Goal: Task Accomplishment & Management: Manage account settings

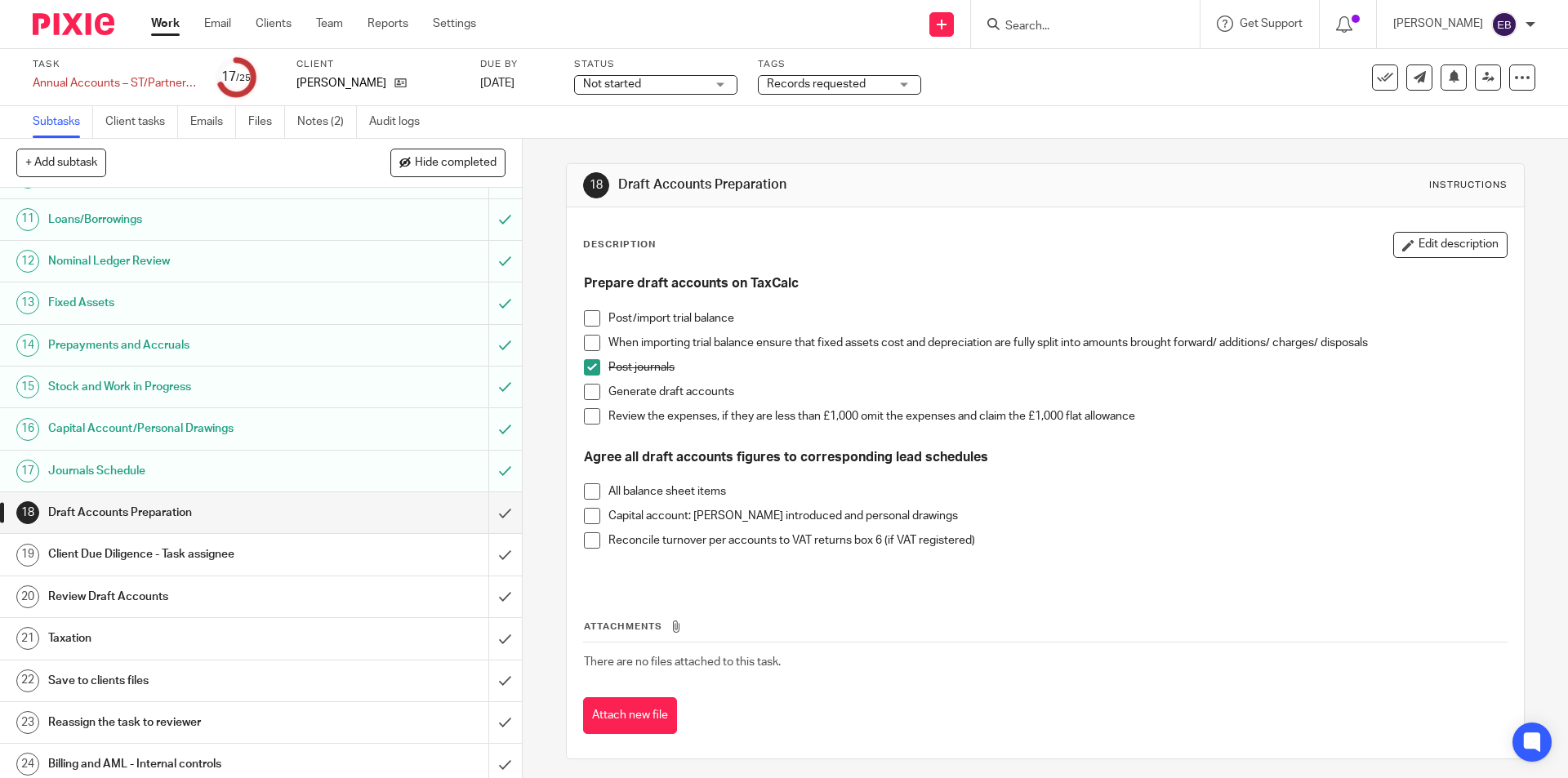
scroll to position [458, 0]
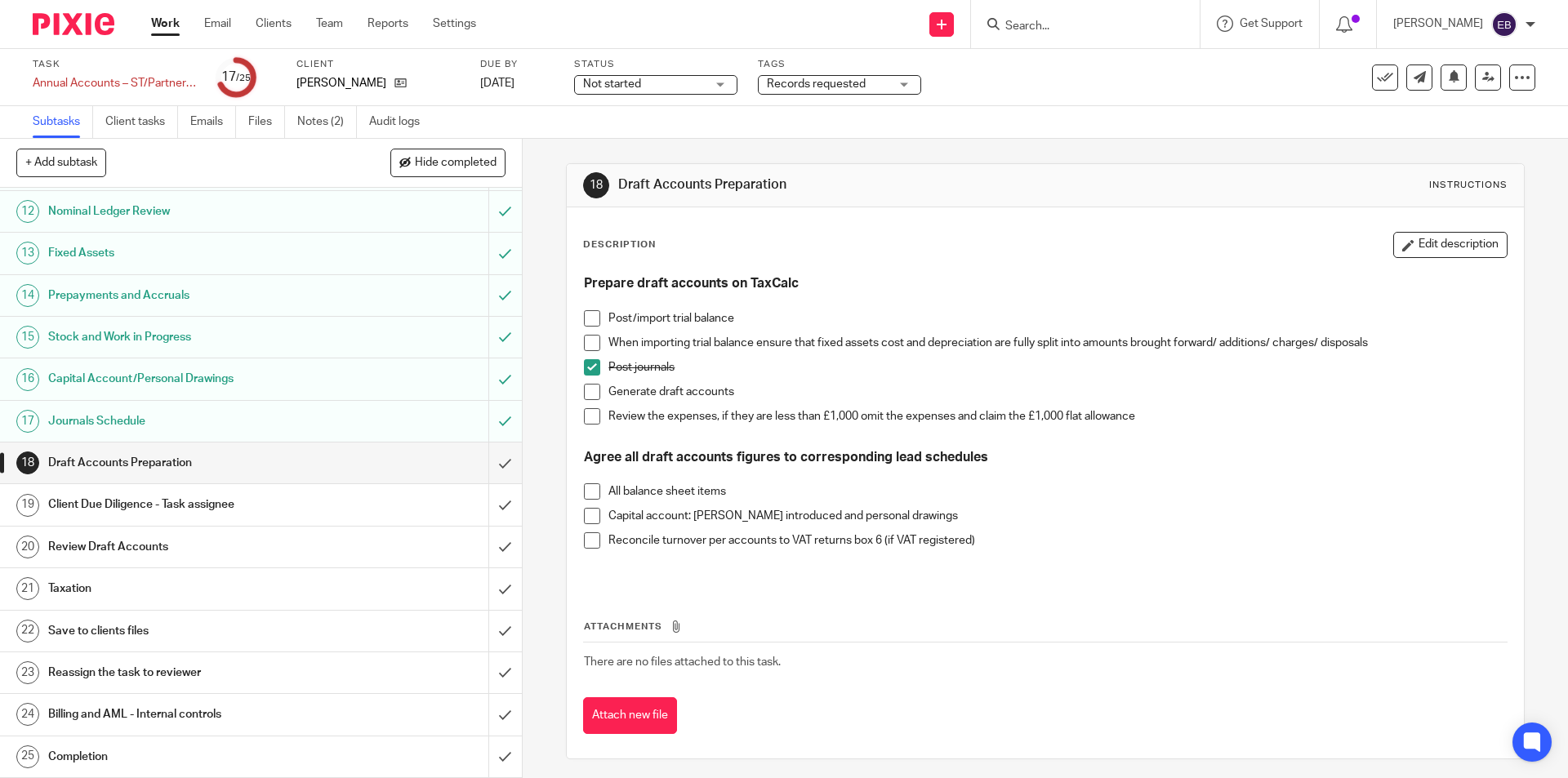
click at [591, 387] on span at bounding box center [592, 392] width 17 height 17
click at [586, 419] on span at bounding box center [592, 416] width 17 height 17
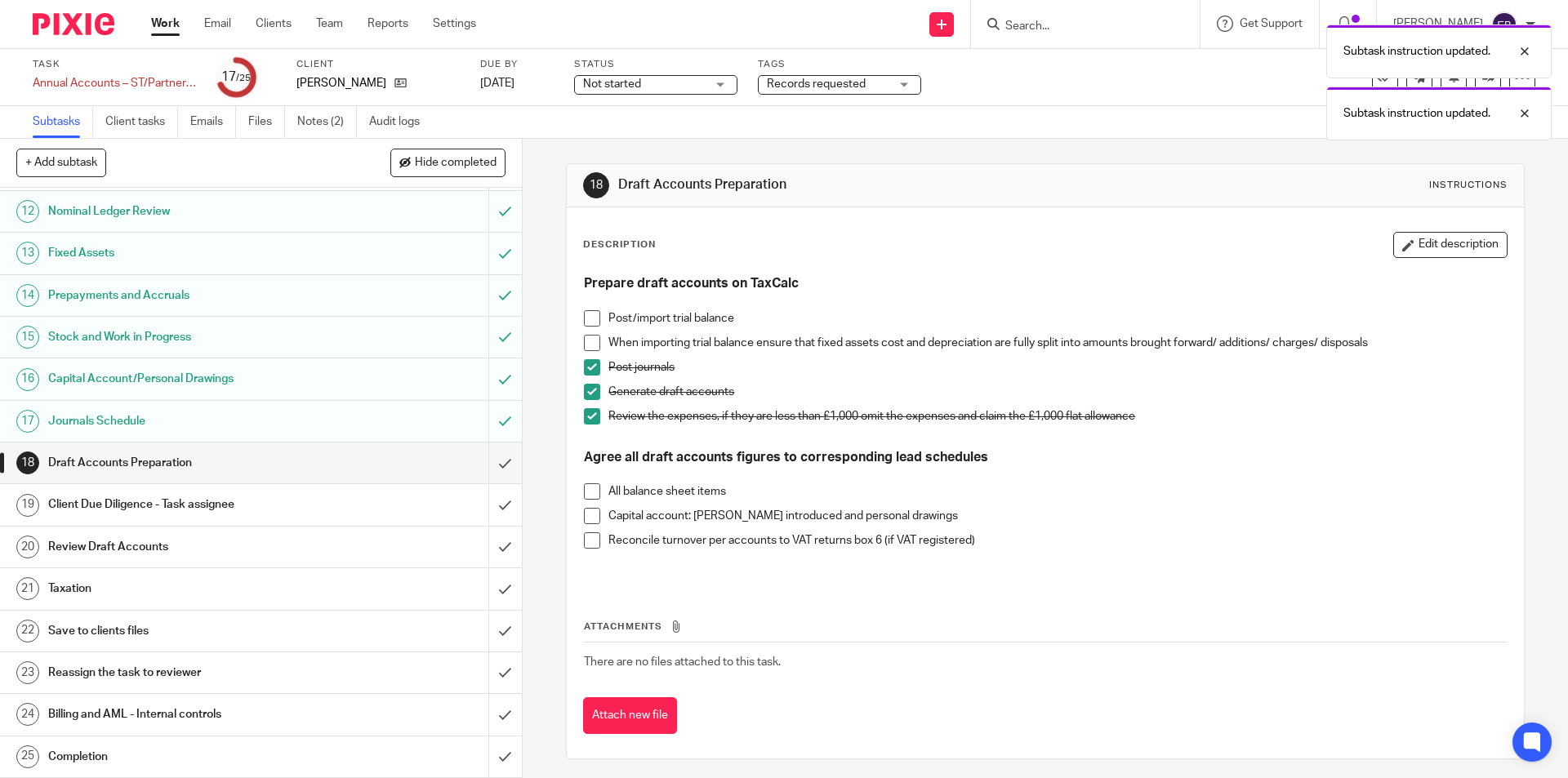
click at [594, 493] on span at bounding box center [592, 492] width 17 height 17
click at [590, 521] on span at bounding box center [592, 516] width 17 height 17
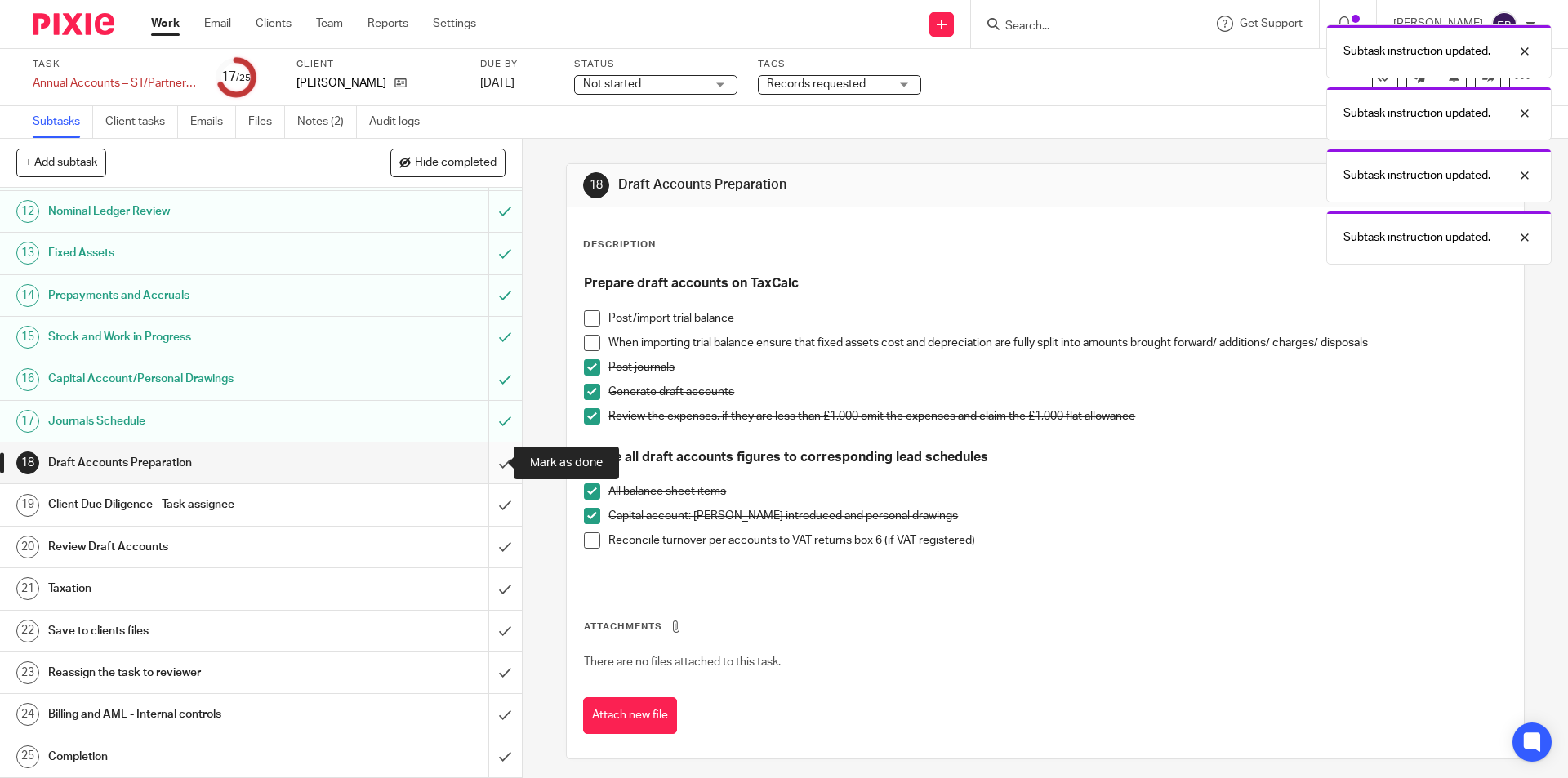
click at [492, 463] on input "submit" at bounding box center [260, 463] width 521 height 41
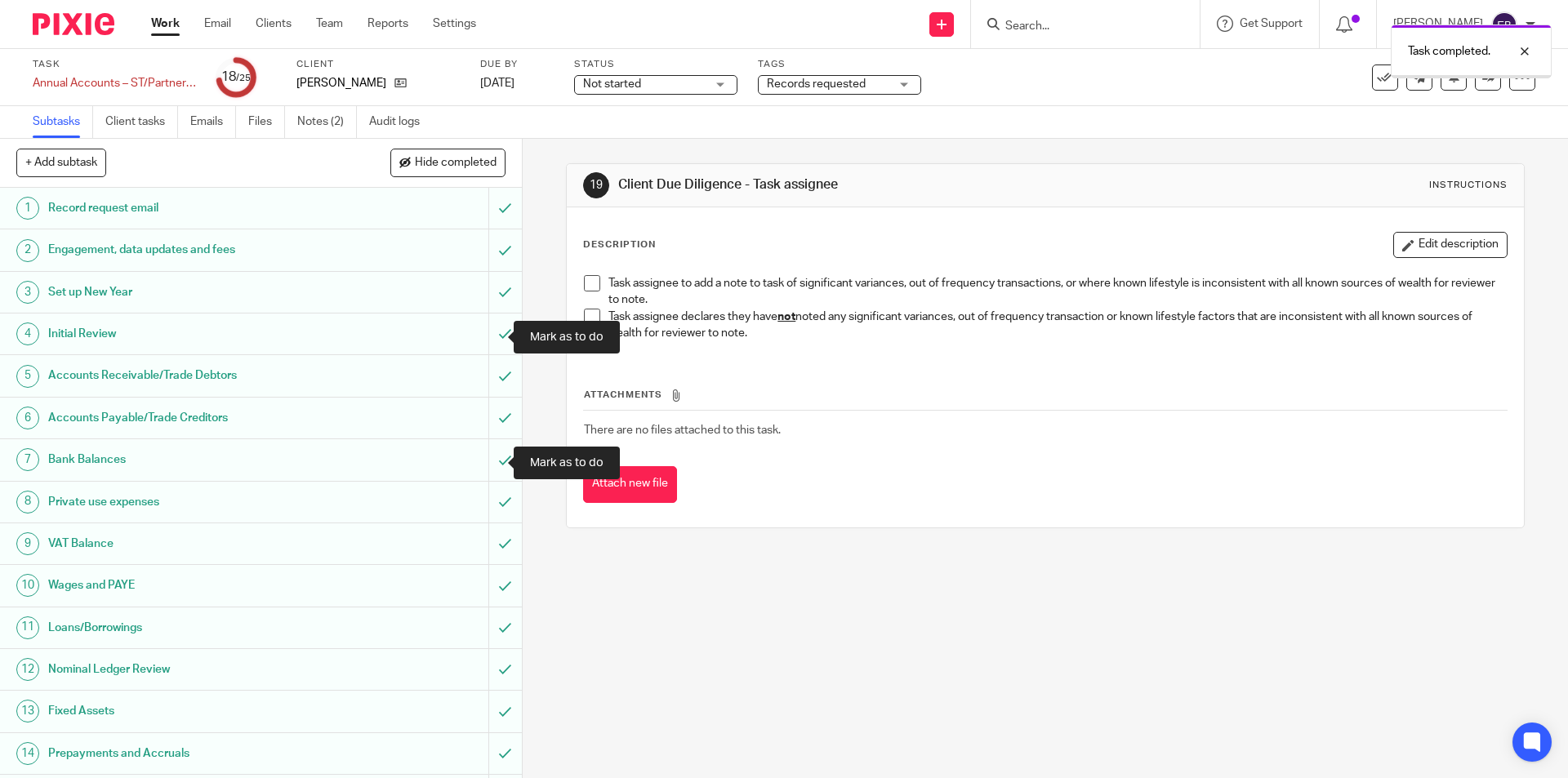
scroll to position [458, 0]
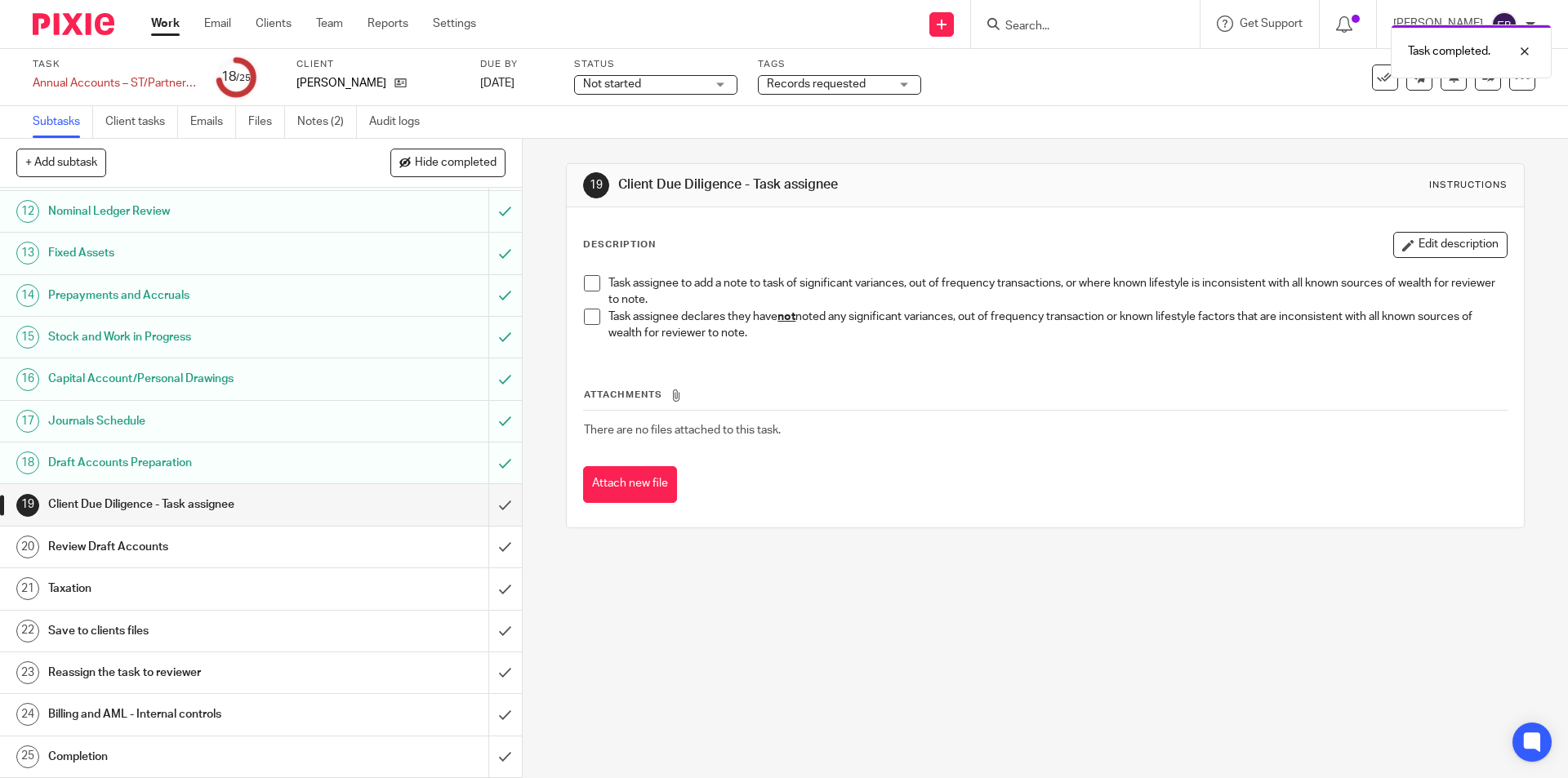
click at [608, 316] on p "Task assignee declares they have not noted any significant variances, out of fr…" at bounding box center [1057, 325] width 898 height 33
click at [585, 310] on span at bounding box center [592, 317] width 17 height 17
click at [488, 506] on input "submit" at bounding box center [260, 505] width 521 height 41
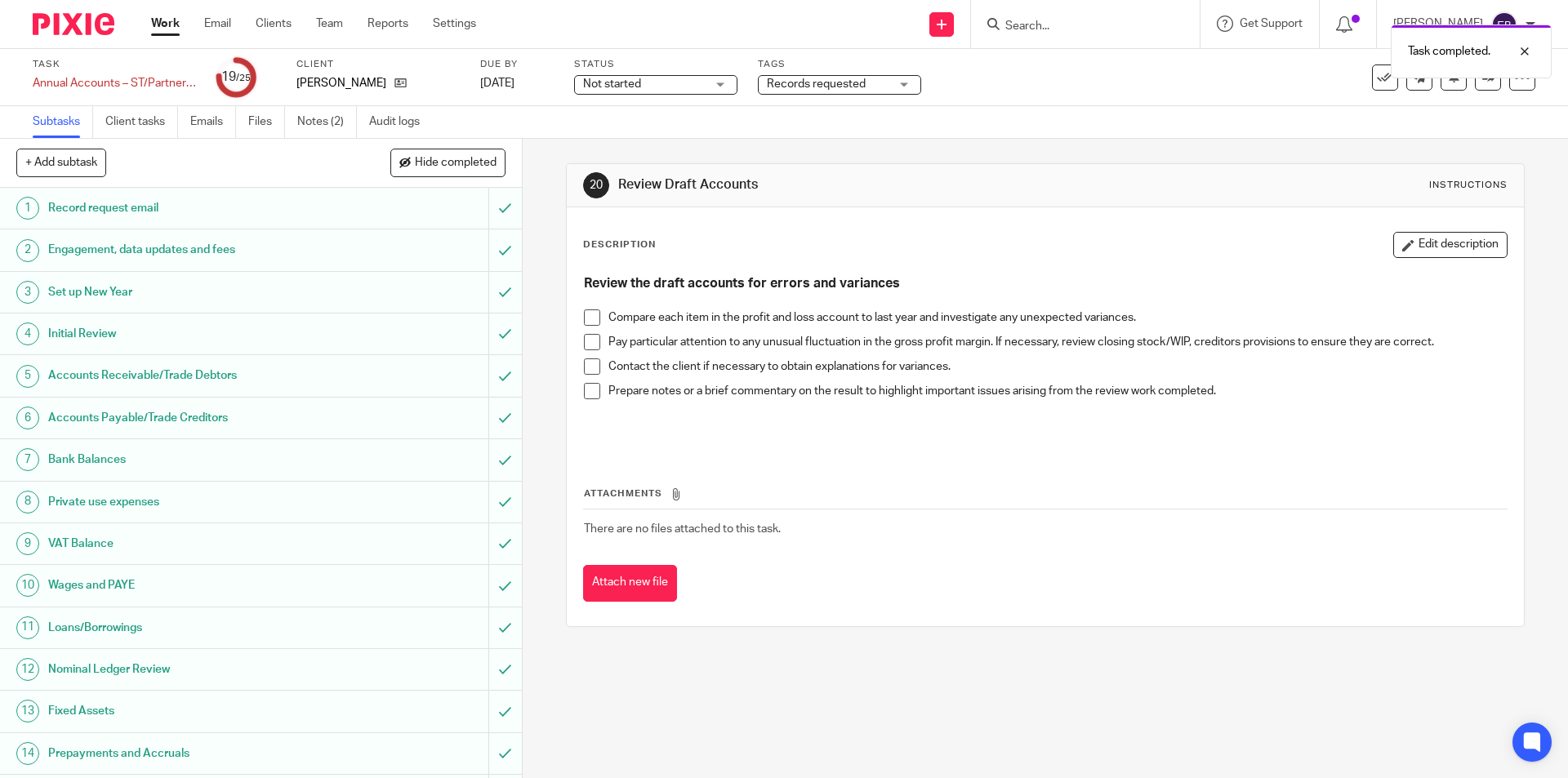
click at [584, 317] on span at bounding box center [592, 317] width 17 height 17
drag, startPoint x: 584, startPoint y: 337, endPoint x: 585, endPoint y: 353, distance: 16.0
click at [585, 337] on span at bounding box center [592, 342] width 17 height 17
click at [586, 362] on span at bounding box center [592, 366] width 17 height 17
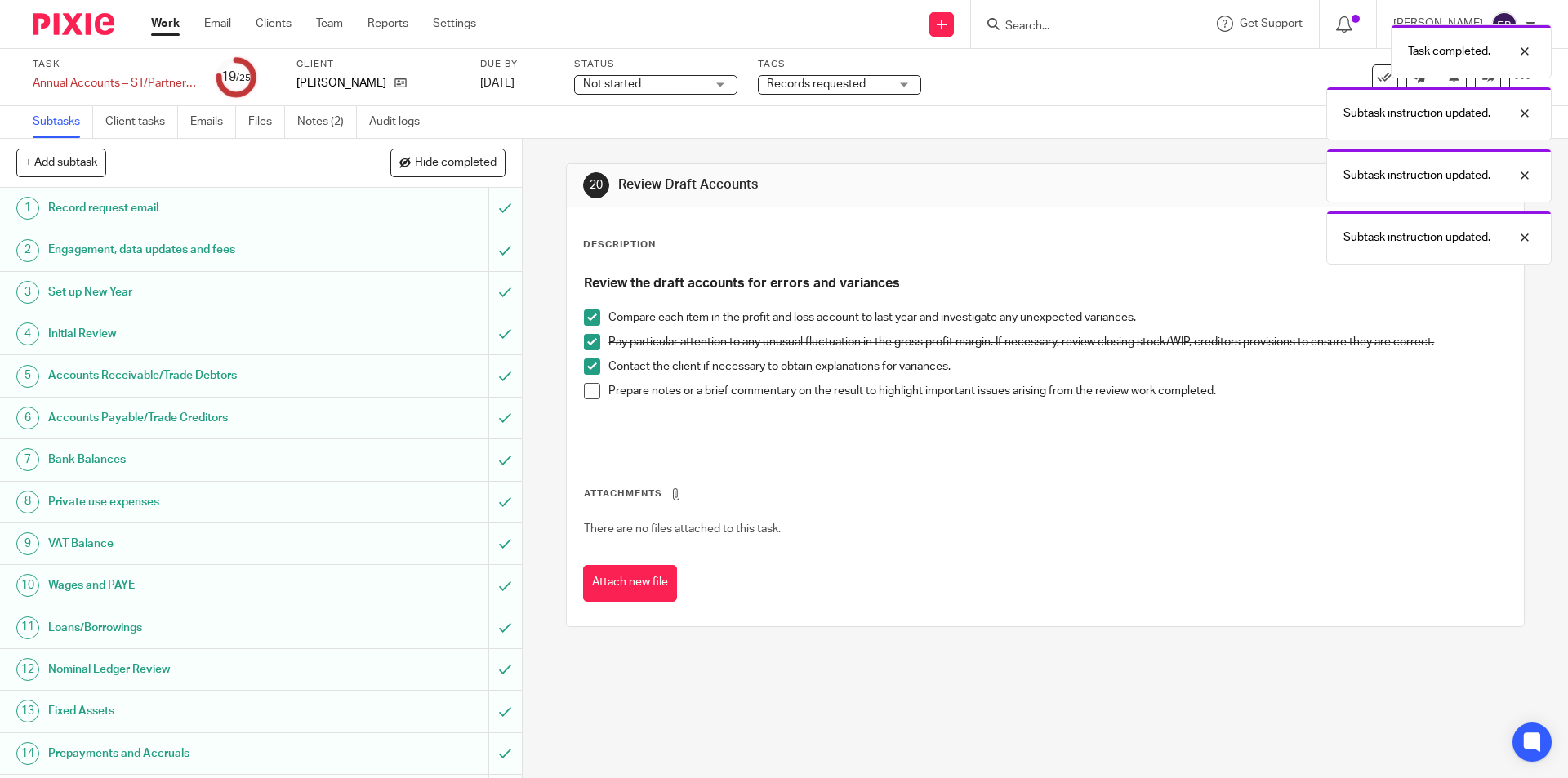
click at [585, 395] on span at bounding box center [592, 391] width 17 height 17
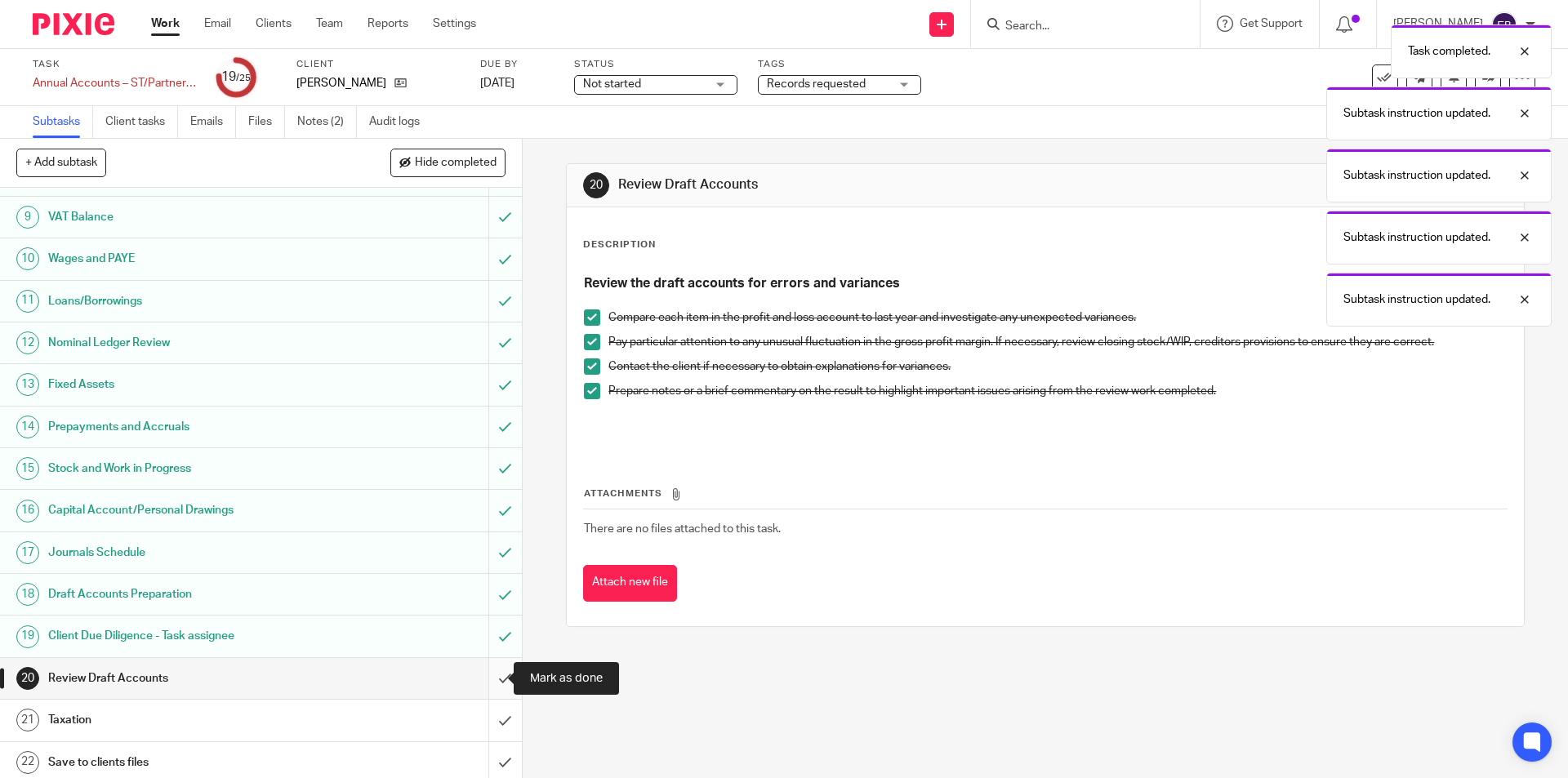
click at [486, 682] on input "submit" at bounding box center [260, 678] width 521 height 41
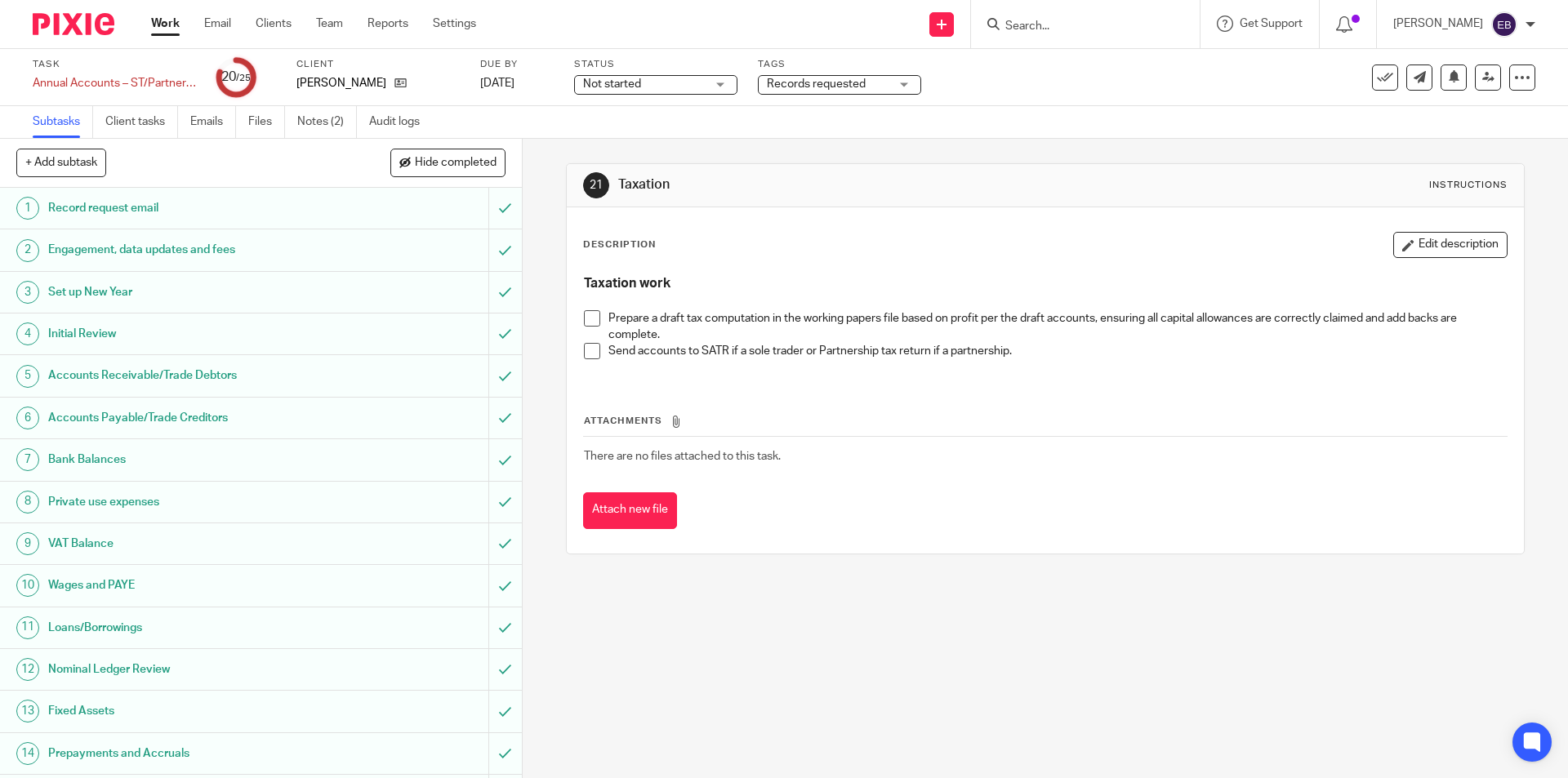
click at [590, 318] on span at bounding box center [592, 318] width 17 height 17
click at [591, 343] on span at bounding box center [592, 352] width 17 height 17
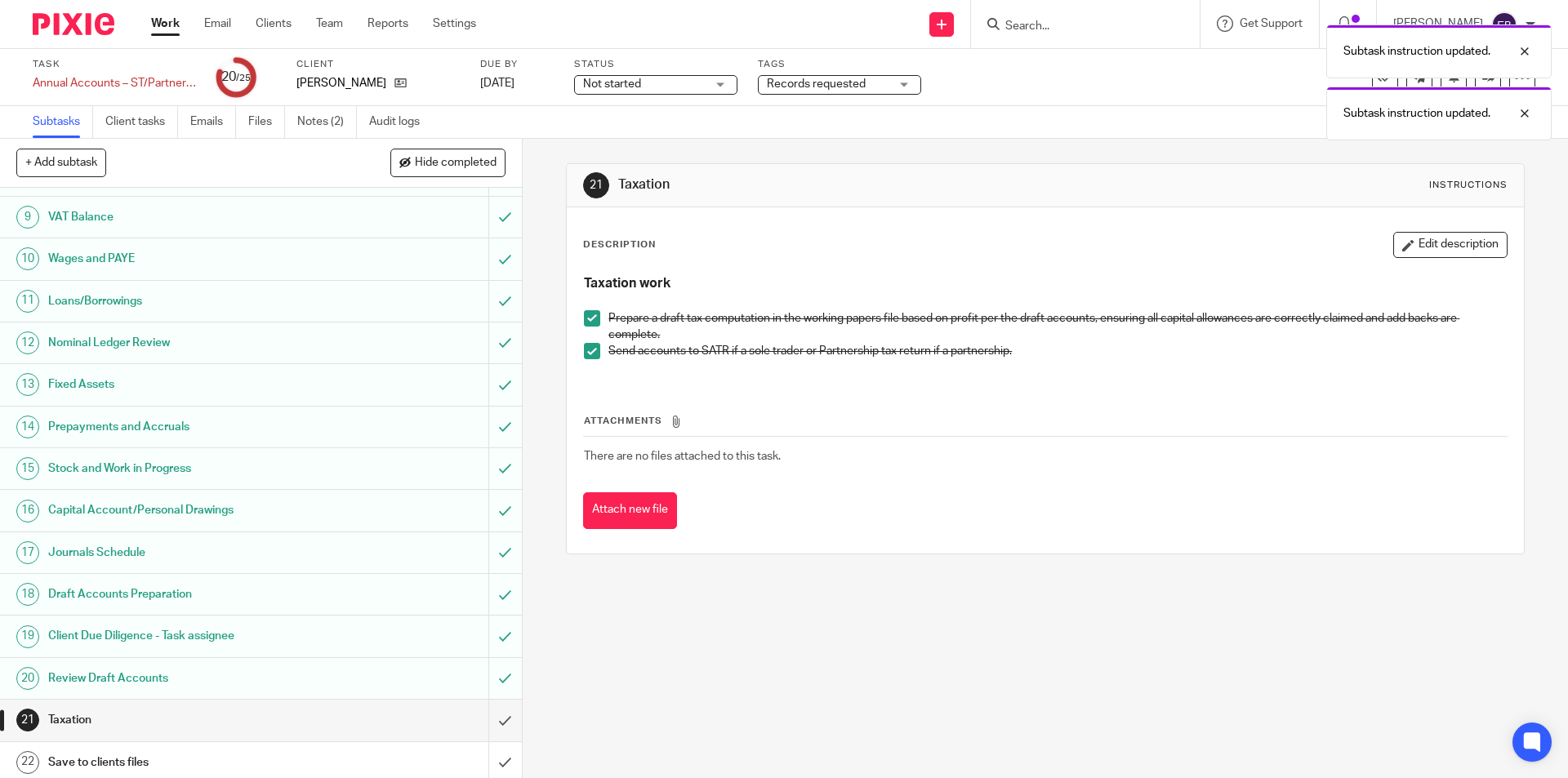
scroll to position [458, 0]
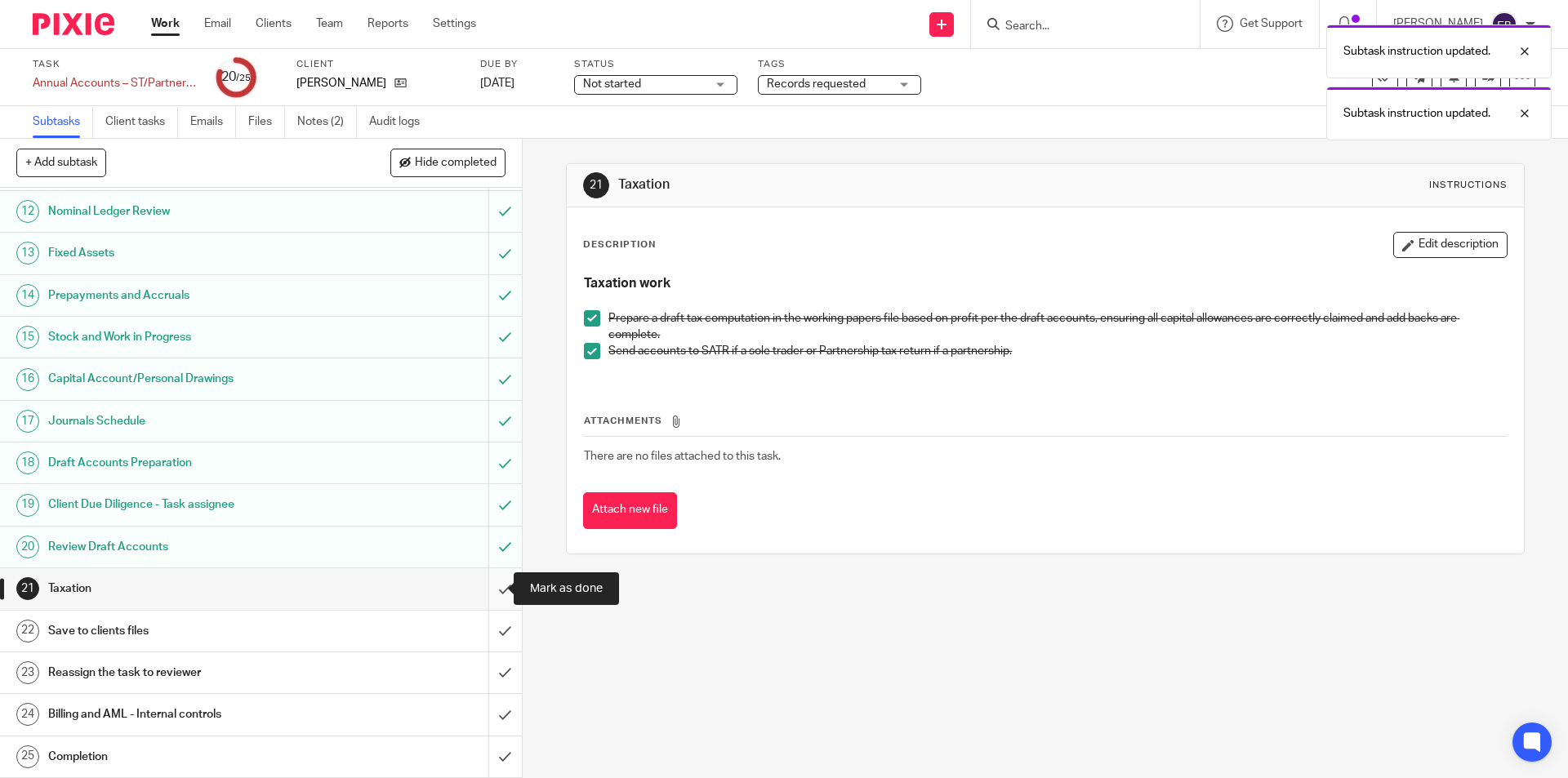
click at [487, 583] on input "submit" at bounding box center [260, 589] width 521 height 41
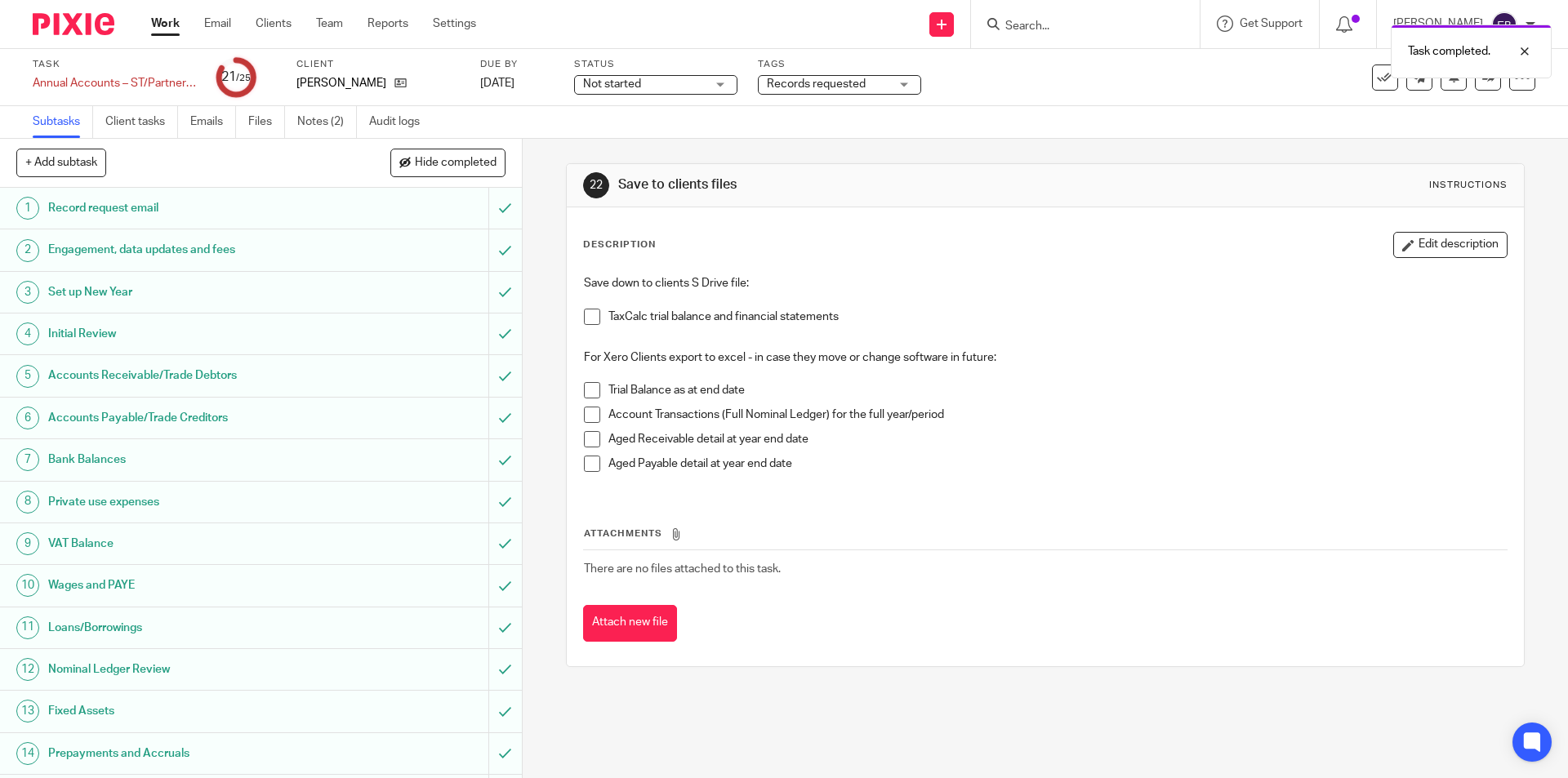
click at [585, 320] on span at bounding box center [592, 317] width 17 height 17
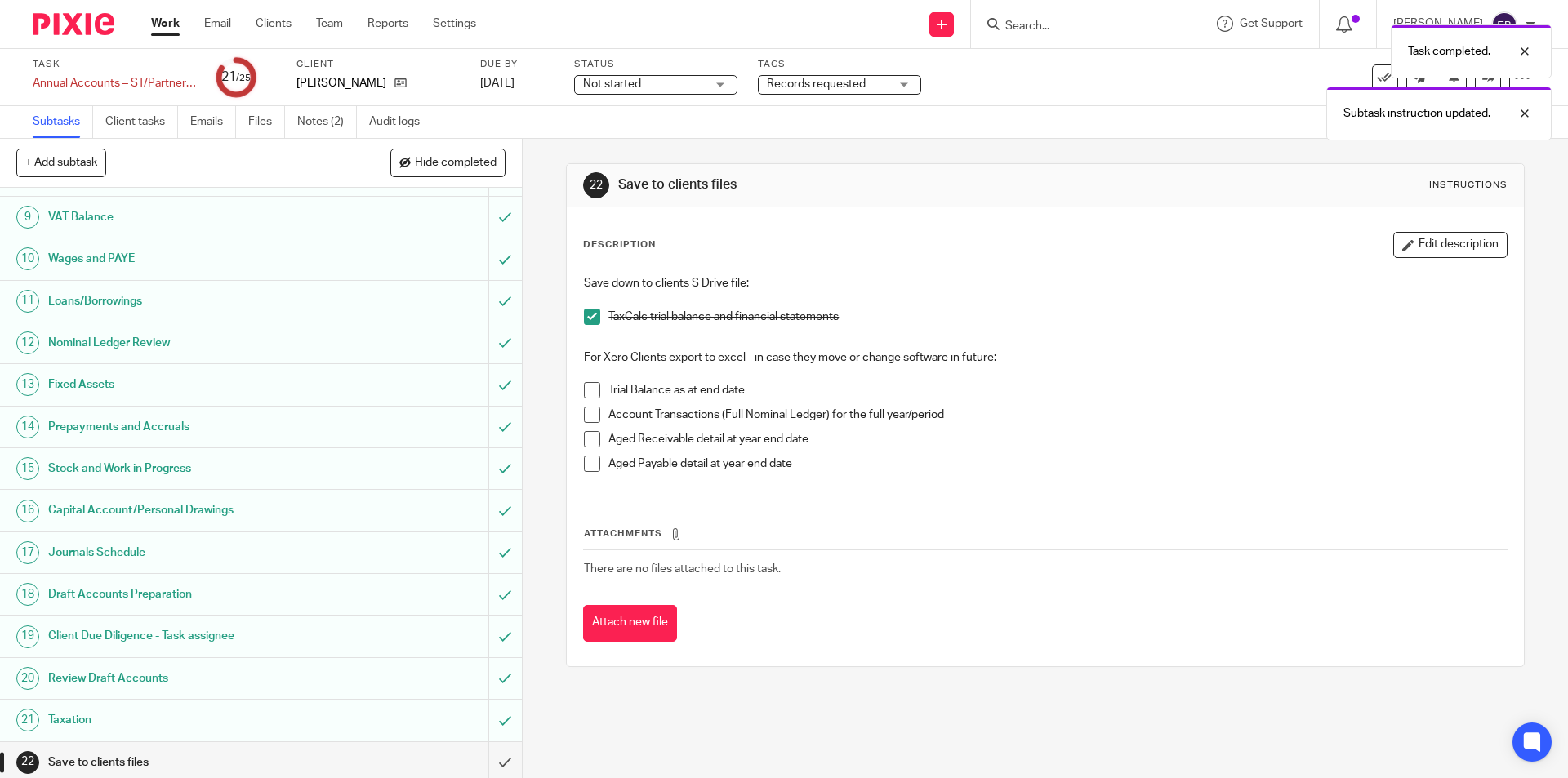
scroll to position [458, 0]
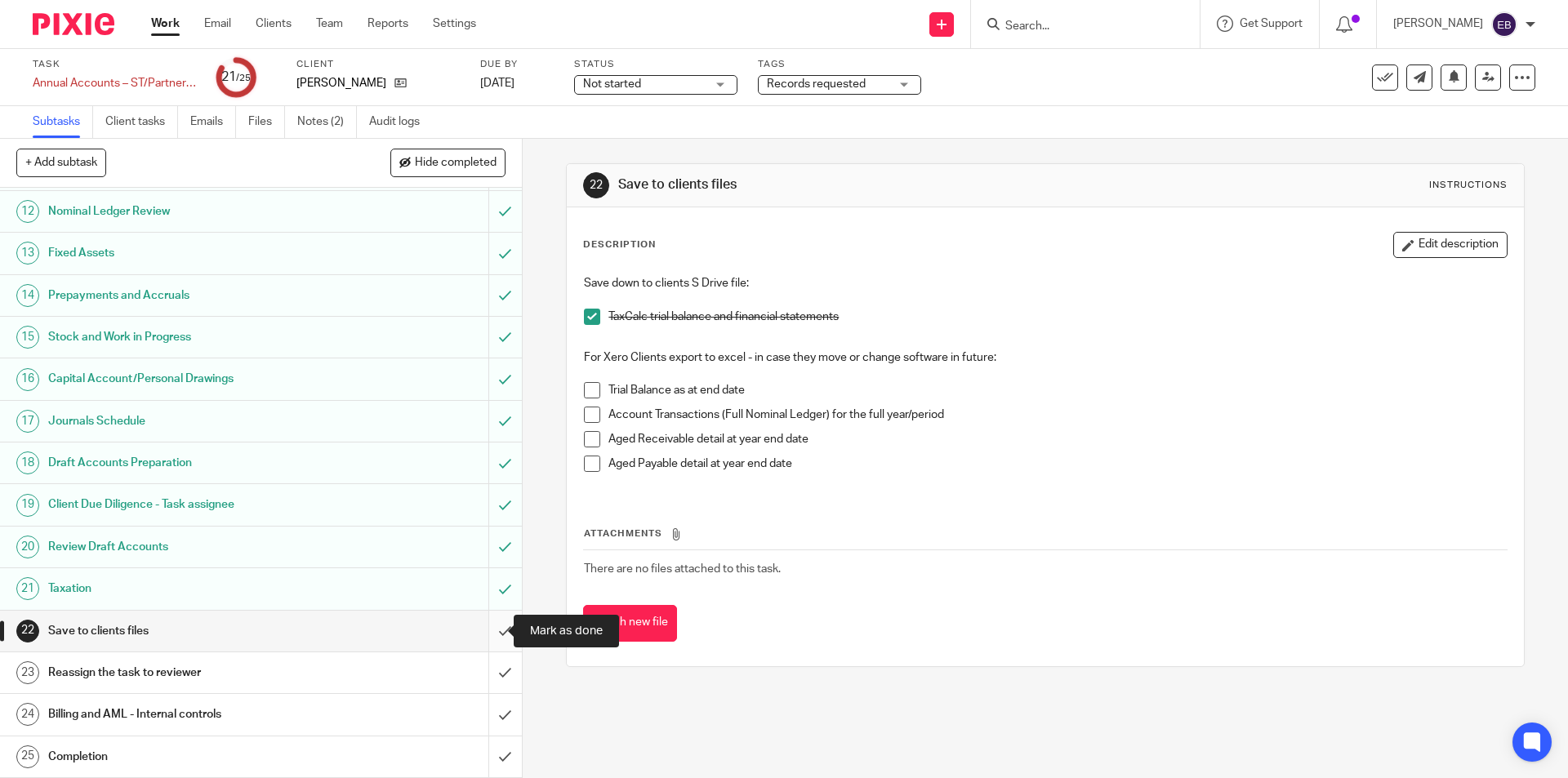
click at [491, 626] on input "submit" at bounding box center [260, 631] width 521 height 41
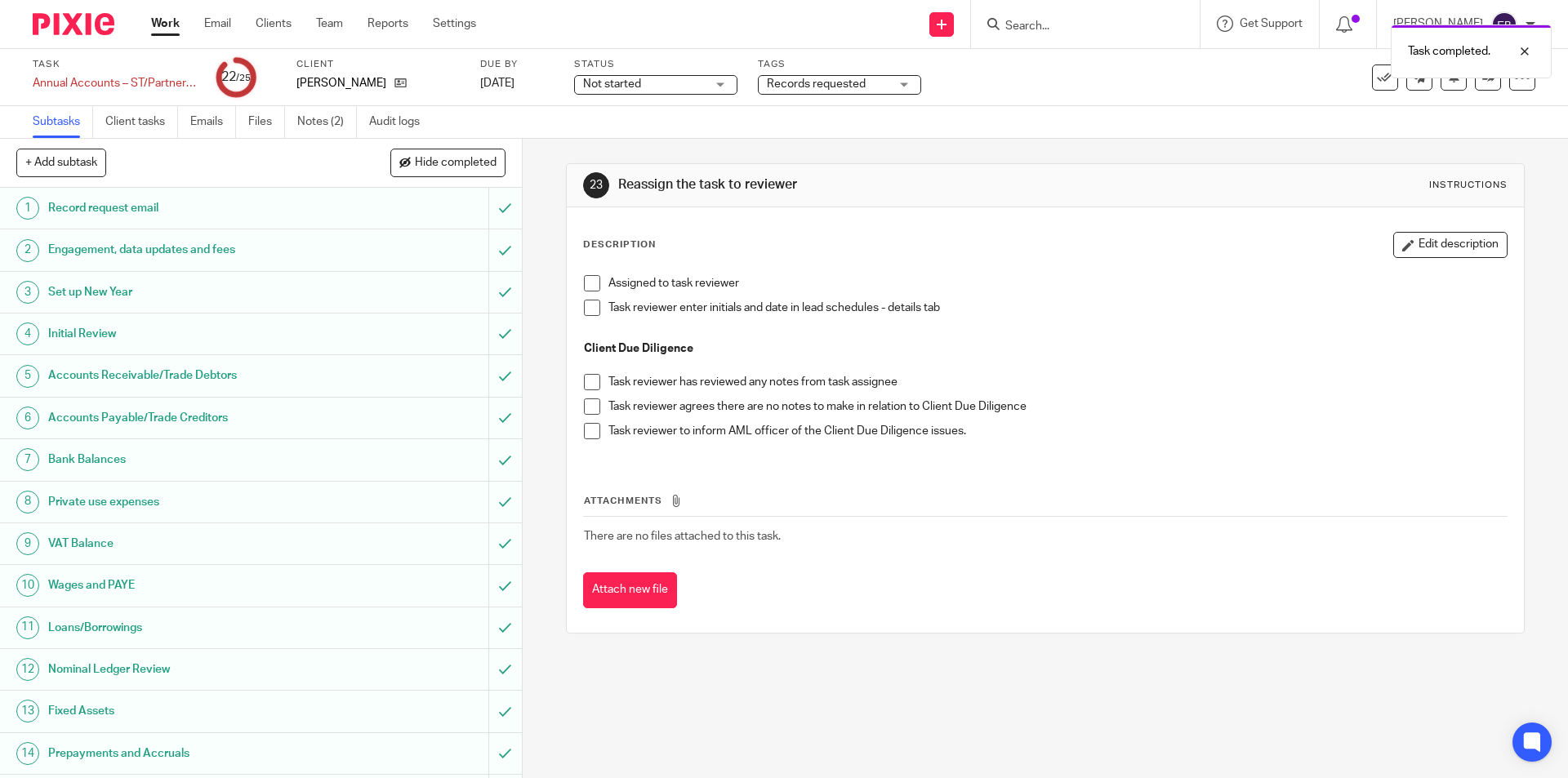
click at [584, 276] on span at bounding box center [592, 283] width 17 height 17
click at [820, 90] on div "Task completed. Subtask instruction updated." at bounding box center [1168, 78] width 768 height 125
click at [823, 85] on div "Task completed. Subtask instruction updated." at bounding box center [1168, 78] width 768 height 125
click at [904, 82] on div "Task completed. Subtask instruction updated." at bounding box center [1168, 78] width 768 height 125
click at [842, 86] on div "Task completed. Subtask instruction updated." at bounding box center [1168, 78] width 768 height 125
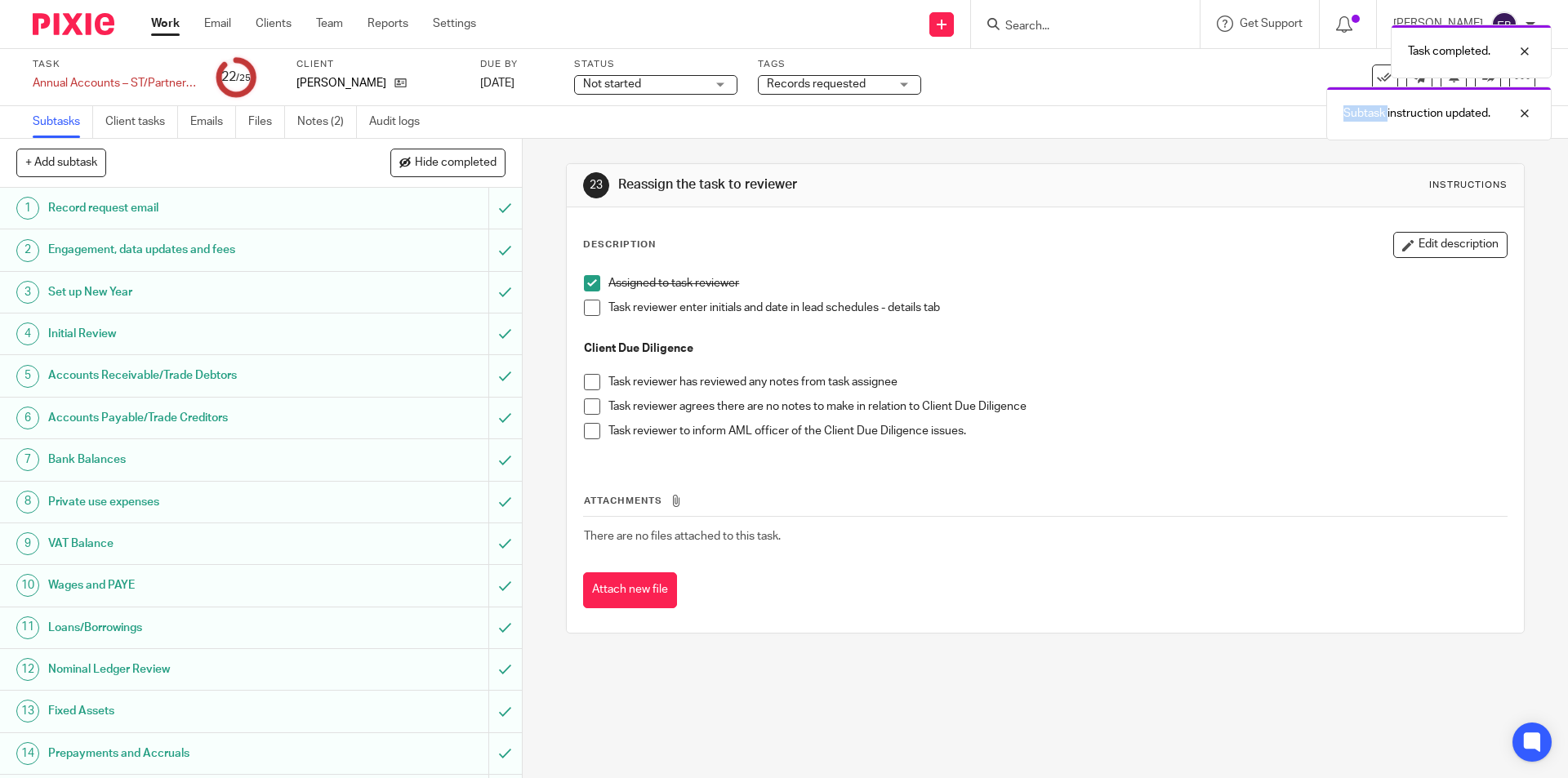
click at [842, 86] on div "Task completed. Subtask instruction updated." at bounding box center [1168, 78] width 768 height 125
click at [990, 94] on div "Task completed. Subtask instruction updated." at bounding box center [1168, 78] width 768 height 125
click at [853, 79] on div "Task completed. Subtask instruction updated." at bounding box center [1168, 78] width 768 height 125
click at [905, 78] on div "Task completed. Subtask instruction updated." at bounding box center [1168, 78] width 768 height 125
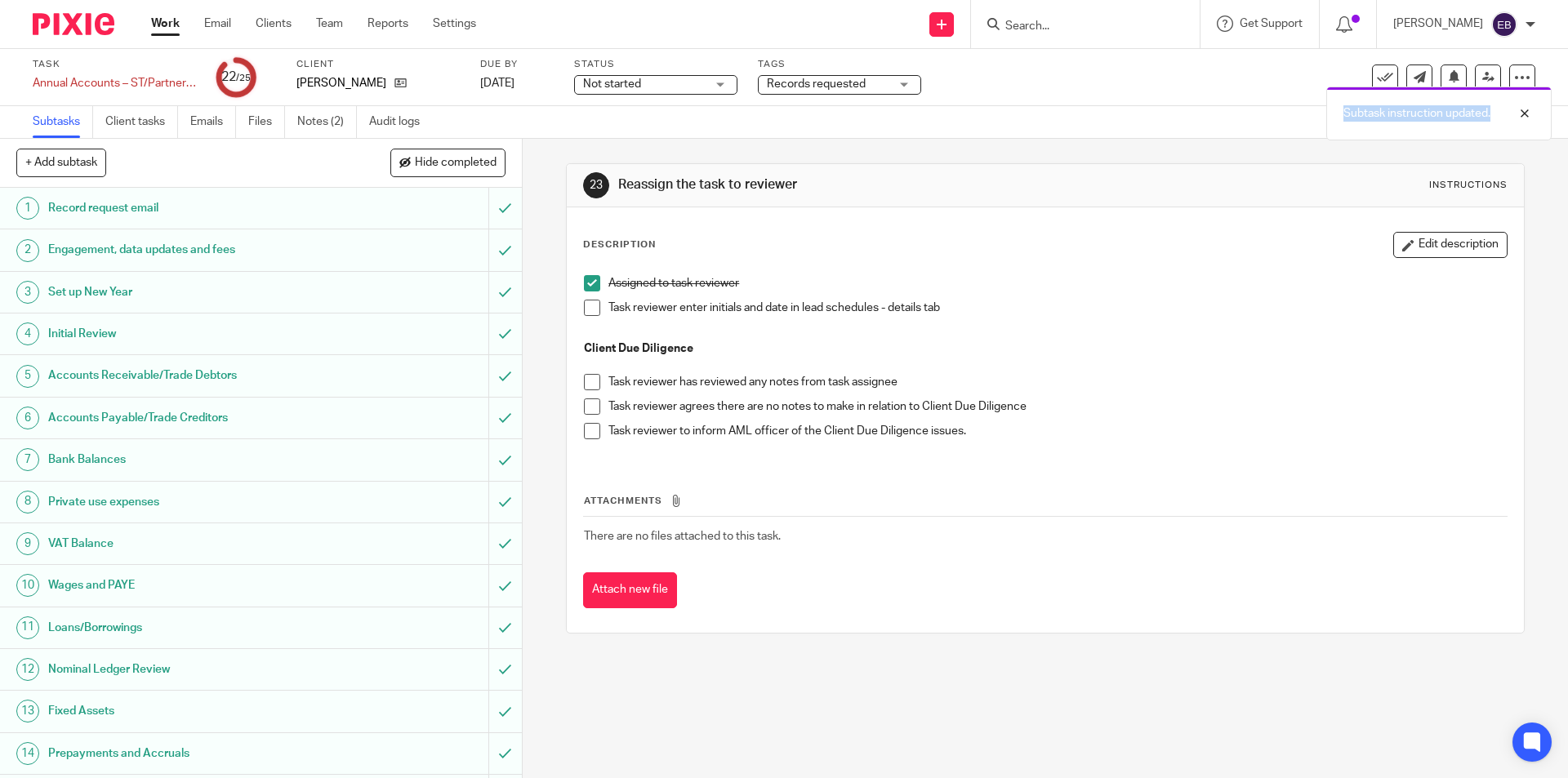
click at [904, 76] on div "Task completed. Subtask instruction updated." at bounding box center [1168, 78] width 768 height 125
click at [903, 76] on div "Task completed. Subtask instruction updated." at bounding box center [1168, 78] width 768 height 125
click at [891, 80] on div "Task completed. Subtask instruction updated." at bounding box center [1168, 78] width 768 height 125
click at [891, 80] on div "Subtask instruction updated." at bounding box center [1168, 78] width 768 height 125
click at [891, 80] on div "Records requested" at bounding box center [839, 84] width 163 height 19
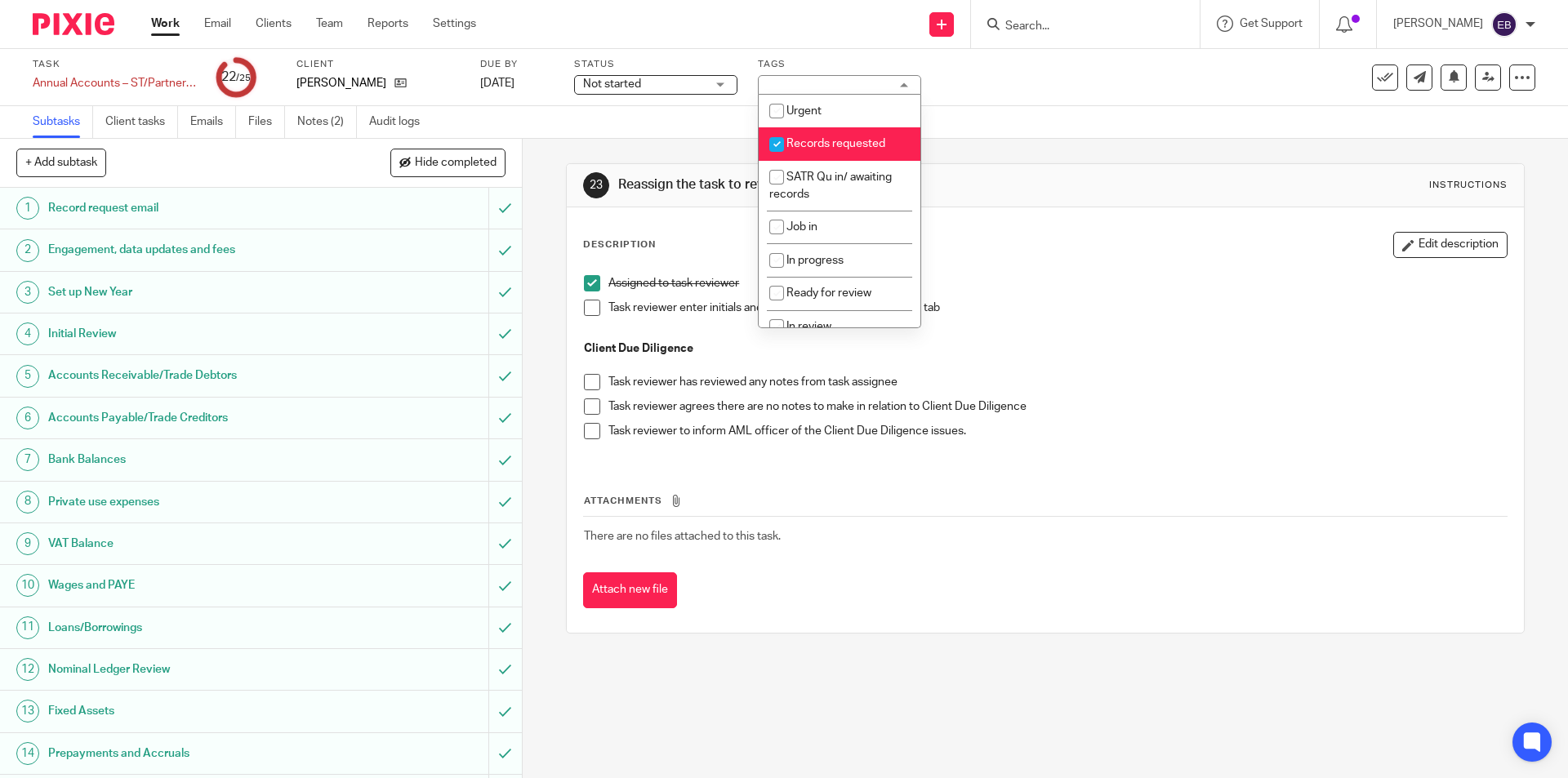
click at [877, 146] on span "Records requested" at bounding box center [835, 144] width 99 height 11
checkbox input "false"
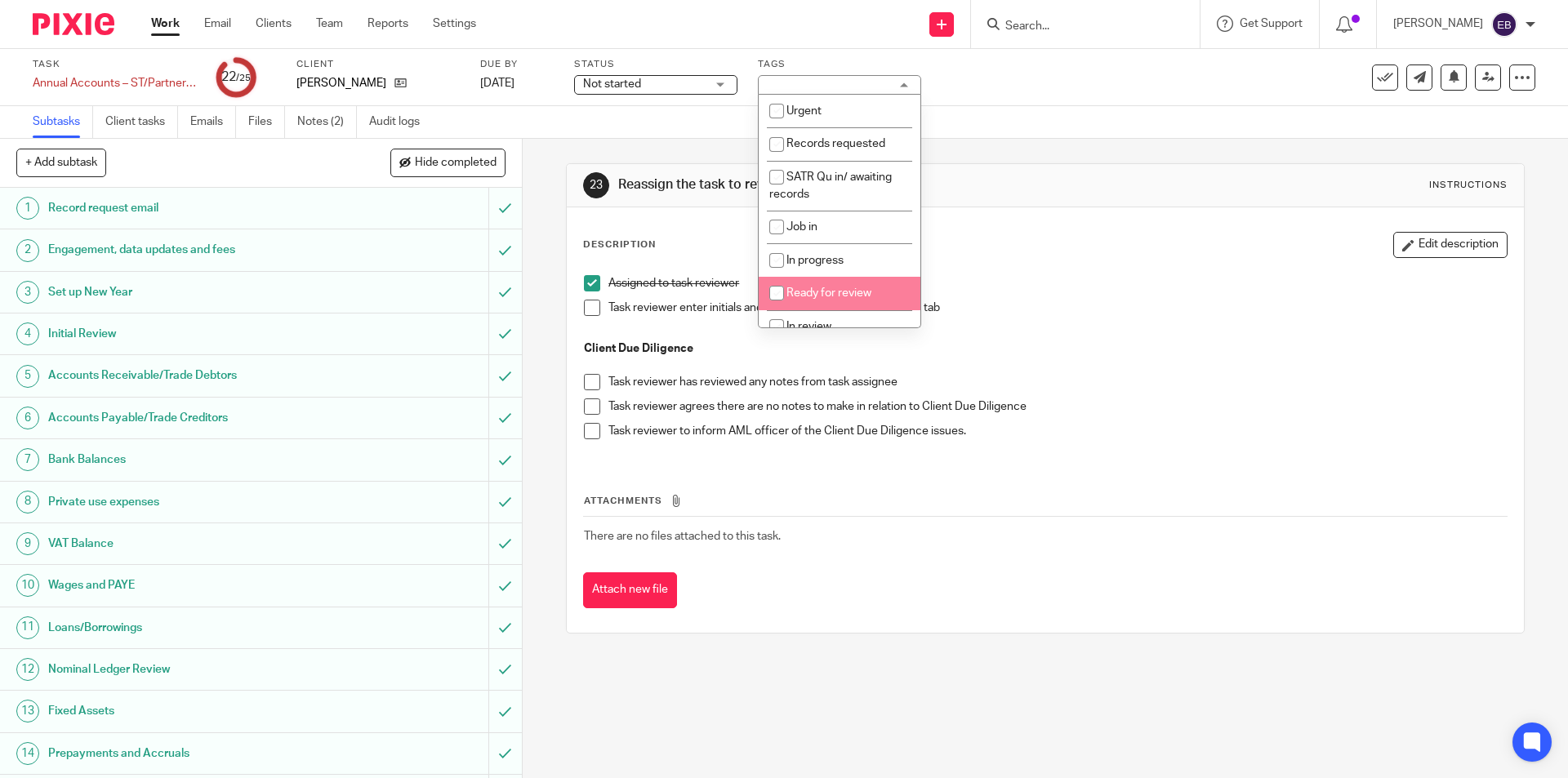
click at [880, 295] on li "Ready for review" at bounding box center [839, 293] width 162 height 33
checkbox input "true"
click at [1131, 102] on div "Task Annual Accounts – ST/Partnership - Software Save Annual Accounts – ST/Part…" at bounding box center [784, 78] width 1568 height 57
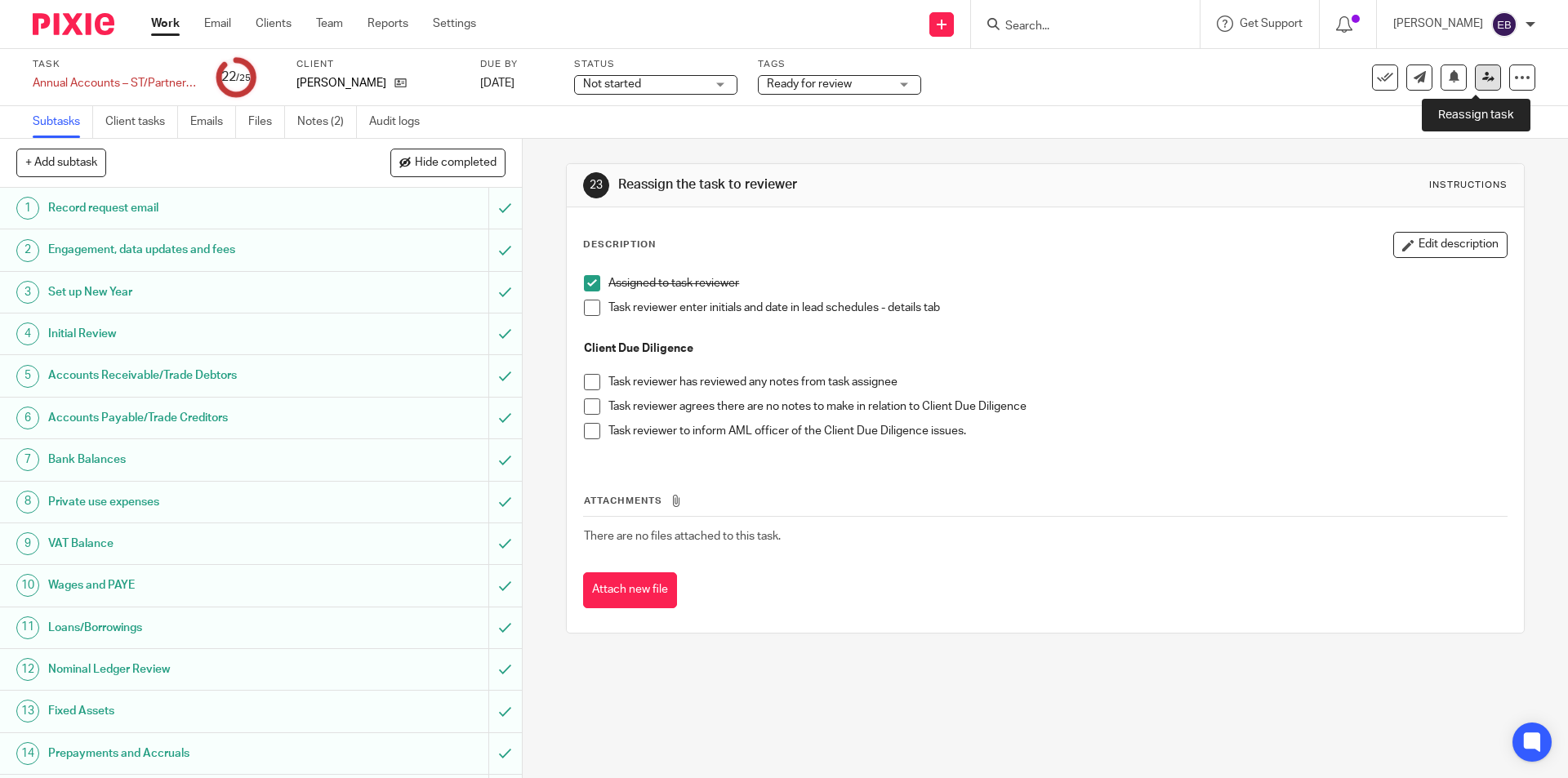
click at [1482, 75] on icon at bounding box center [1488, 77] width 12 height 12
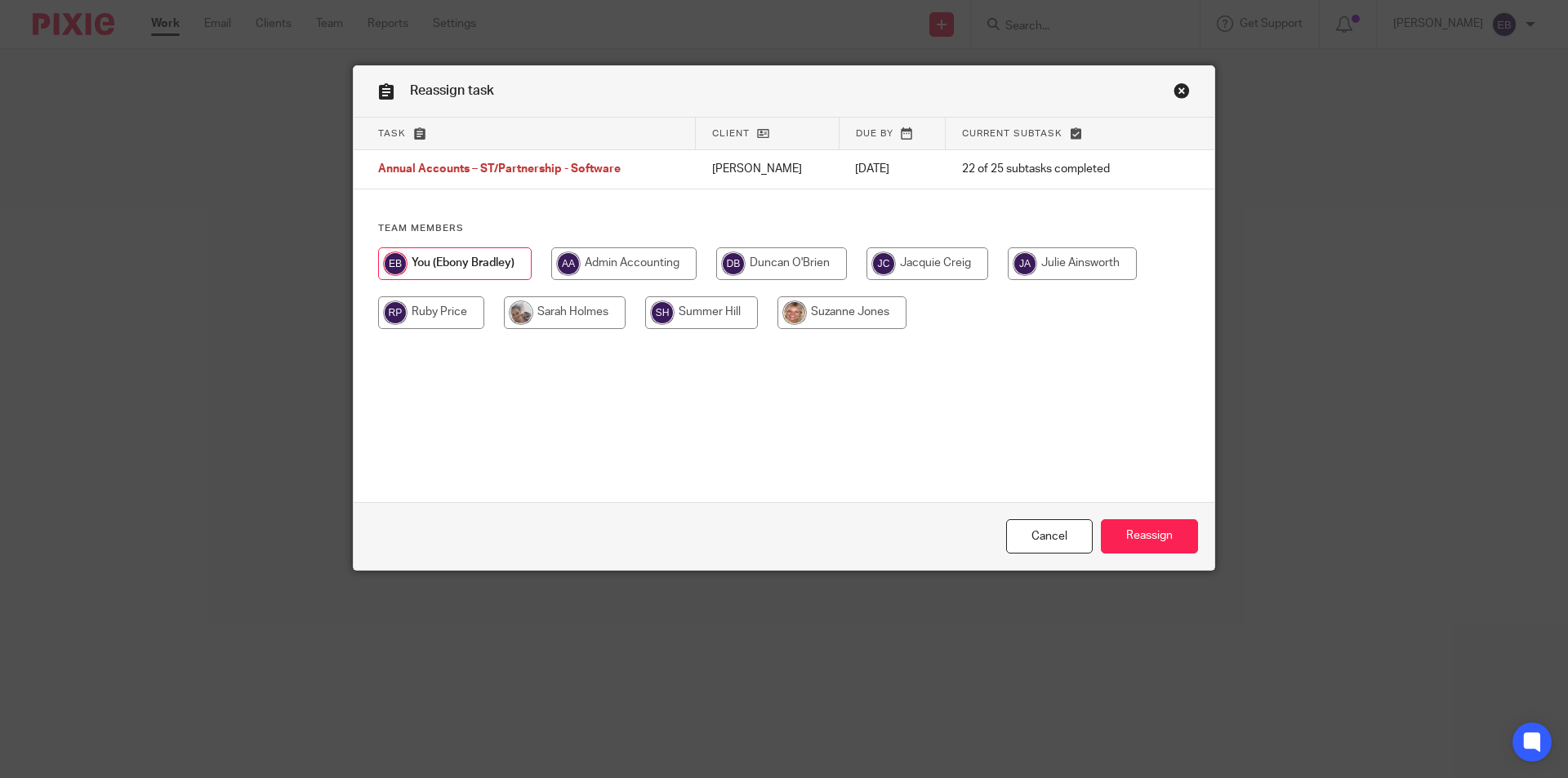
click at [833, 308] on input "radio" at bounding box center [842, 312] width 129 height 32
radio input "true"
click at [1130, 531] on input "Reassign" at bounding box center [1149, 537] width 97 height 35
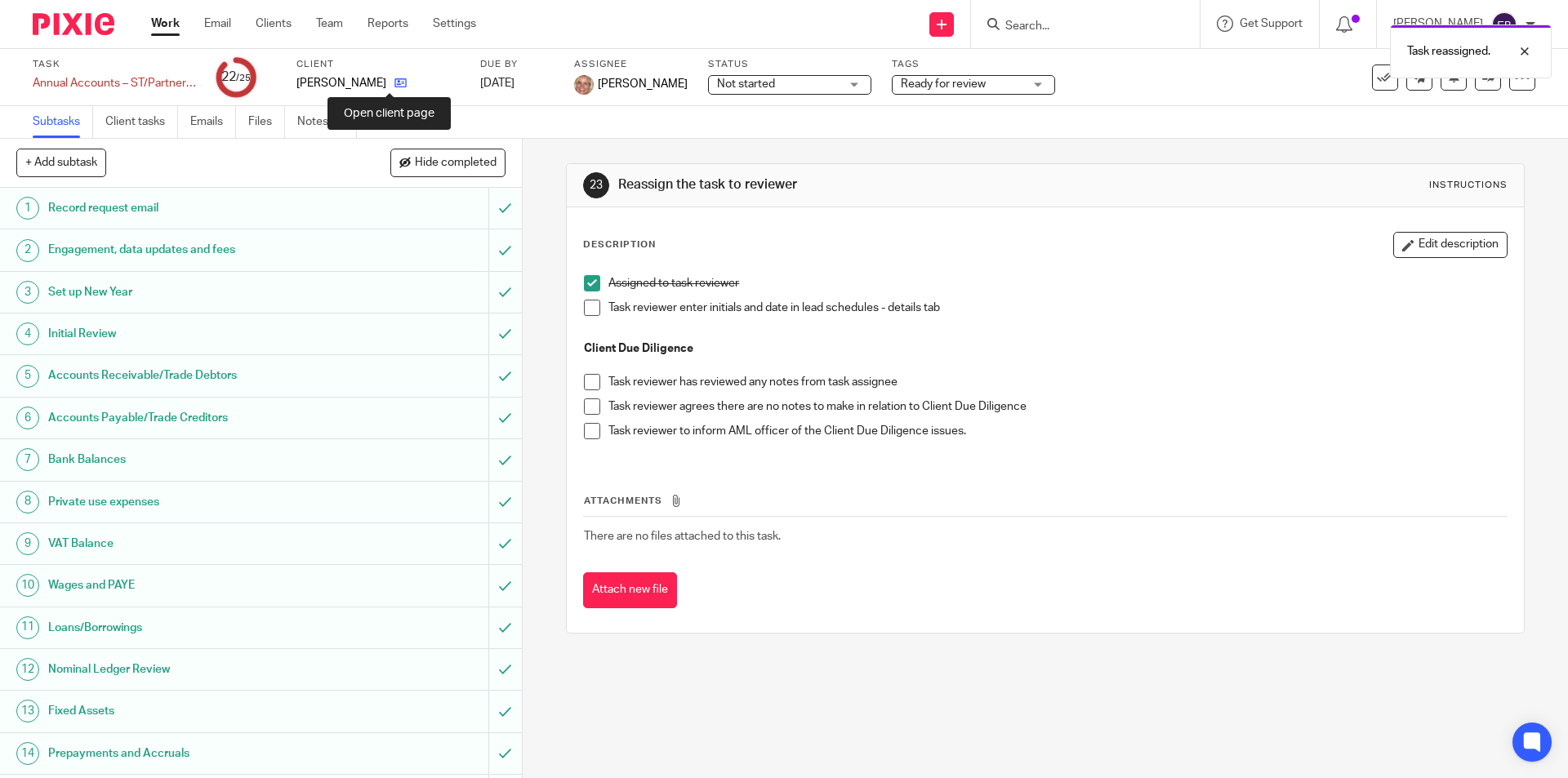
click at [394, 86] on icon at bounding box center [400, 82] width 12 height 12
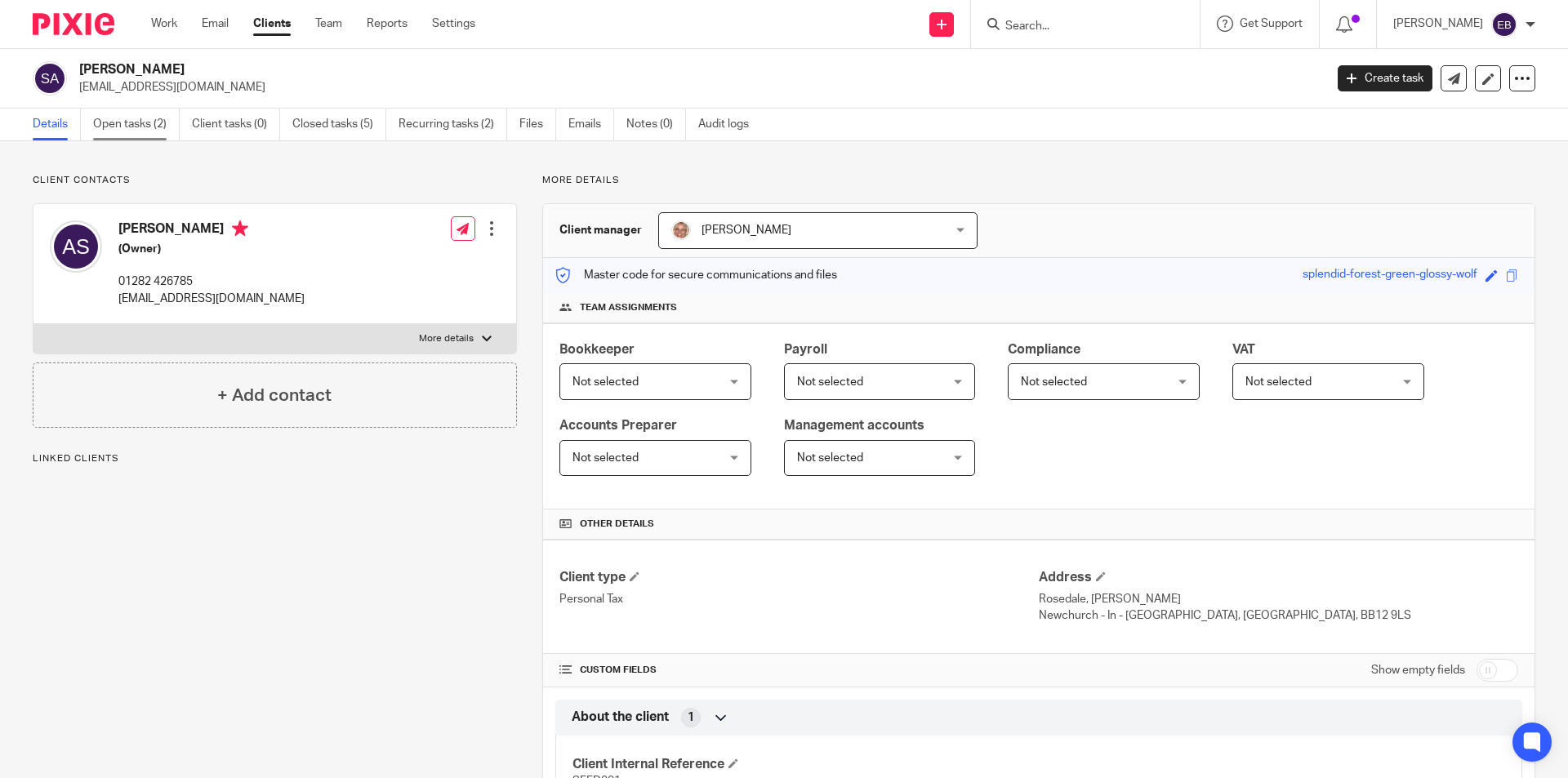
click at [146, 116] on link "Open tasks (2)" at bounding box center [137, 125] width 87 height 32
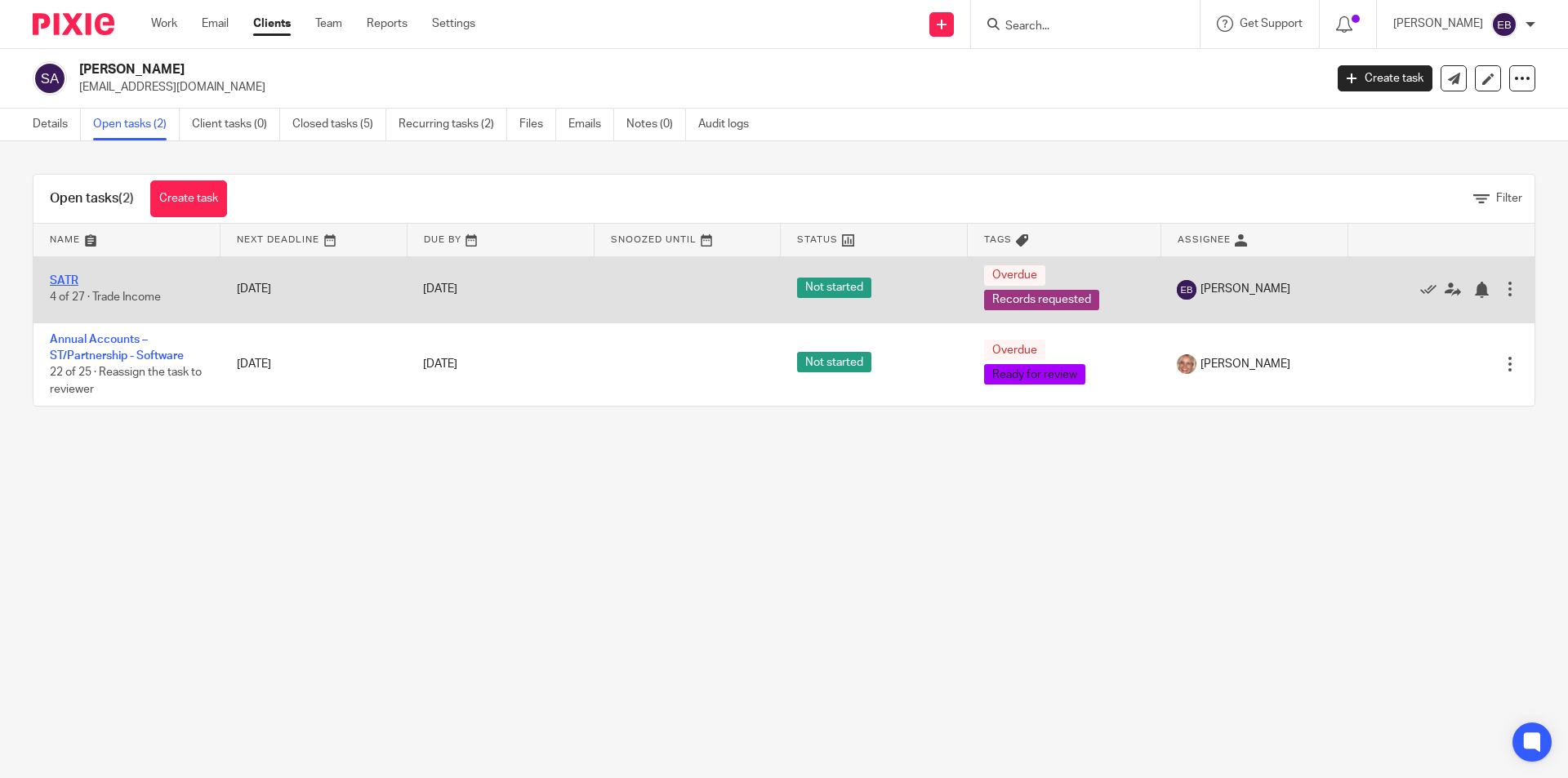
click at [65, 284] on link "SATR" at bounding box center [64, 281] width 29 height 11
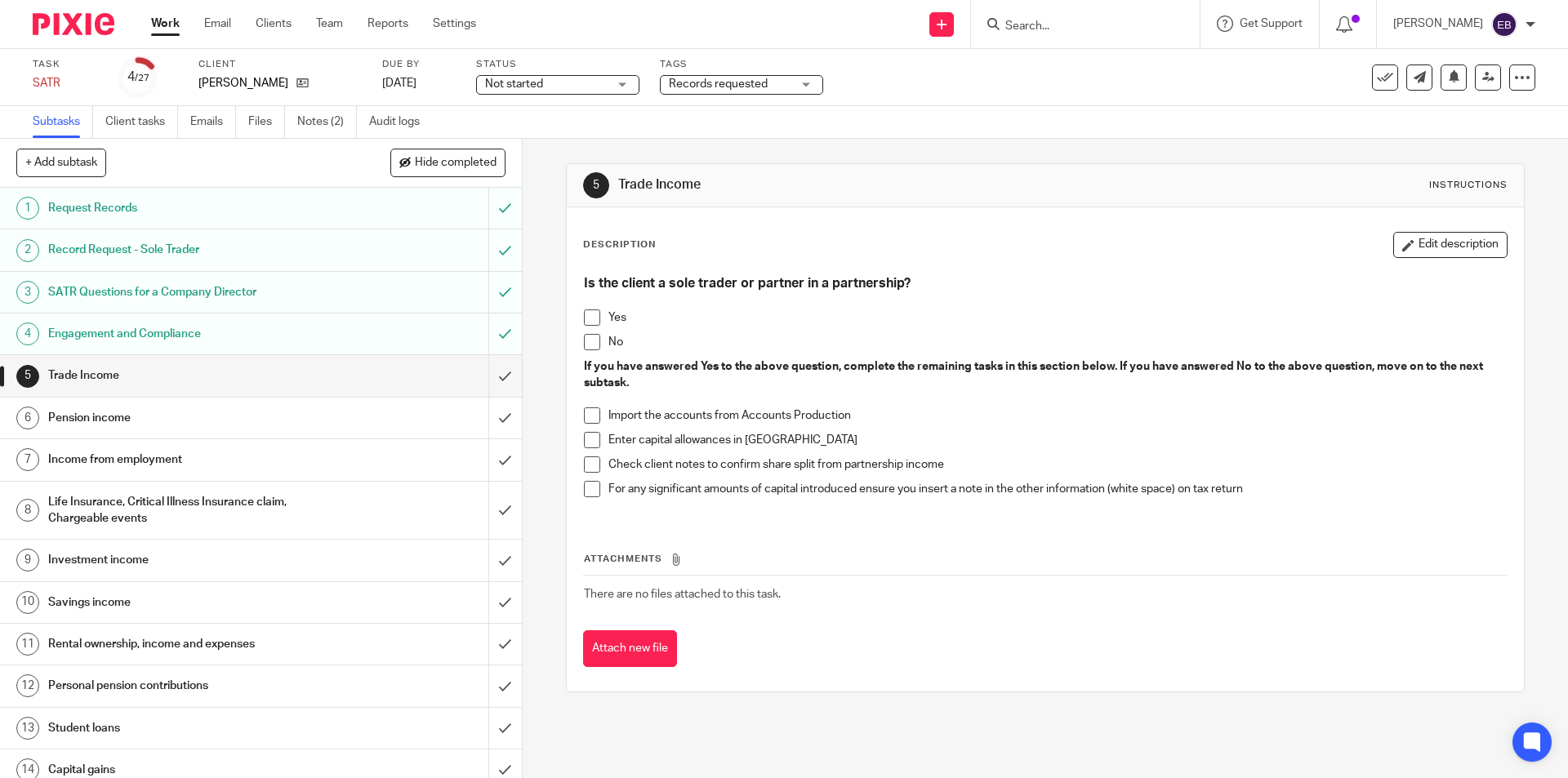
click at [585, 311] on span at bounding box center [592, 317] width 17 height 17
click at [599, 410] on li "Import the accounts from Accounts Production" at bounding box center [1045, 420] width 922 height 25
click at [592, 462] on span at bounding box center [592, 465] width 17 height 17
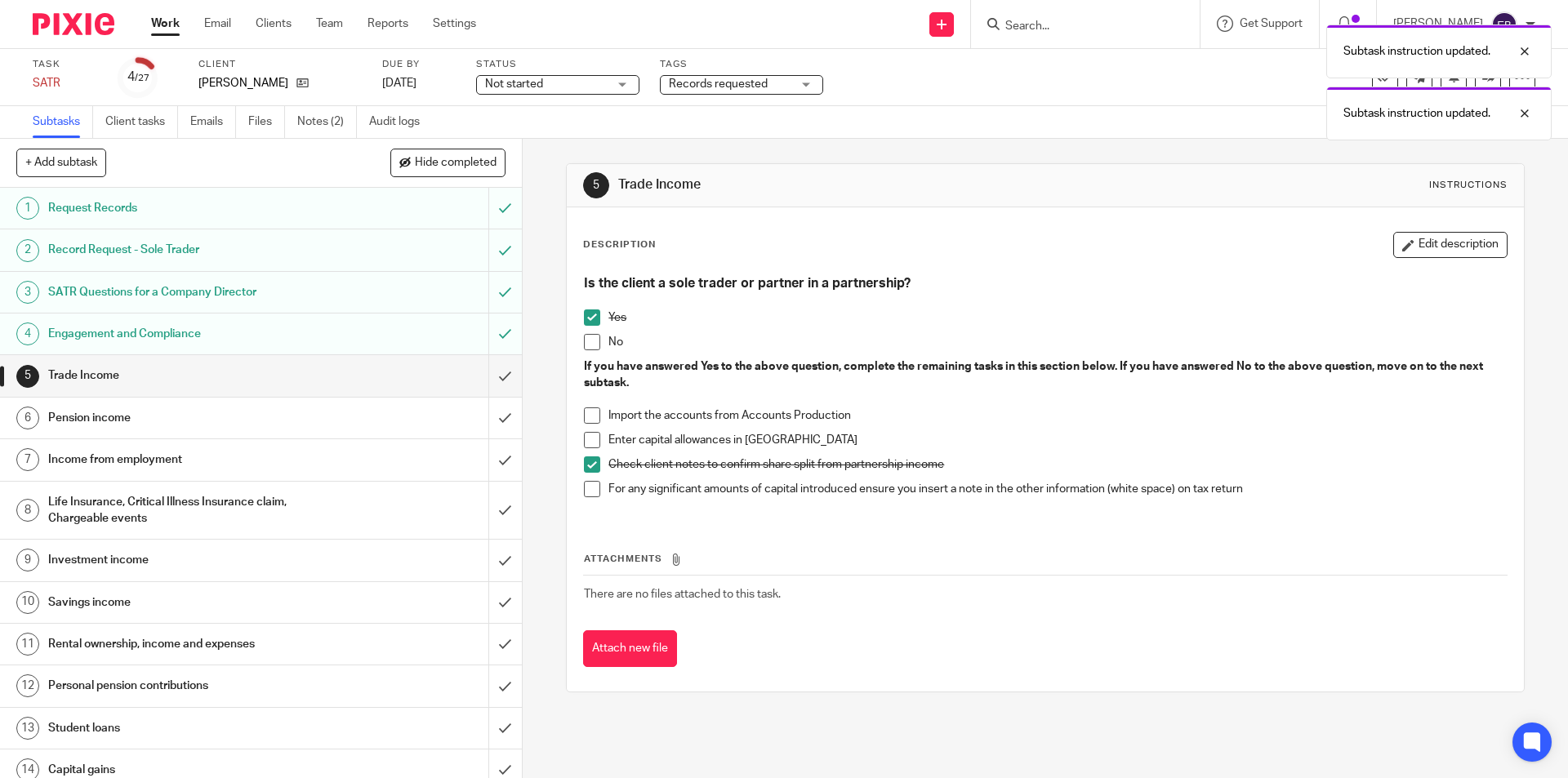
click at [592, 461] on span at bounding box center [592, 465] width 17 height 17
click at [591, 490] on span at bounding box center [592, 489] width 17 height 17
click at [591, 487] on span at bounding box center [592, 489] width 17 height 17
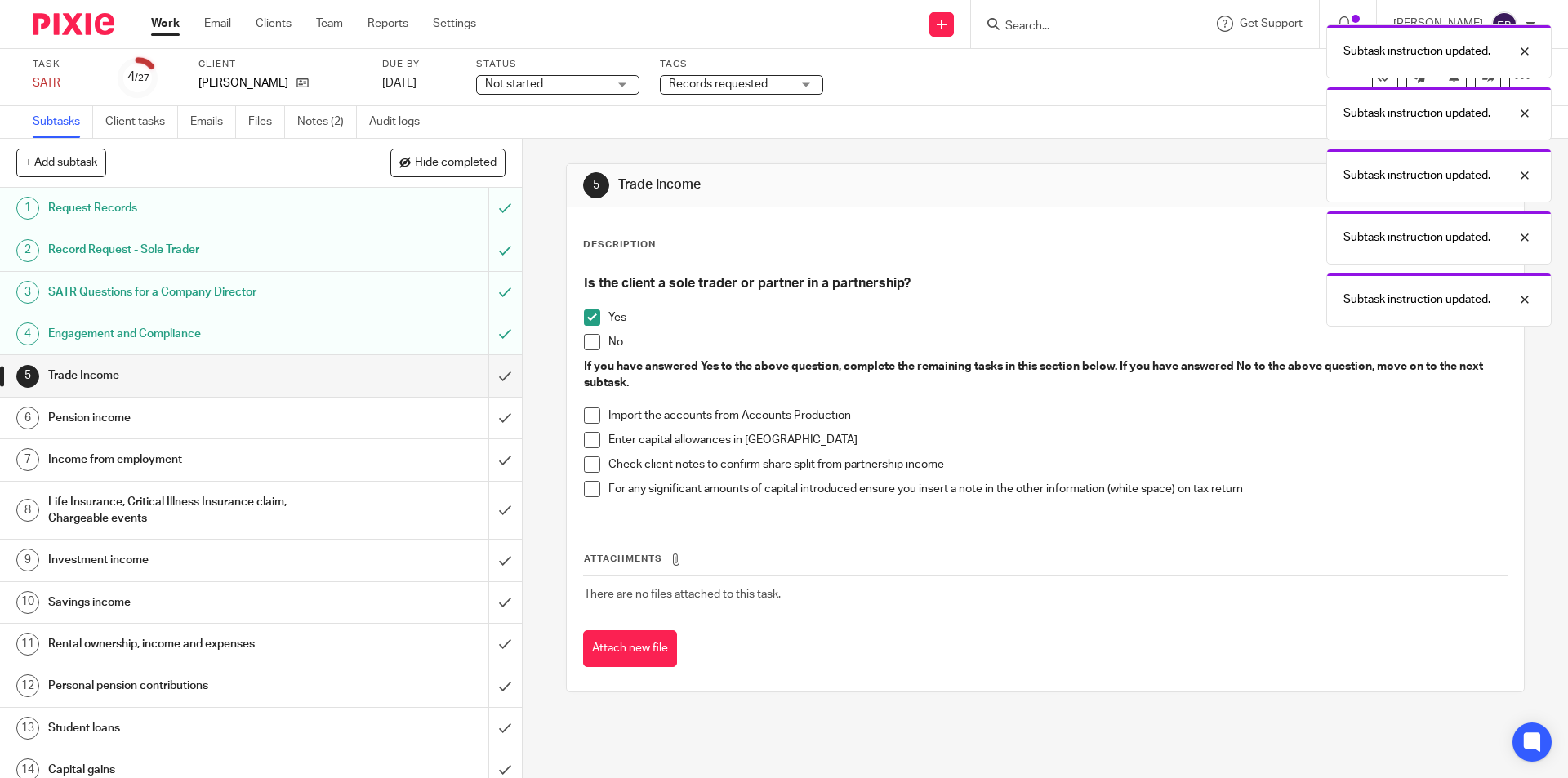
click at [592, 415] on span at bounding box center [592, 416] width 17 height 17
click at [497, 375] on input "submit" at bounding box center [260, 376] width 521 height 41
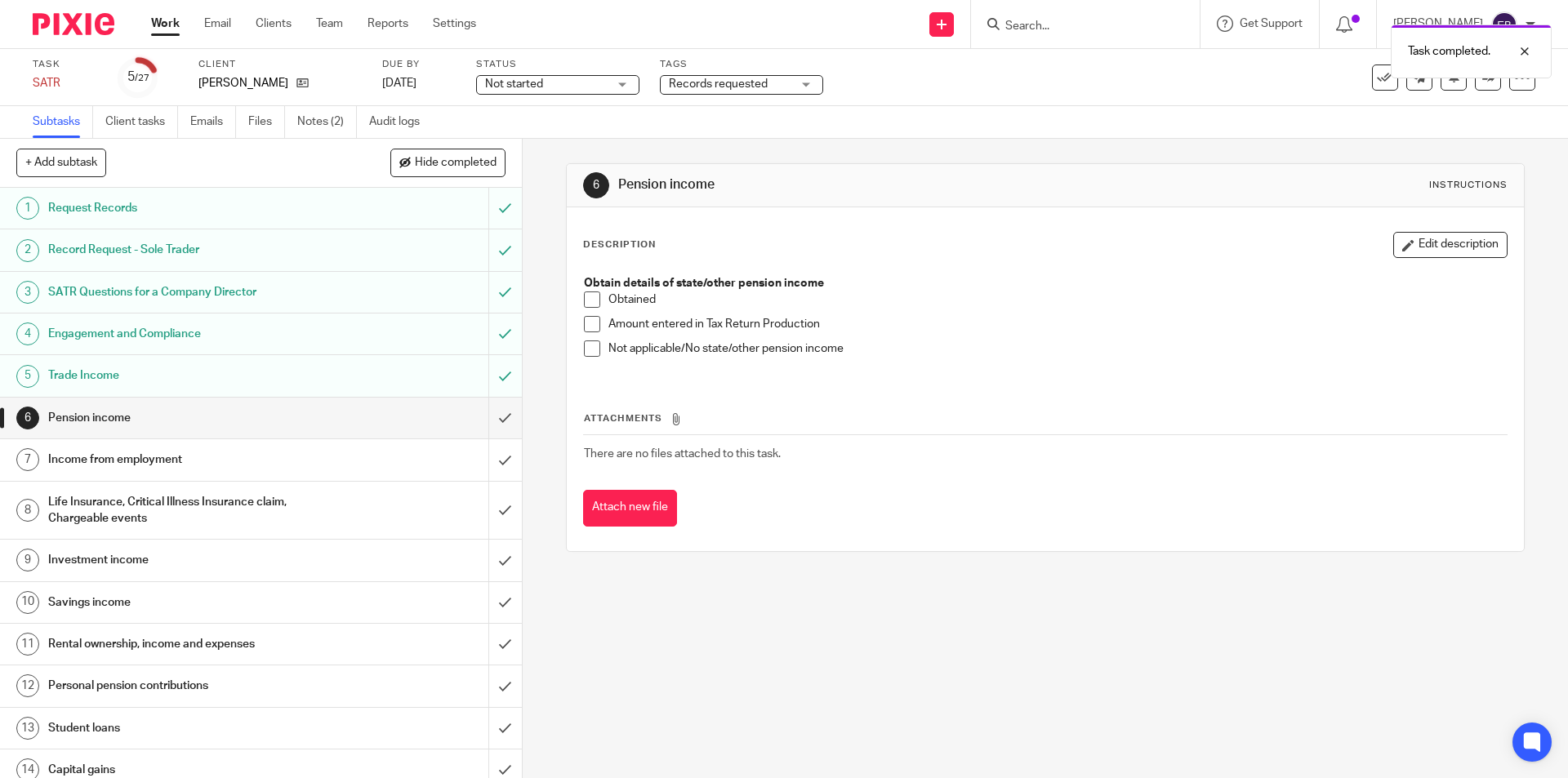
click at [584, 345] on span at bounding box center [592, 349] width 17 height 17
click at [491, 424] on input "submit" at bounding box center [260, 418] width 521 height 41
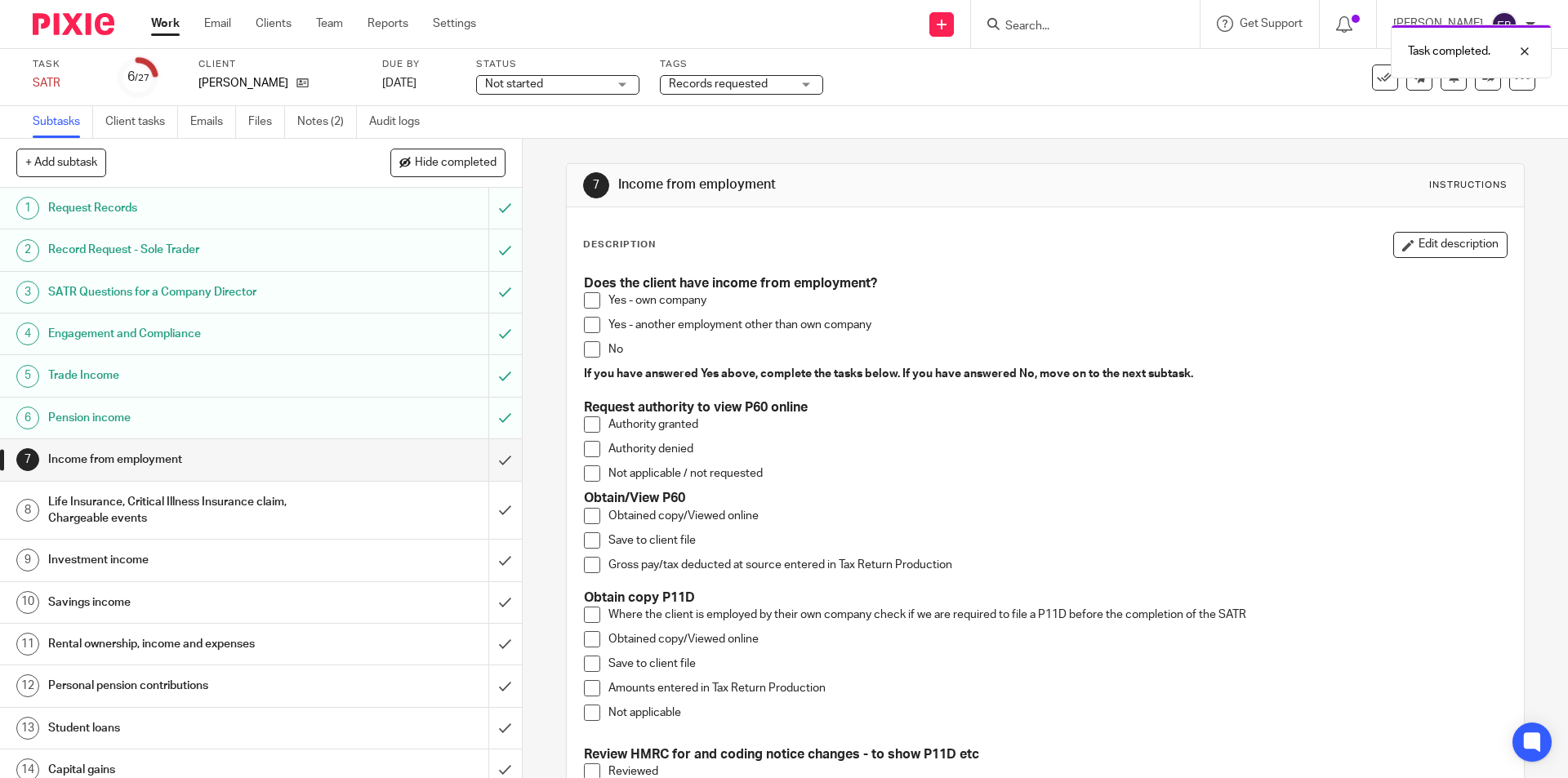
click at [592, 517] on span at bounding box center [592, 516] width 17 height 17
click at [586, 538] on span at bounding box center [592, 541] width 17 height 17
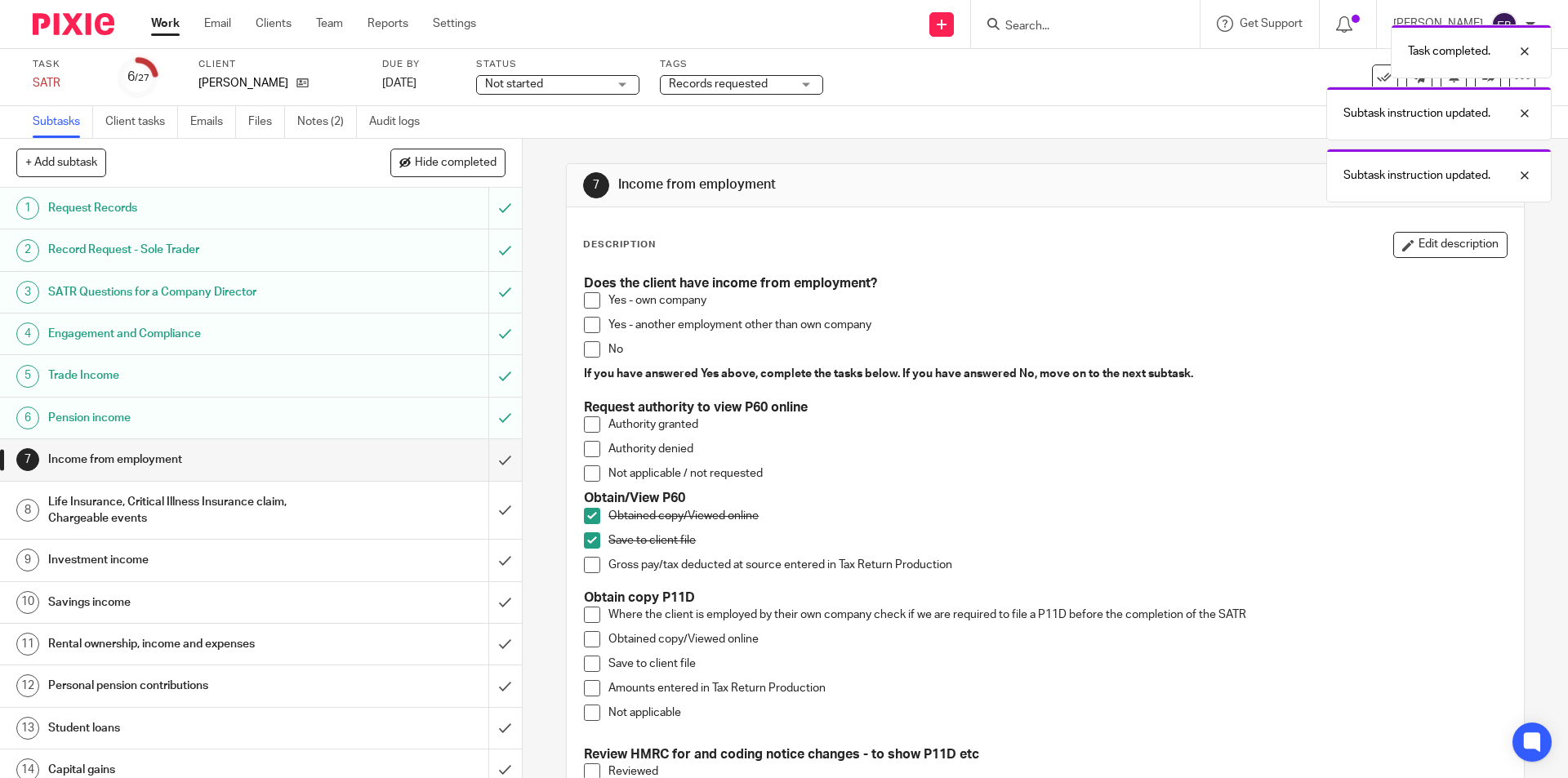
click at [584, 568] on span at bounding box center [592, 566] width 17 height 17
click at [585, 719] on span at bounding box center [592, 713] width 17 height 17
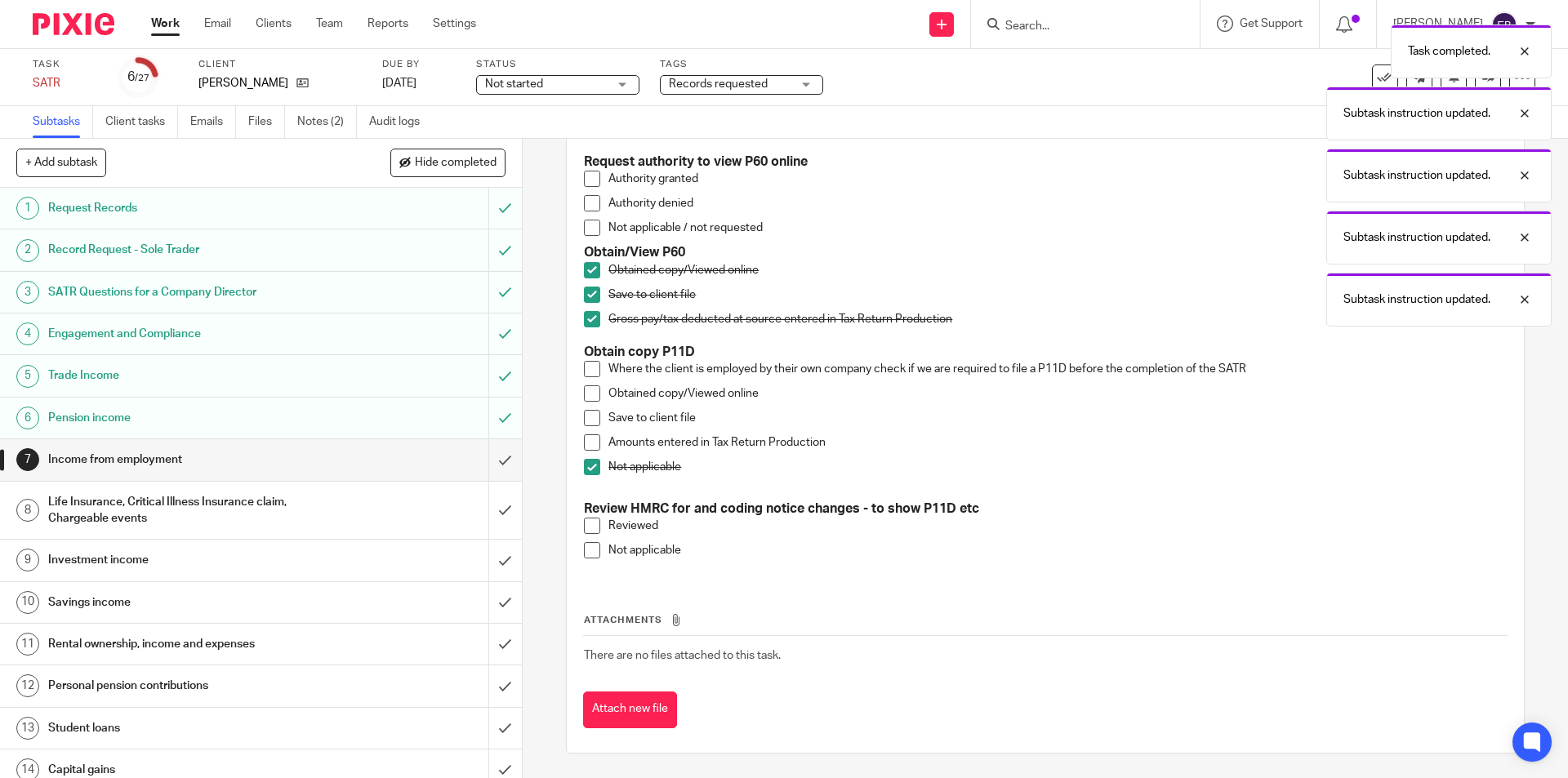
click at [584, 545] on span at bounding box center [592, 551] width 17 height 17
click at [493, 461] on input "submit" at bounding box center [260, 460] width 521 height 41
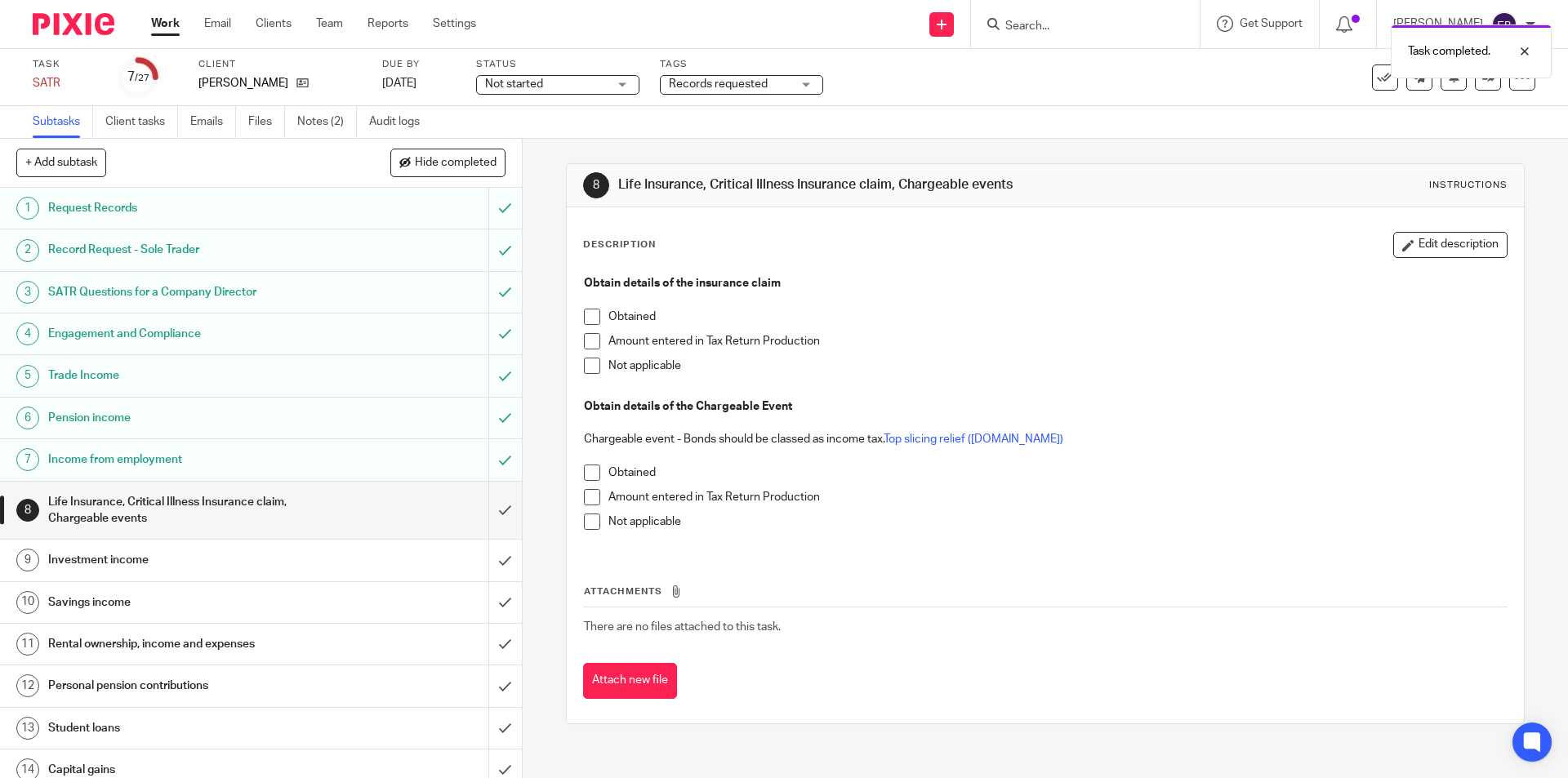
click at [588, 364] on span at bounding box center [592, 366] width 17 height 17
click at [586, 521] on span at bounding box center [592, 522] width 17 height 17
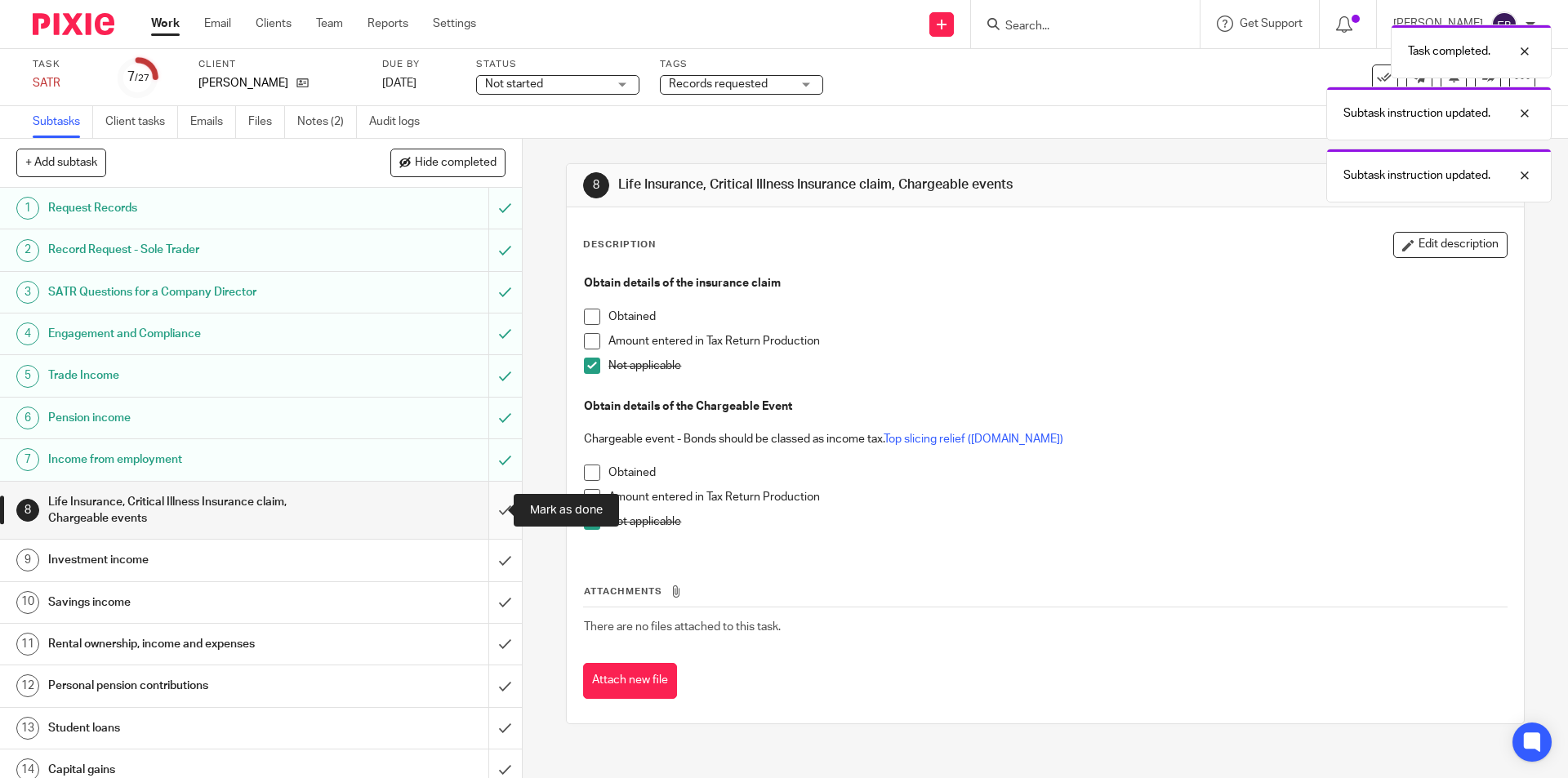
click at [486, 510] on input "submit" at bounding box center [260, 510] width 521 height 58
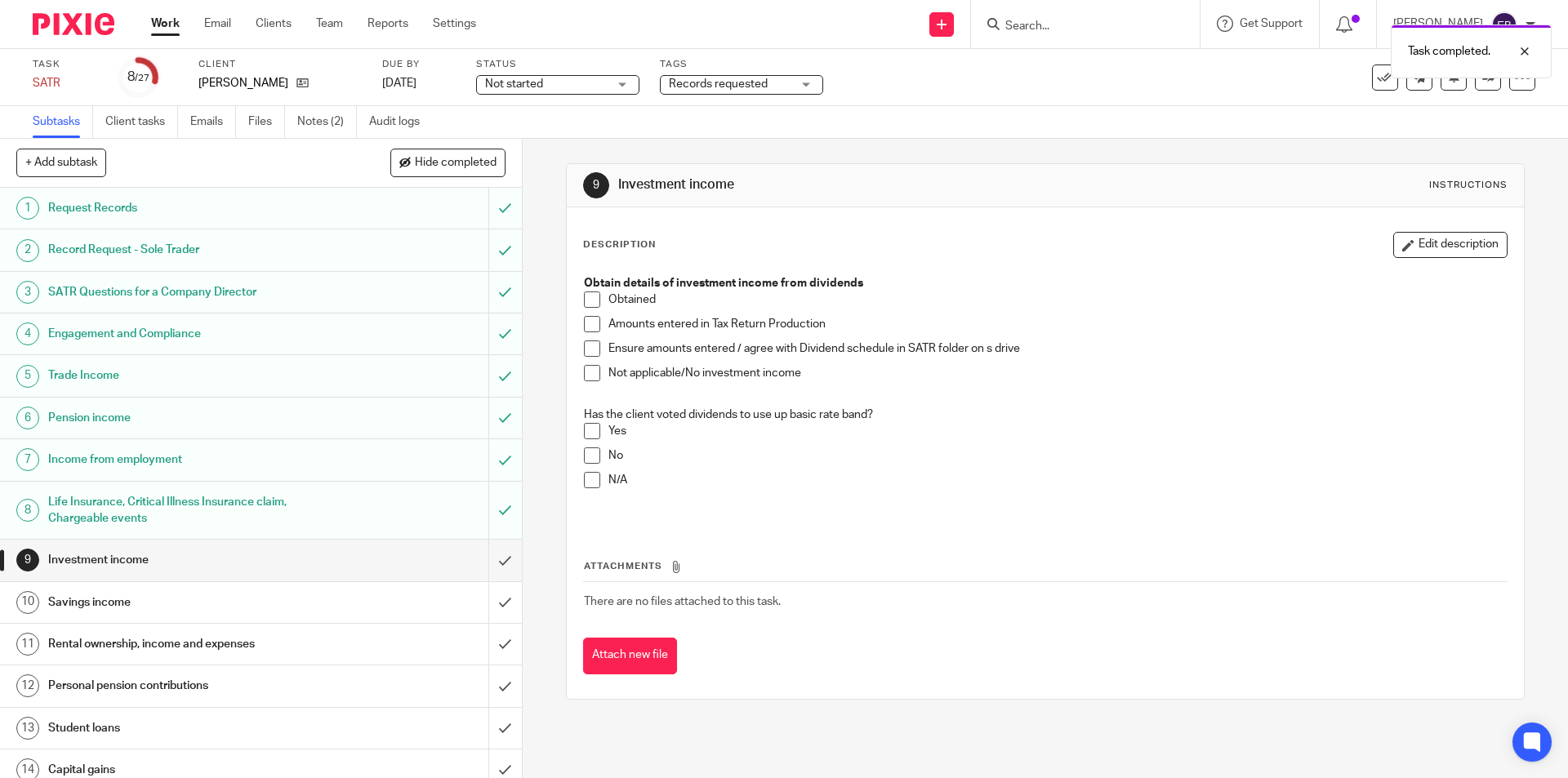
drag, startPoint x: 585, startPoint y: 373, endPoint x: 559, endPoint y: 461, distance: 91.8
click at [585, 373] on span at bounding box center [592, 374] width 17 height 17
click at [584, 479] on span at bounding box center [592, 480] width 17 height 17
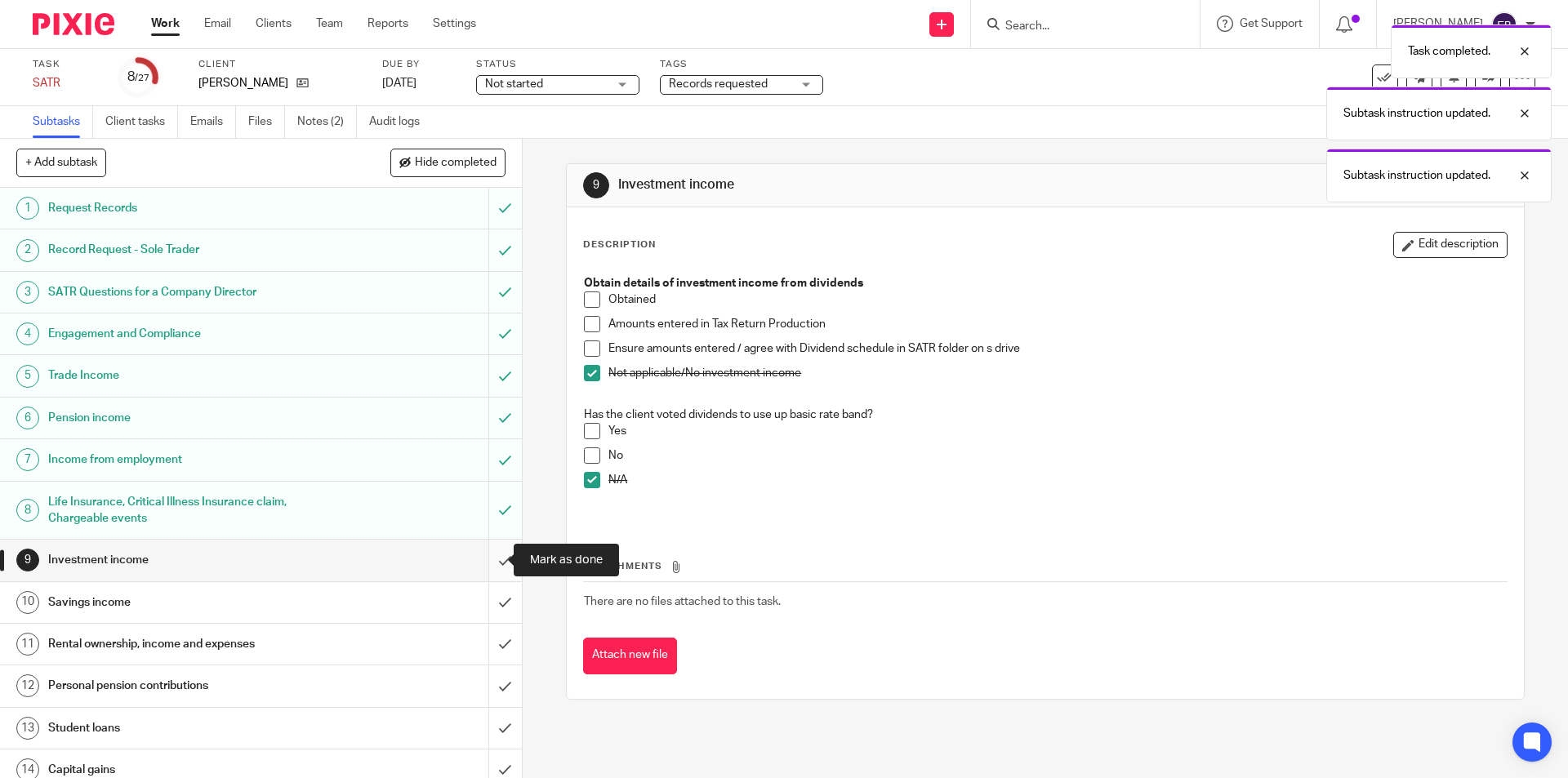
click at [486, 553] on input "submit" at bounding box center [260, 560] width 521 height 41
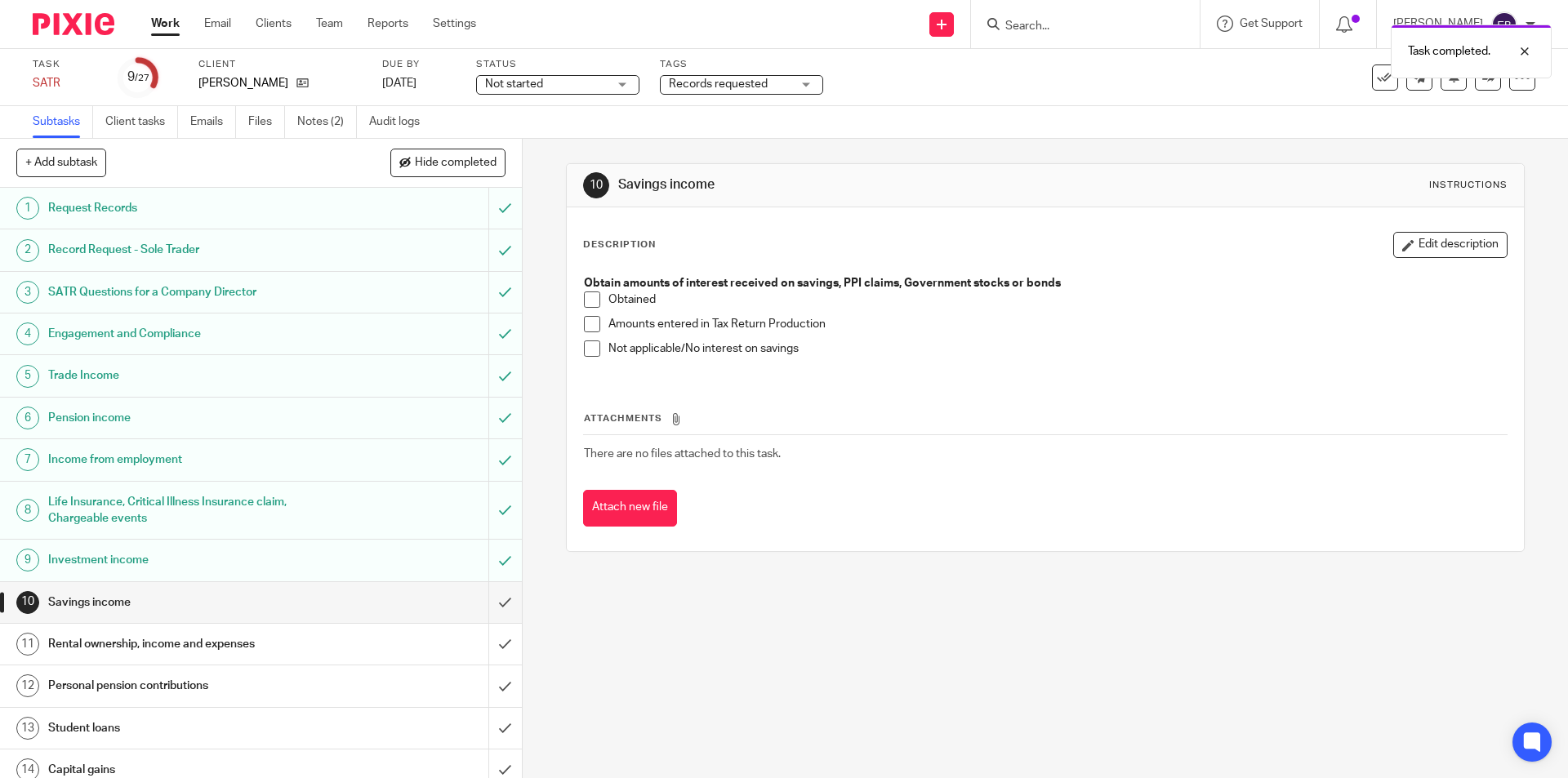
click at [585, 347] on span at bounding box center [592, 349] width 17 height 17
click at [485, 594] on input "submit" at bounding box center [260, 603] width 521 height 41
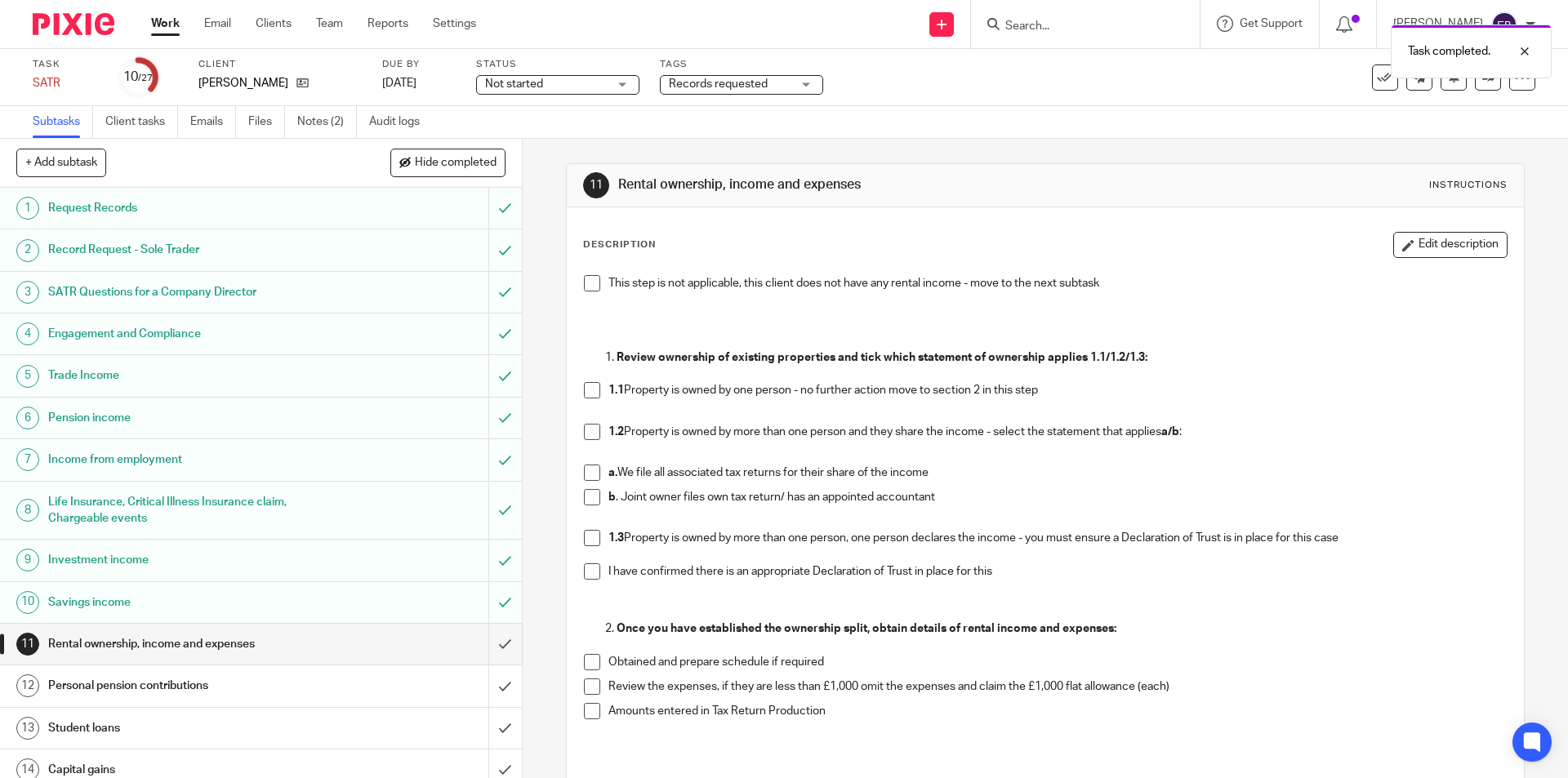
click at [588, 292] on li "This step is not applicable, this client does not have any rental income - move…" at bounding box center [1045, 287] width 922 height 25
click at [589, 430] on span at bounding box center [592, 432] width 17 height 17
click at [584, 473] on span at bounding box center [592, 473] width 17 height 17
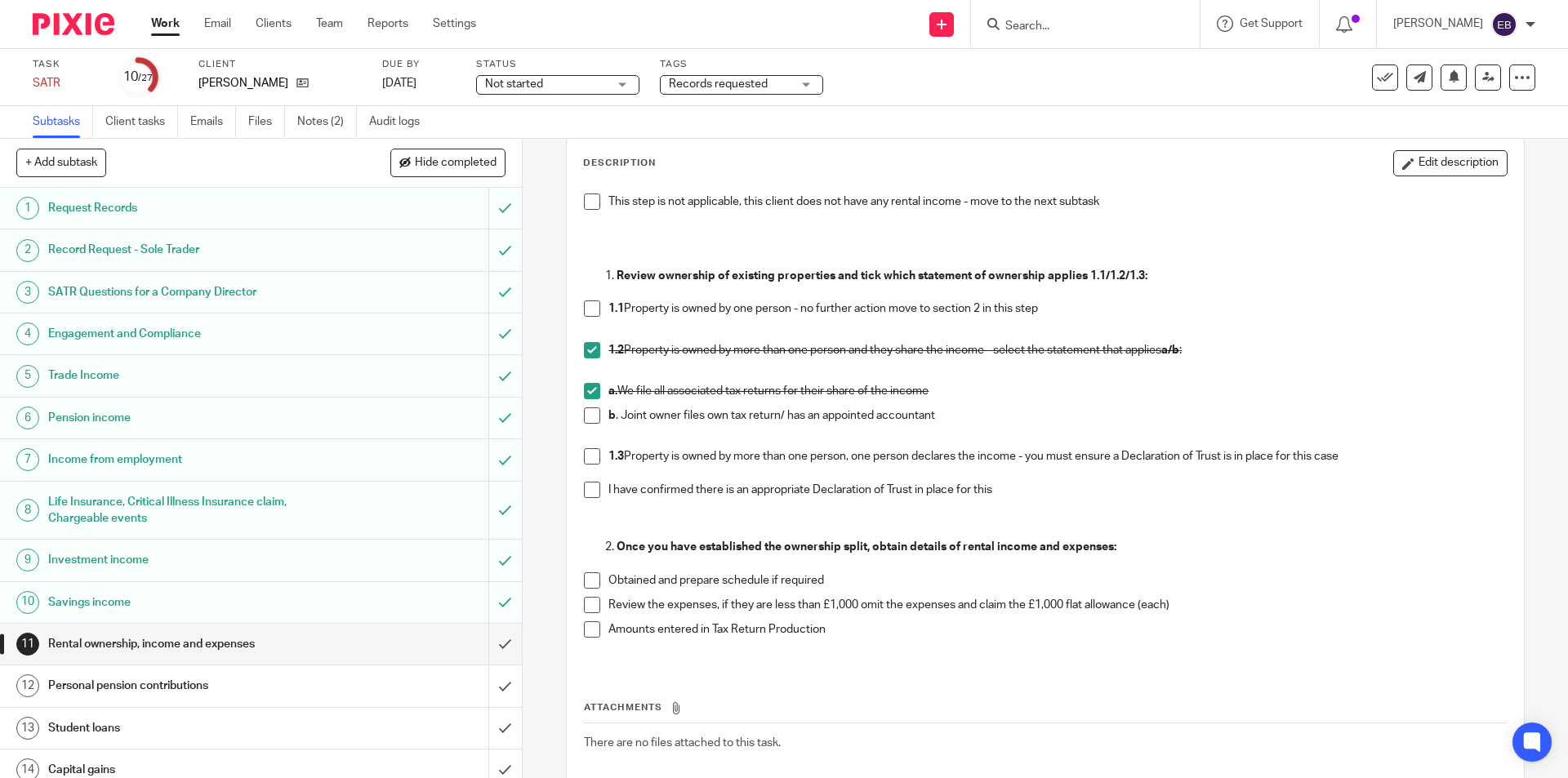
click at [587, 584] on span at bounding box center [592, 581] width 17 height 17
click at [591, 604] on span at bounding box center [592, 605] width 17 height 17
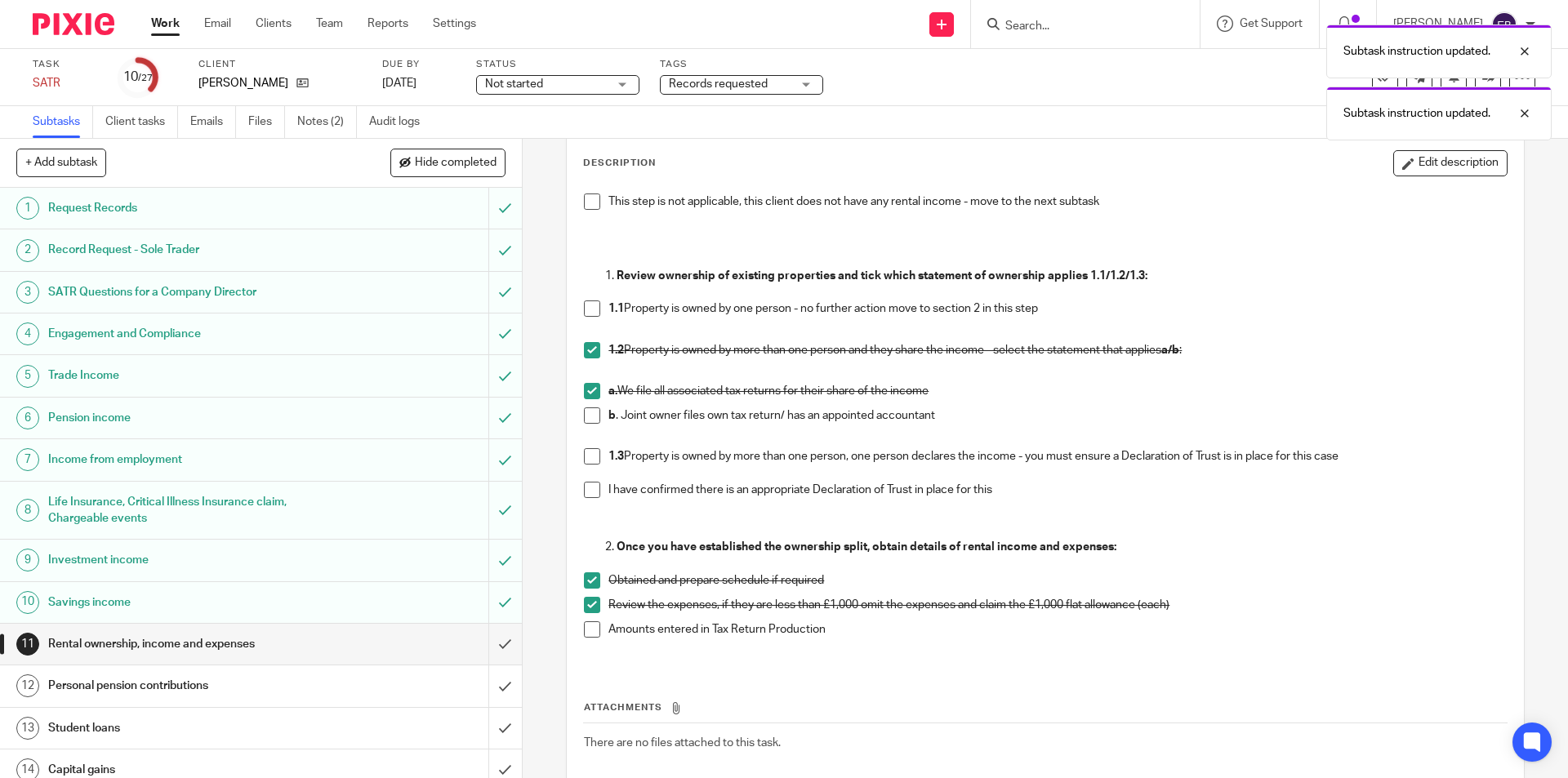
click at [584, 628] on span at bounding box center [592, 629] width 17 height 17
click at [493, 644] on input "submit" at bounding box center [260, 644] width 521 height 41
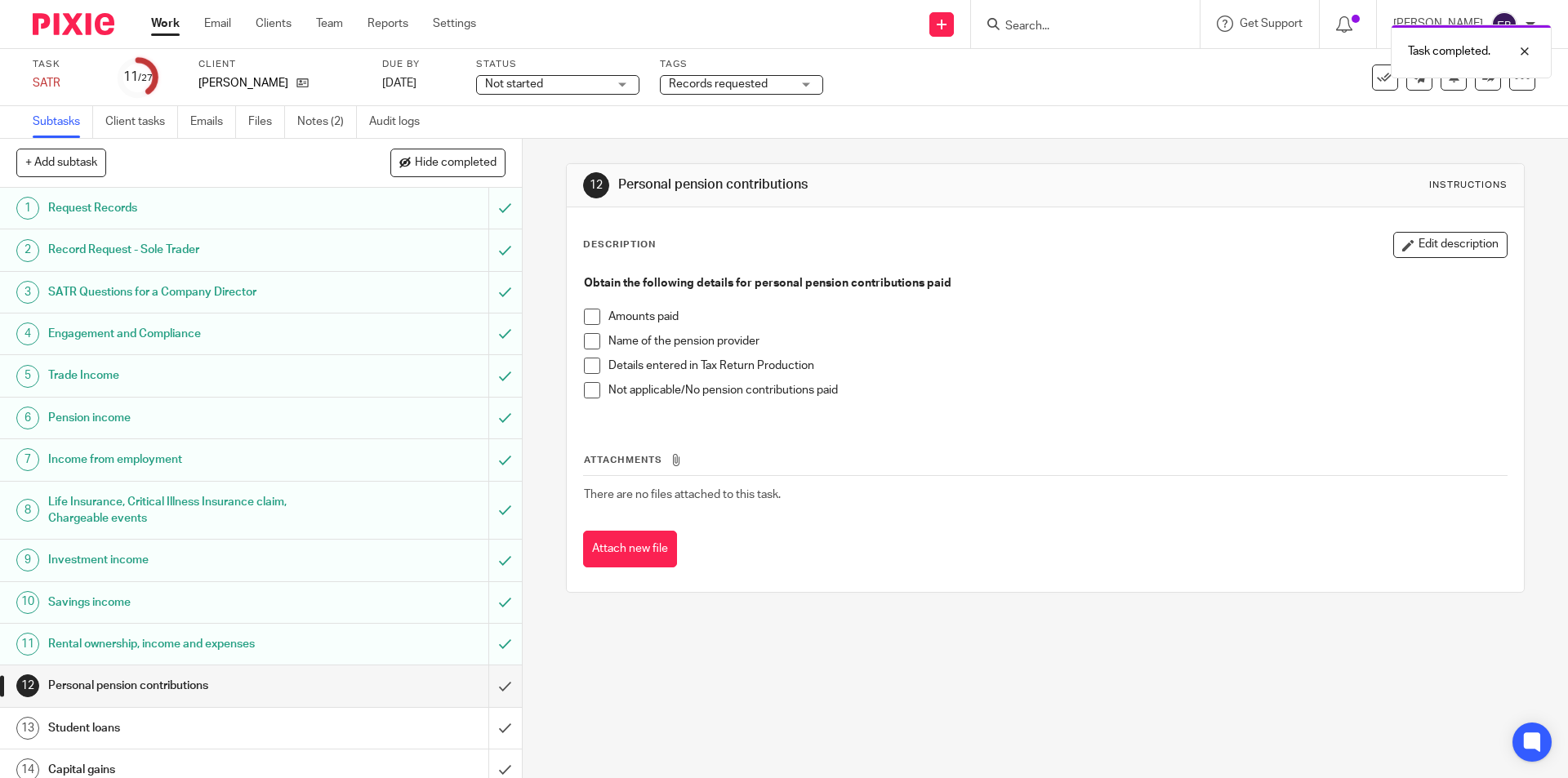
click at [590, 389] on span at bounding box center [592, 390] width 17 height 17
click at [492, 689] on input "submit" at bounding box center [260, 686] width 521 height 41
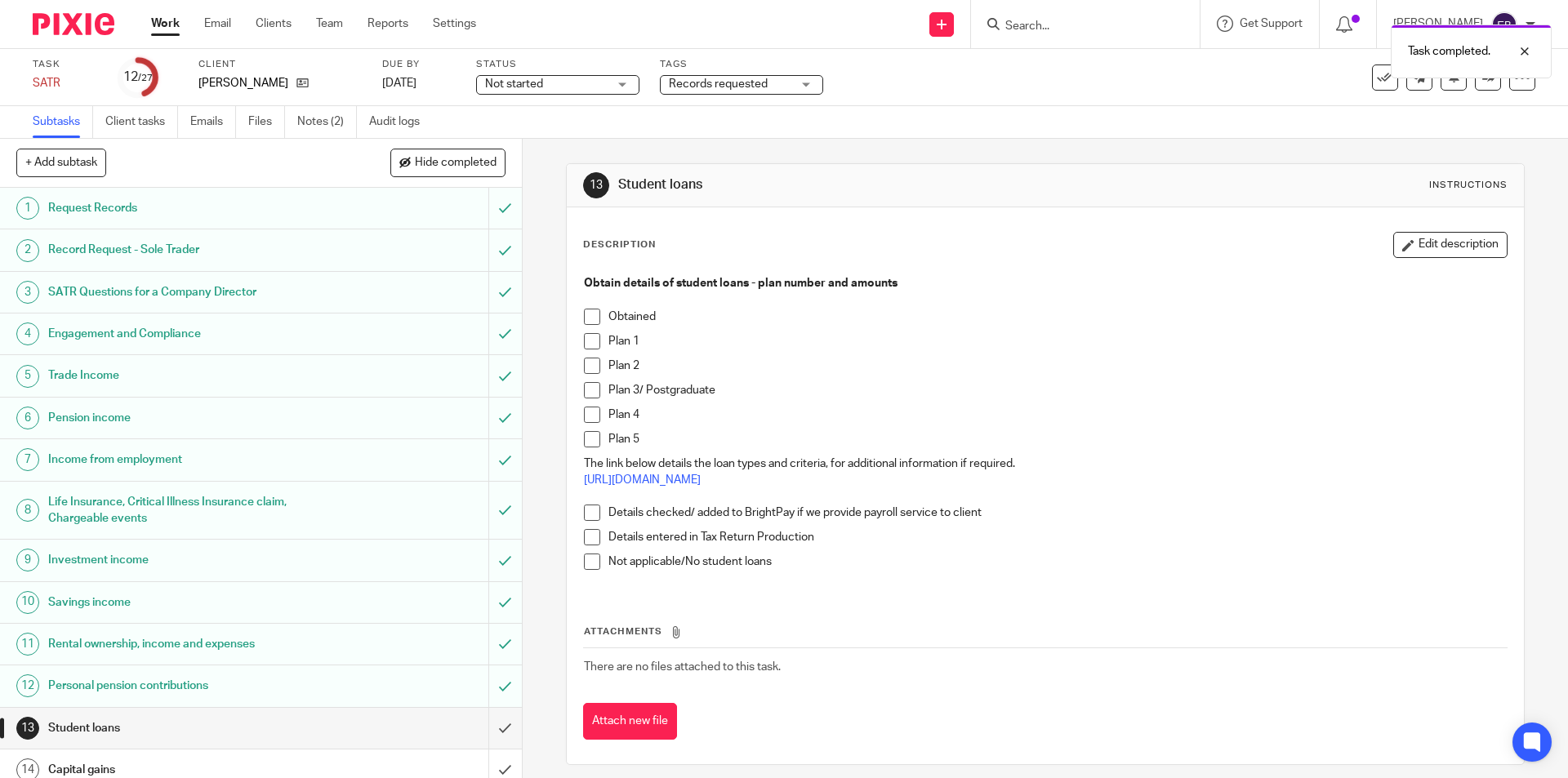
click at [584, 560] on span at bounding box center [592, 562] width 17 height 17
click at [496, 729] on input "submit" at bounding box center [260, 728] width 521 height 41
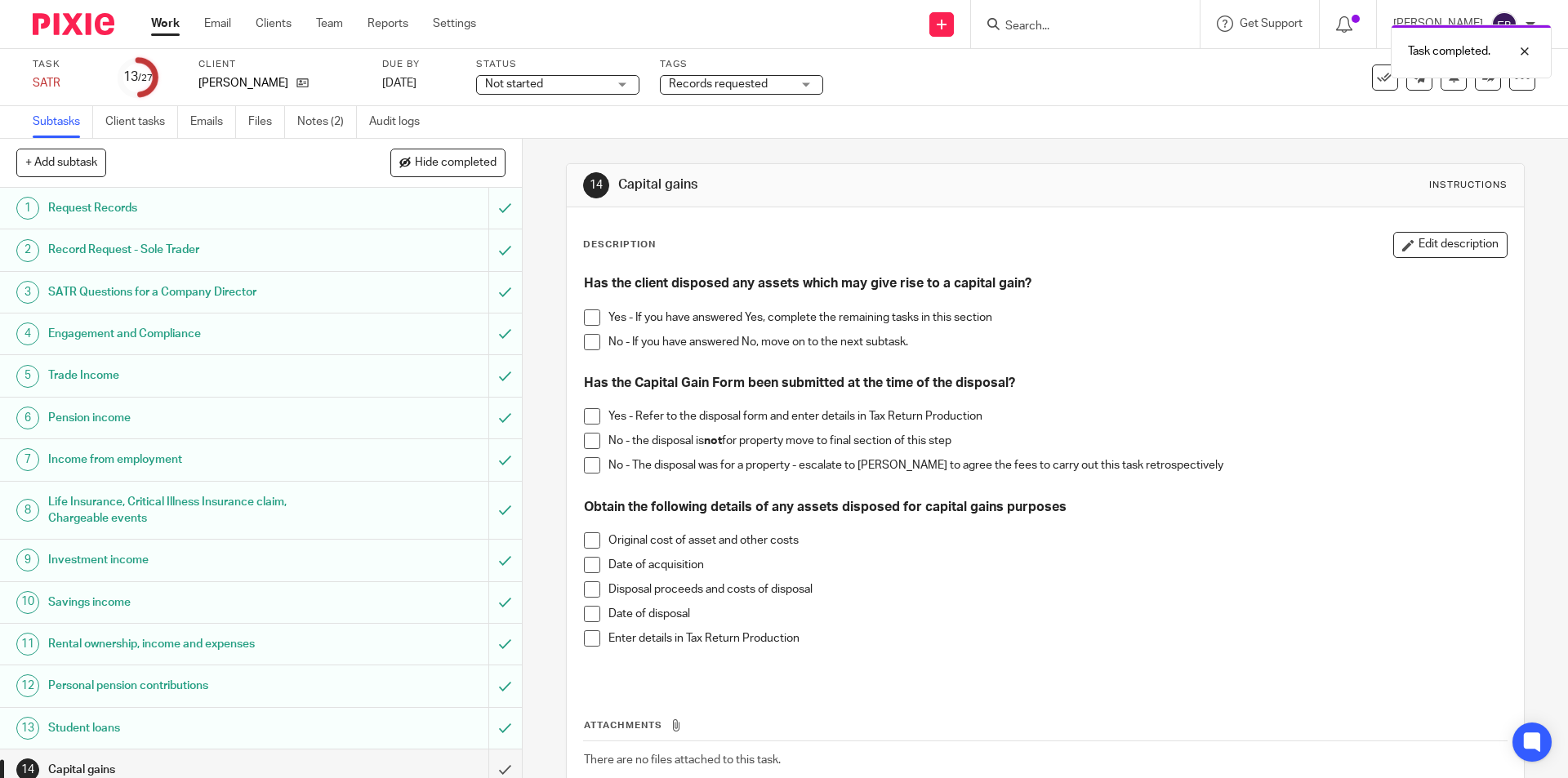
click at [589, 313] on span at bounding box center [592, 317] width 17 height 17
click at [584, 423] on span at bounding box center [592, 416] width 17 height 17
click at [589, 540] on span at bounding box center [592, 541] width 17 height 17
click at [588, 567] on span at bounding box center [592, 566] width 17 height 17
click at [584, 585] on span at bounding box center [592, 590] width 17 height 17
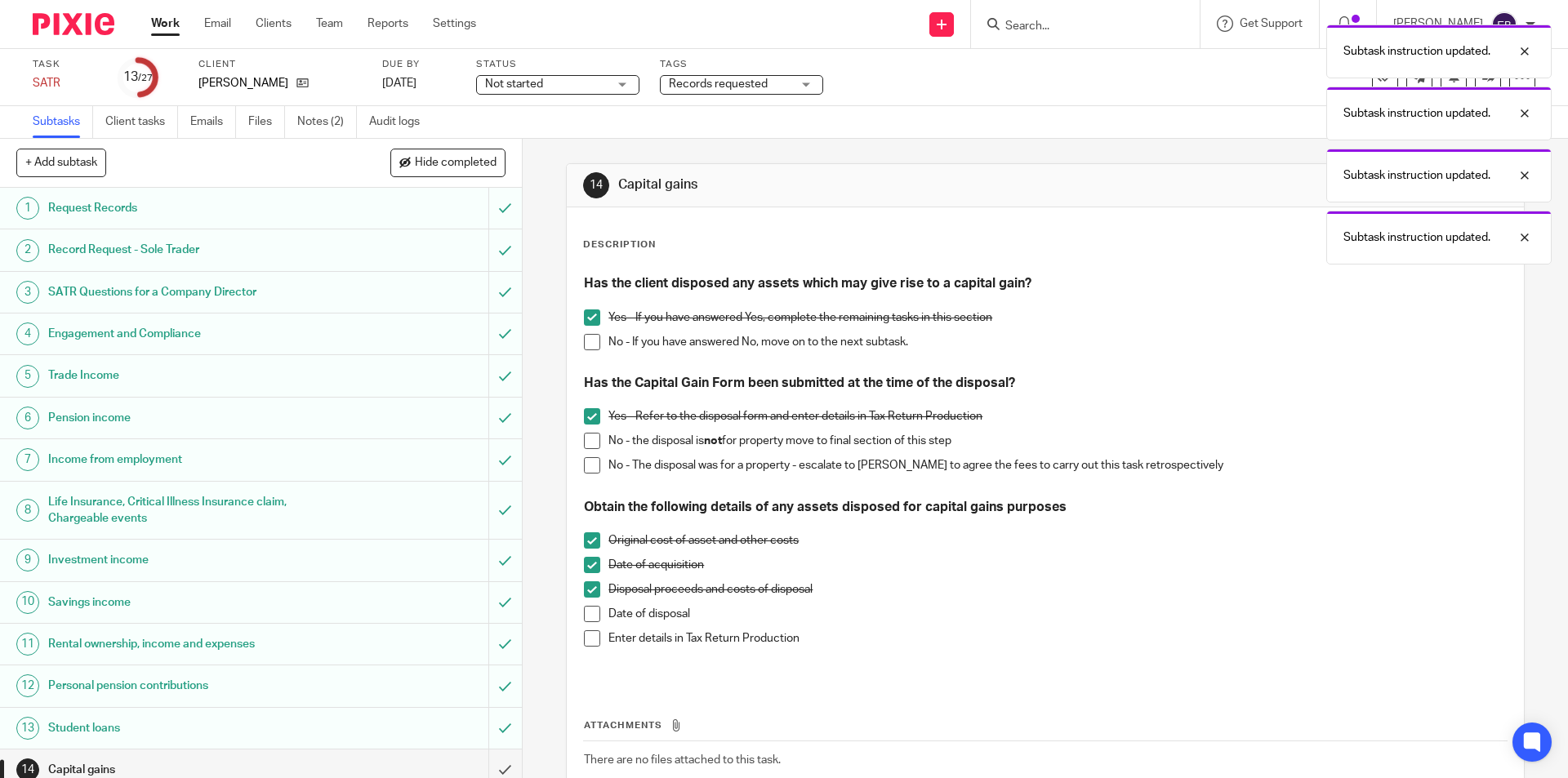
click at [589, 614] on span at bounding box center [592, 615] width 17 height 17
click at [587, 642] on span at bounding box center [592, 639] width 17 height 17
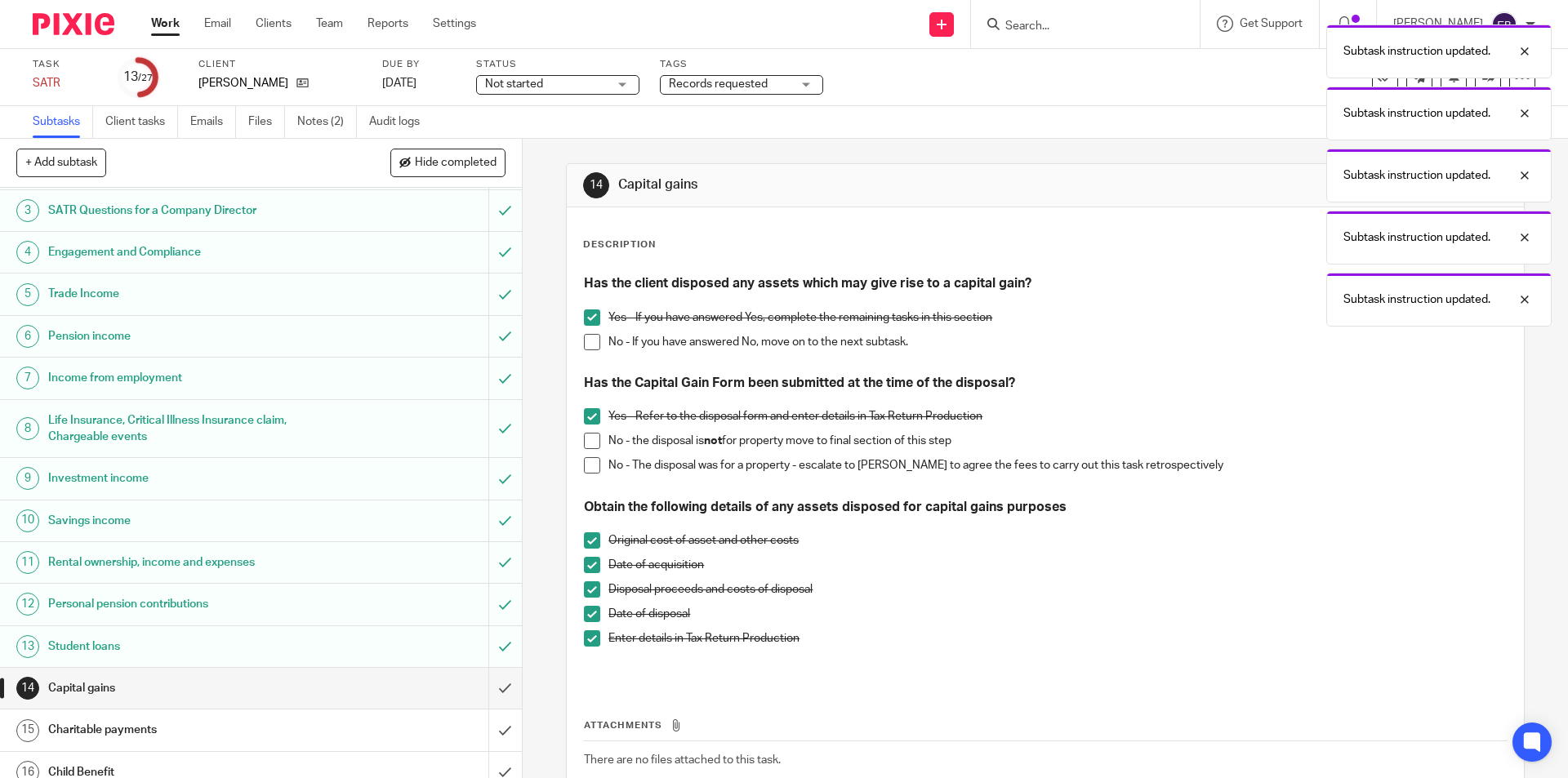
scroll to position [163, 0]
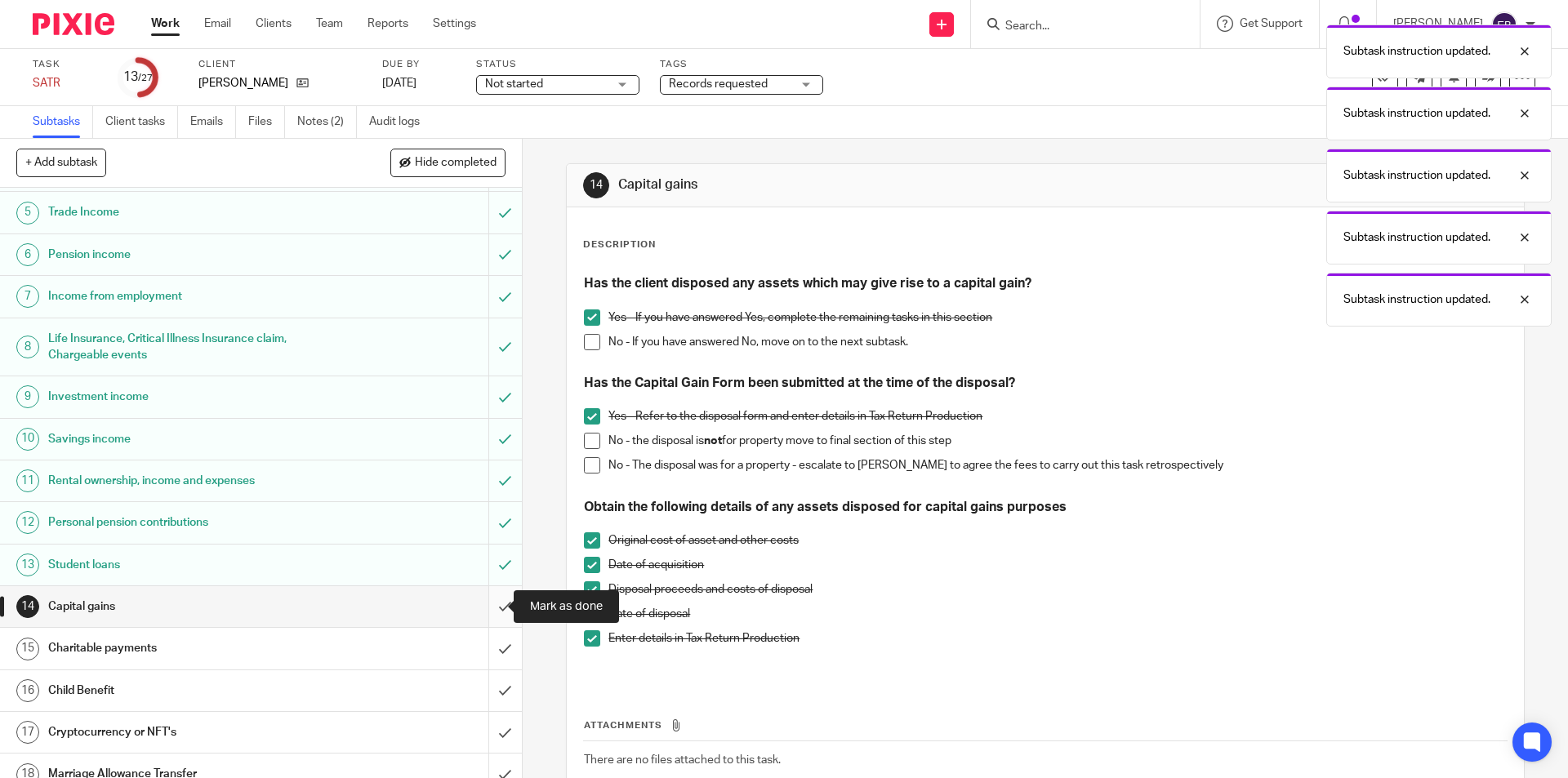
click at [478, 602] on input "submit" at bounding box center [260, 606] width 521 height 41
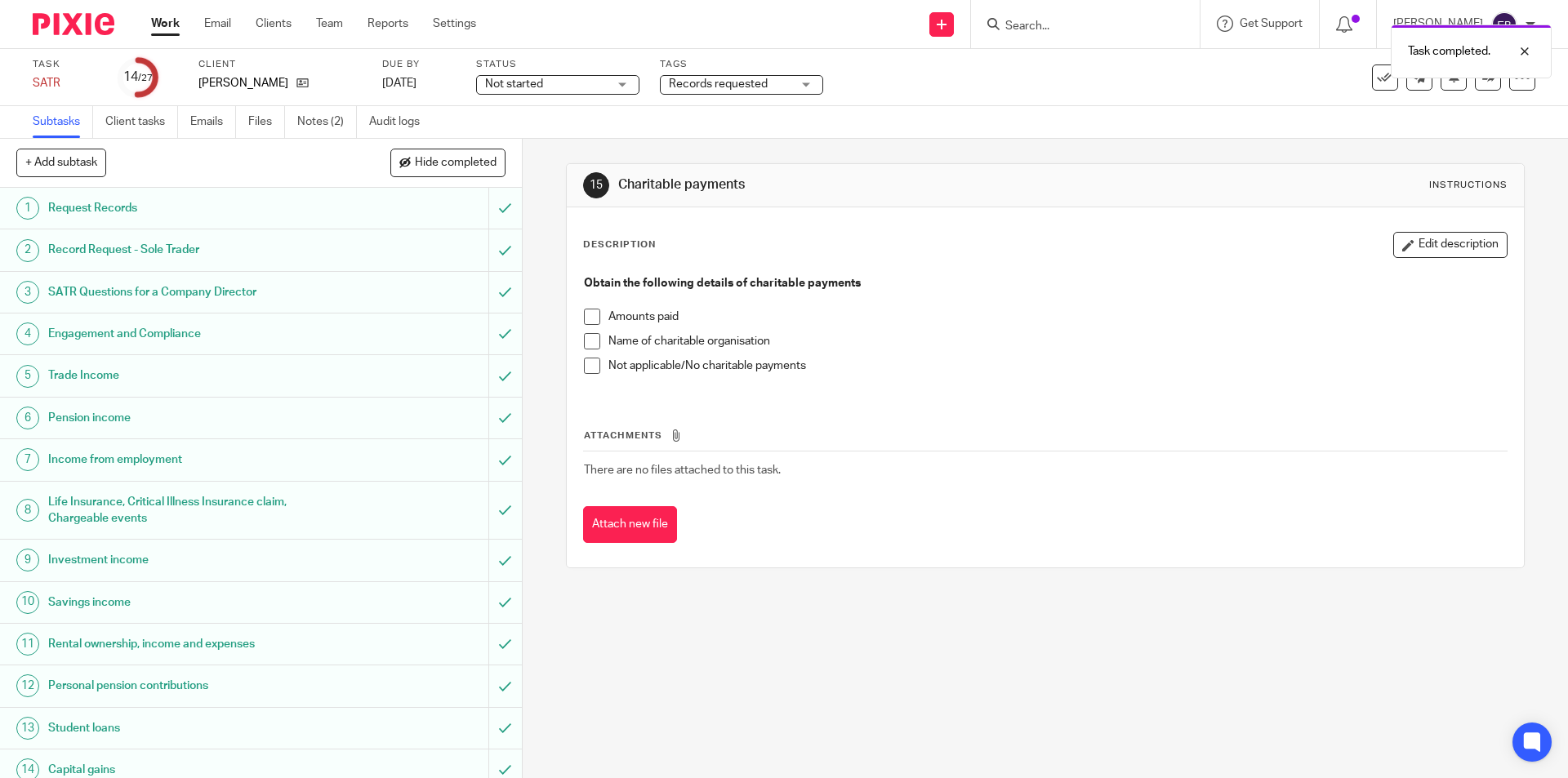
click at [588, 369] on span at bounding box center [592, 366] width 17 height 17
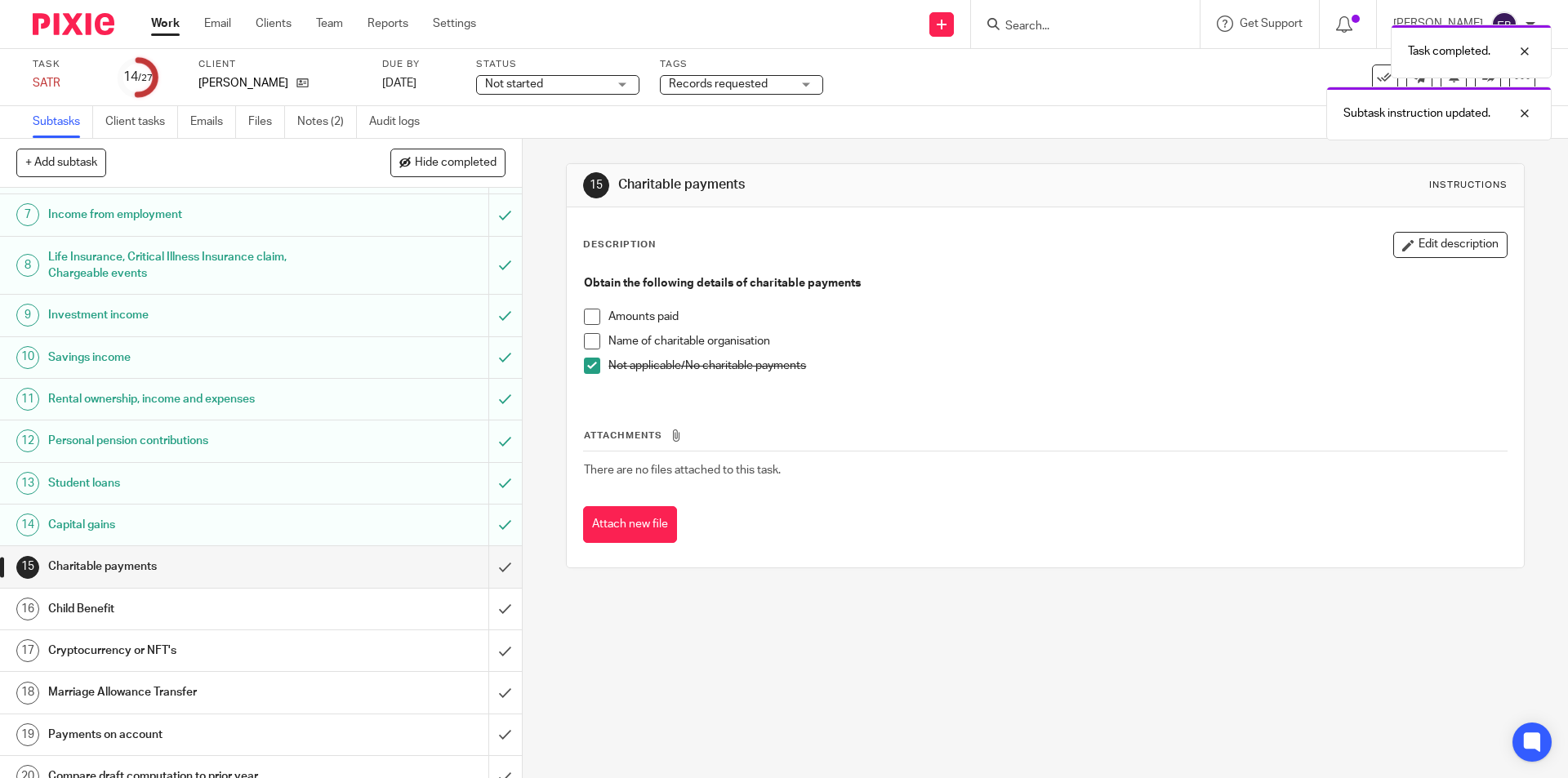
scroll to position [327, 0]
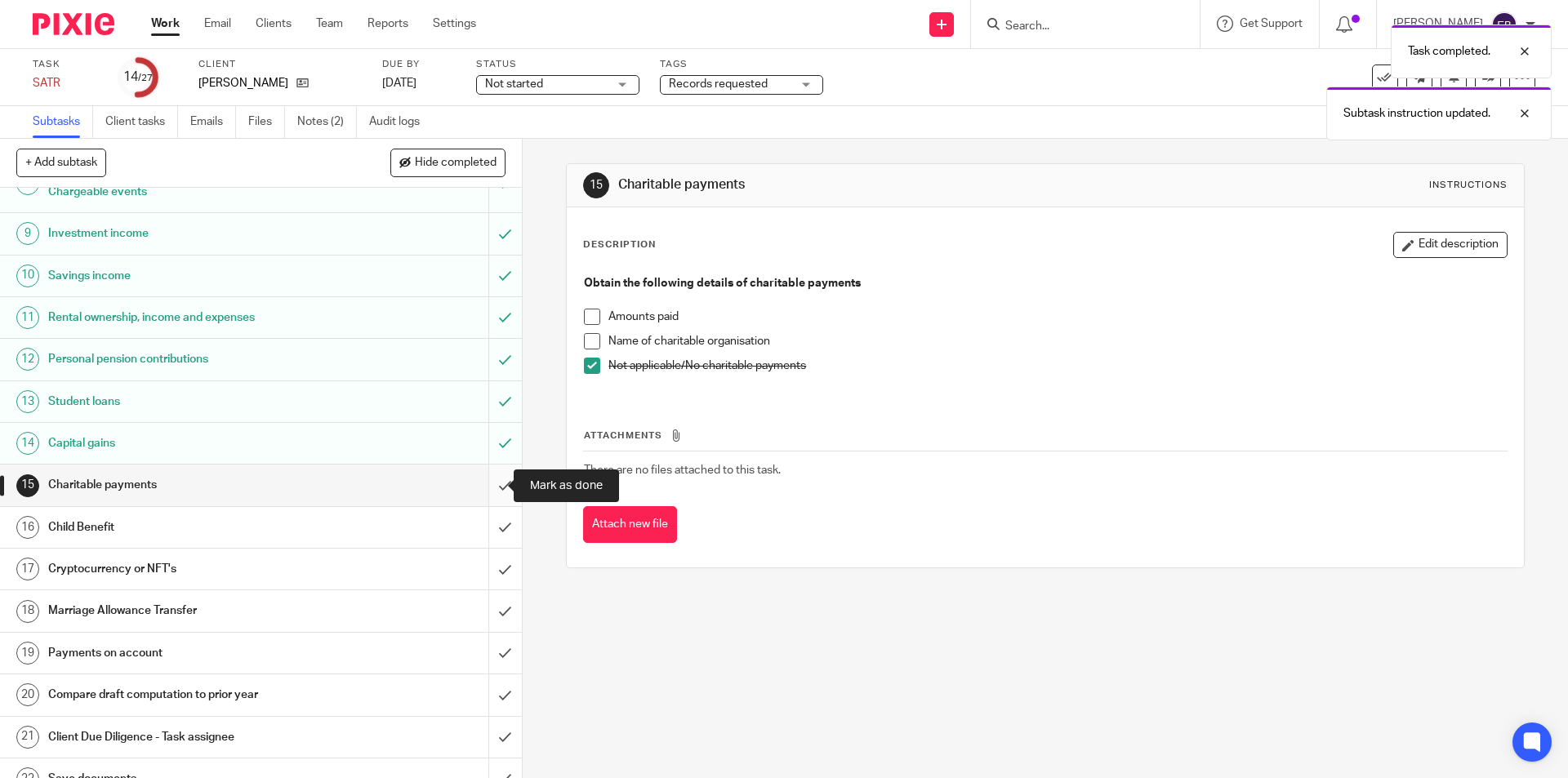
click at [495, 485] on input "submit" at bounding box center [260, 485] width 521 height 41
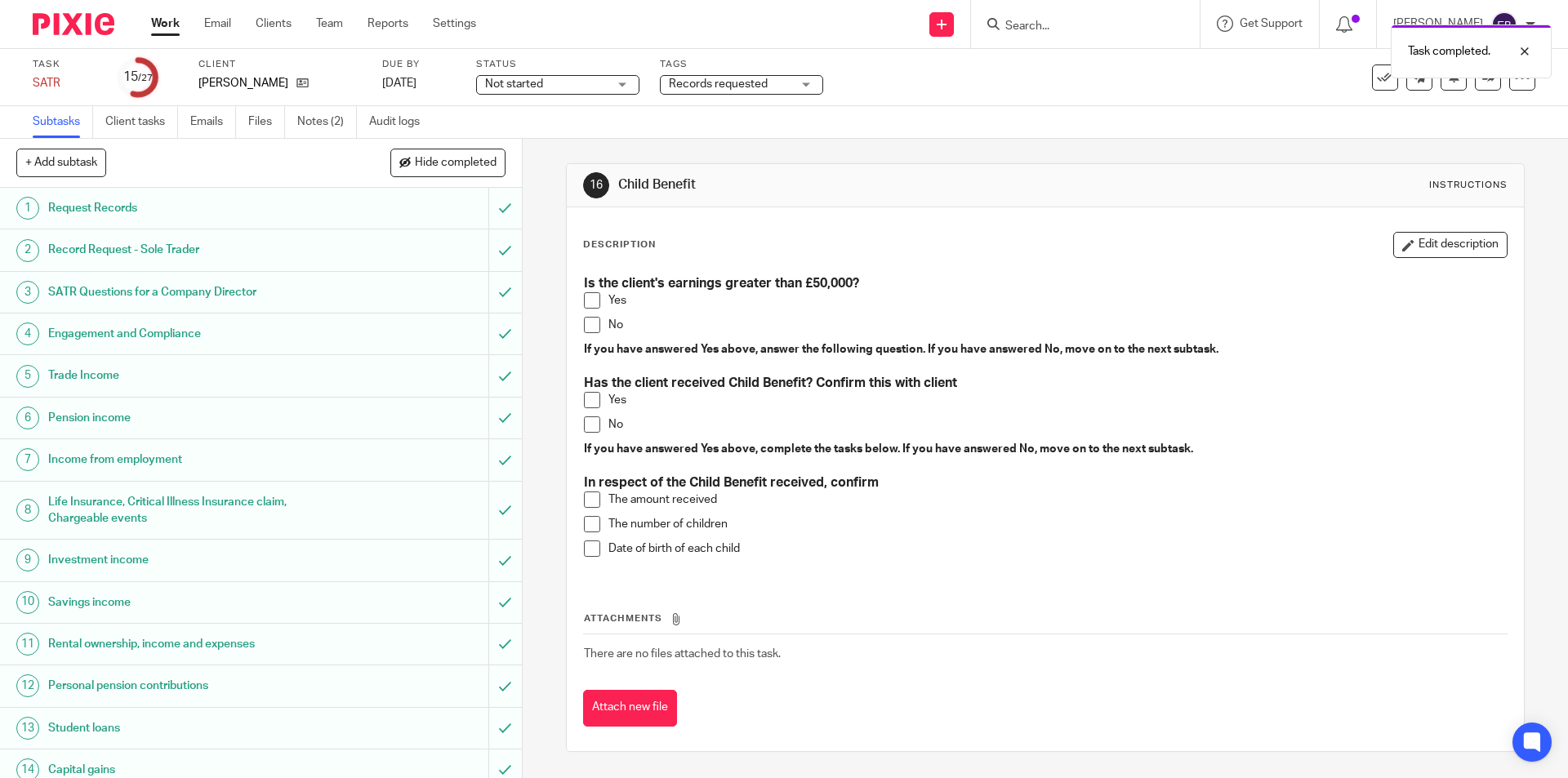
click at [585, 324] on span at bounding box center [592, 325] width 17 height 17
click at [585, 422] on span at bounding box center [592, 425] width 17 height 17
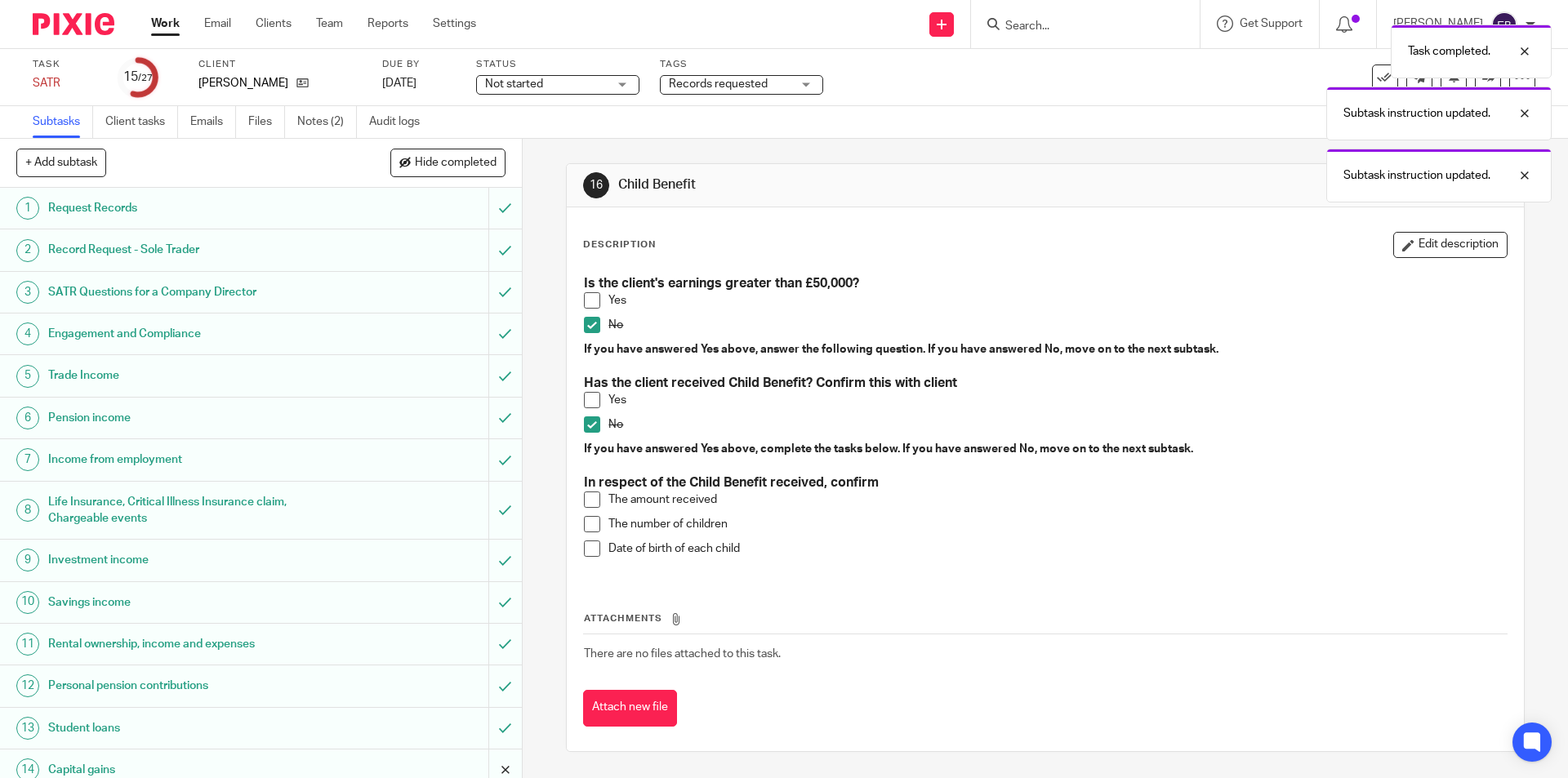
scroll to position [245, 0]
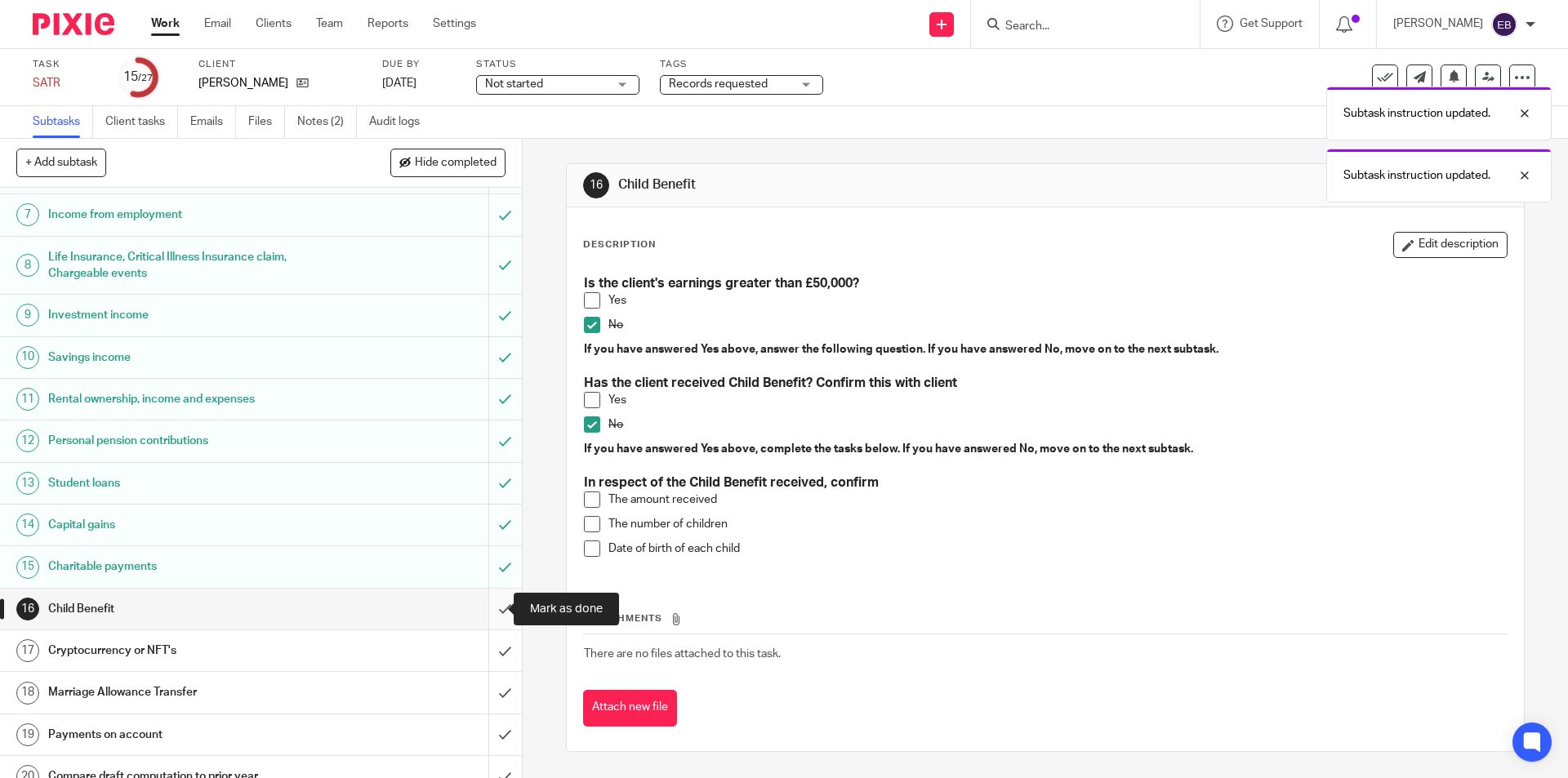
click at [488, 608] on input "submit" at bounding box center [260, 609] width 521 height 41
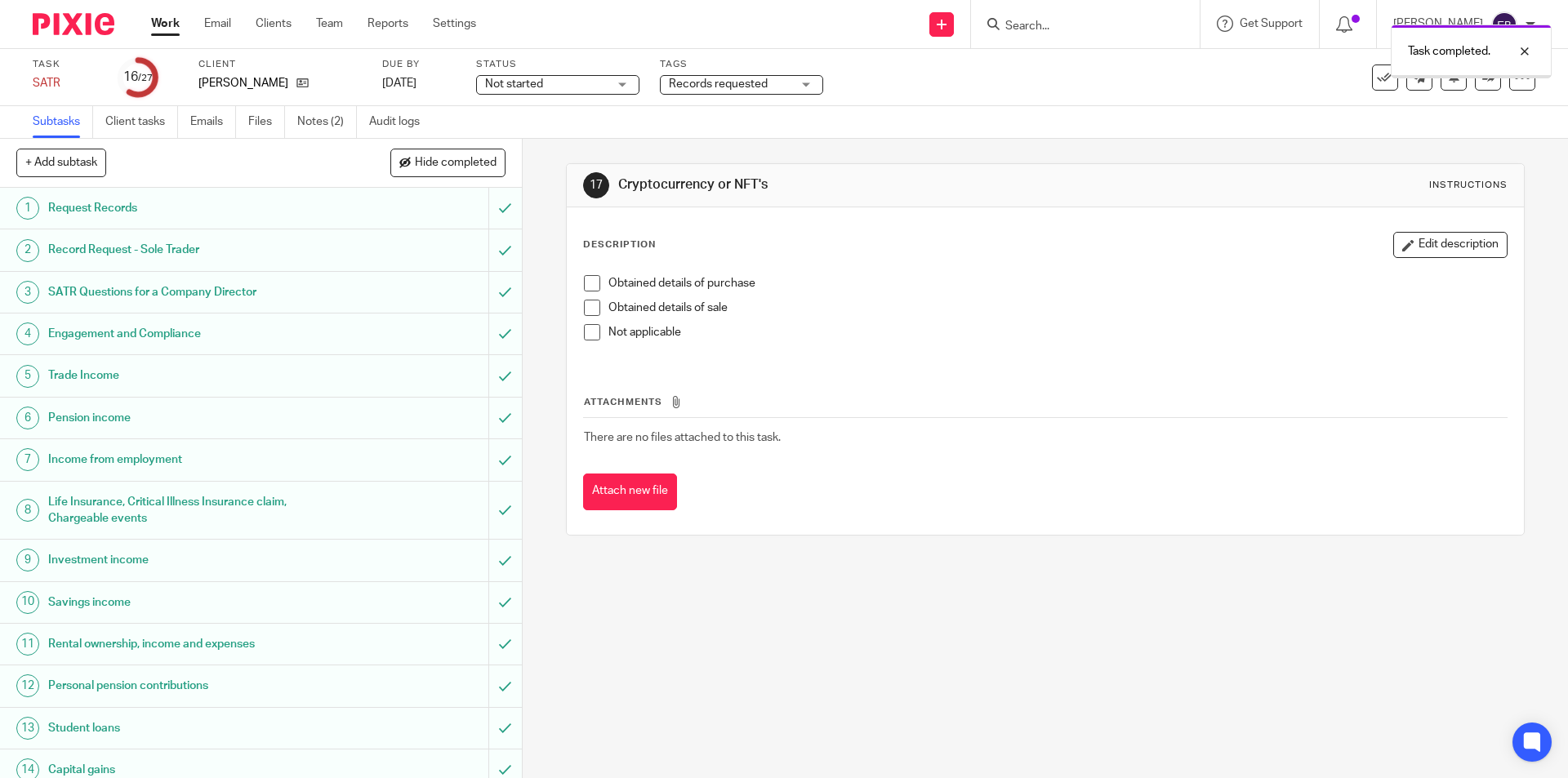
click at [584, 331] on span at bounding box center [592, 332] width 17 height 17
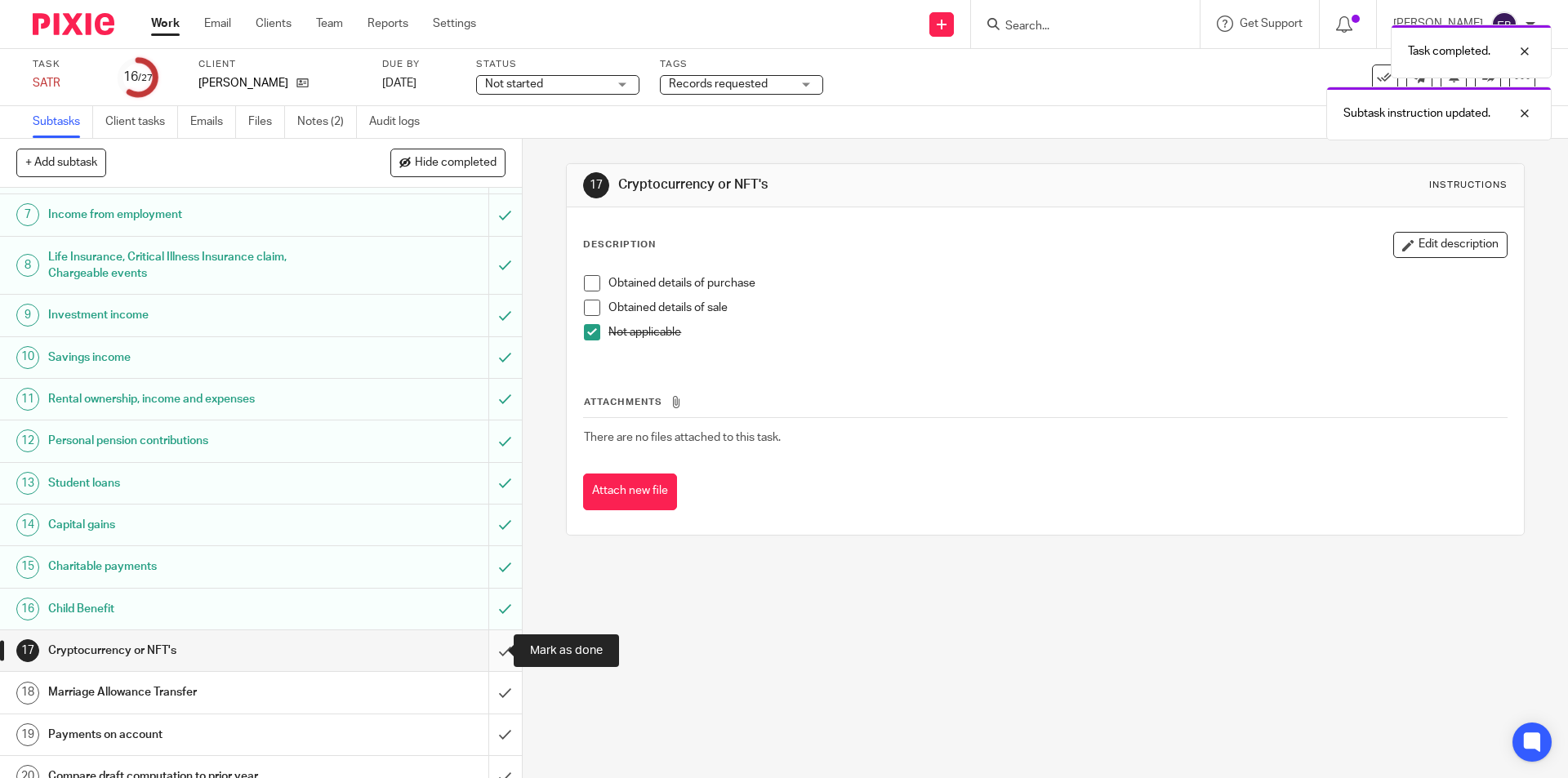
click at [486, 652] on input "submit" at bounding box center [260, 651] width 521 height 41
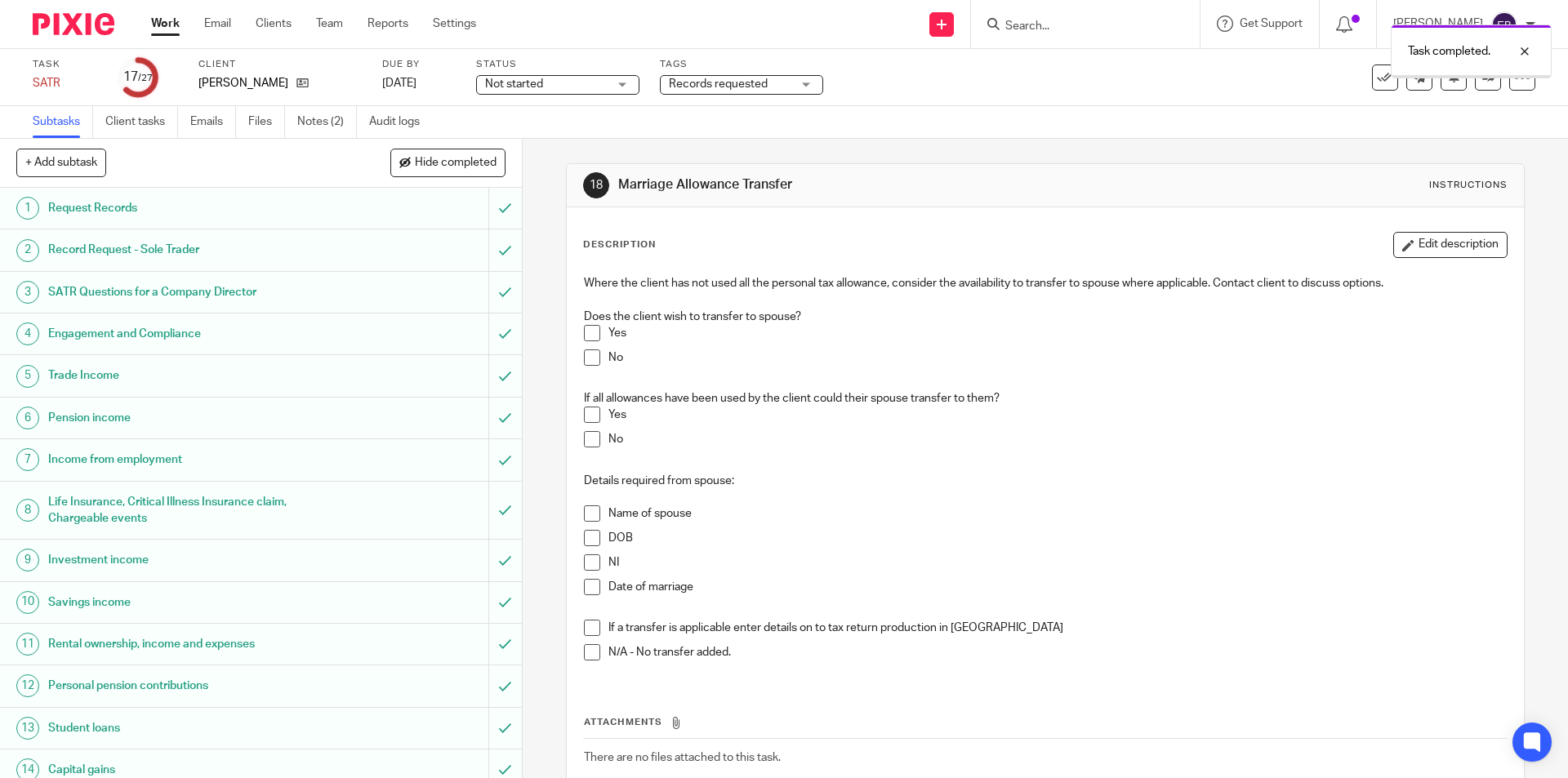
click at [587, 359] on span at bounding box center [592, 358] width 17 height 17
click at [579, 652] on div "Where the client has not used all the personal tax allowance, consider the avai…" at bounding box center [1045, 473] width 939 height 414
click at [585, 652] on span at bounding box center [592, 652] width 17 height 17
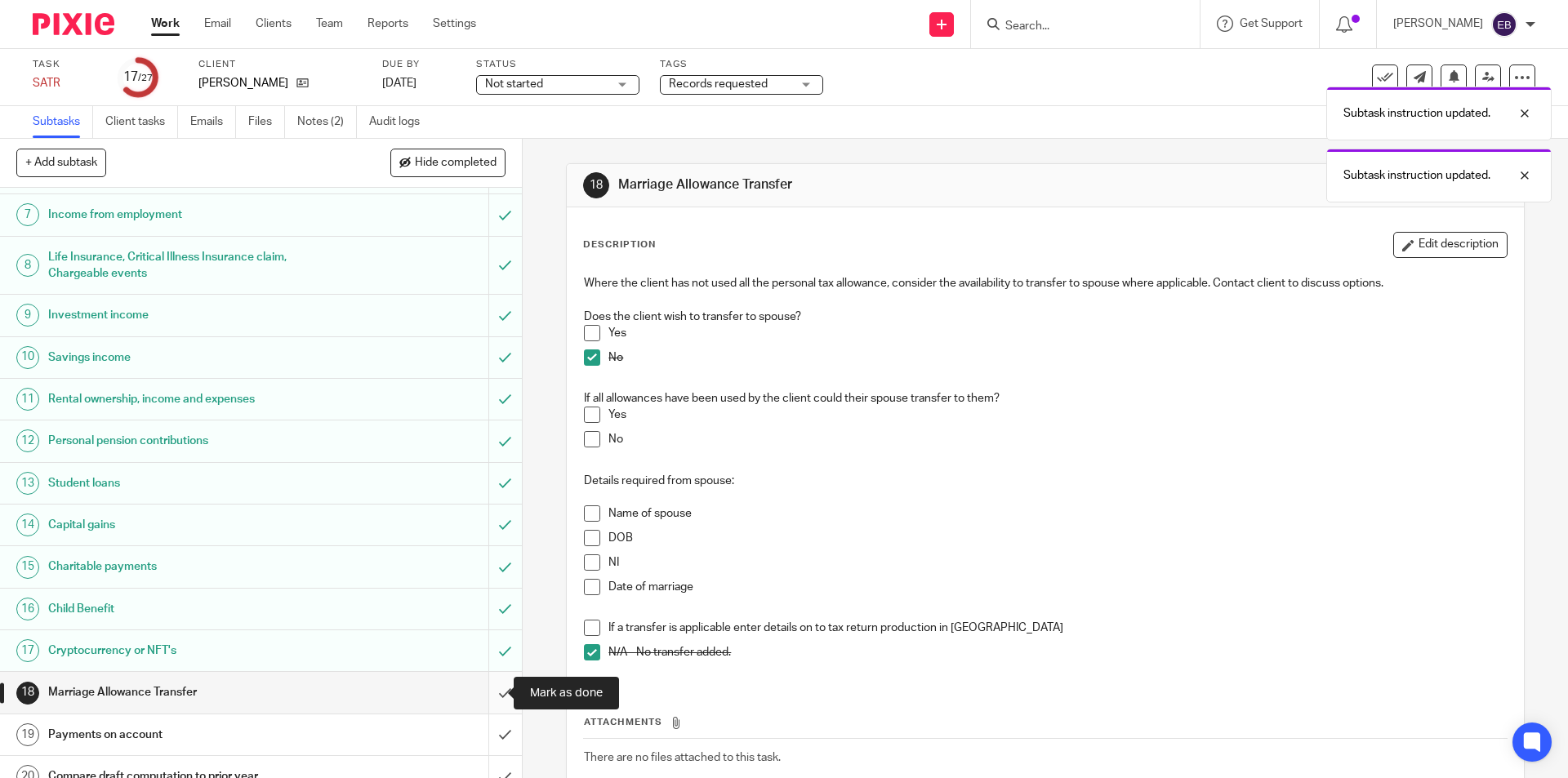
click at [486, 698] on input "submit" at bounding box center [260, 692] width 521 height 41
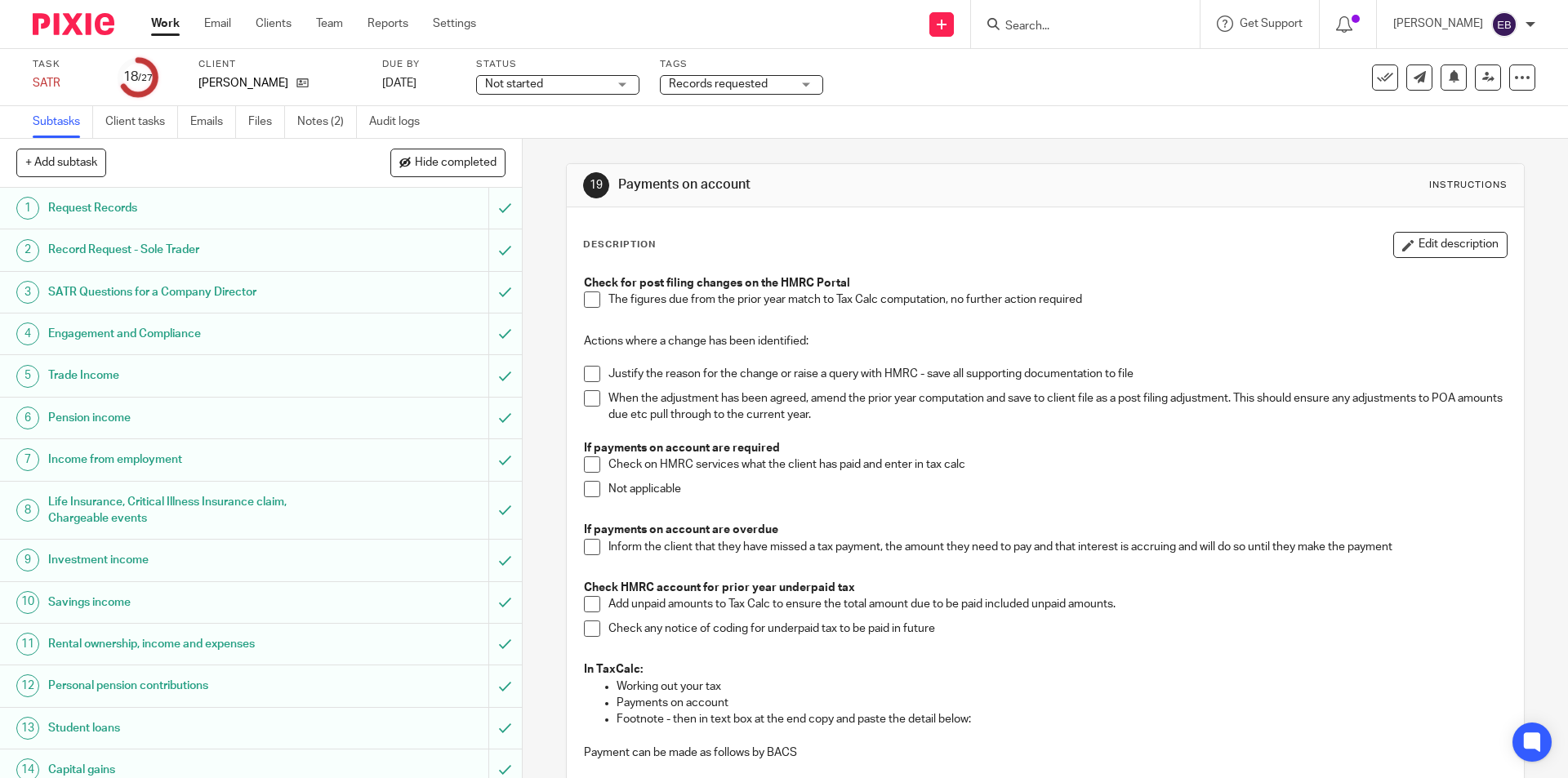
click at [590, 300] on span at bounding box center [592, 300] width 17 height 17
click at [590, 484] on span at bounding box center [592, 489] width 17 height 17
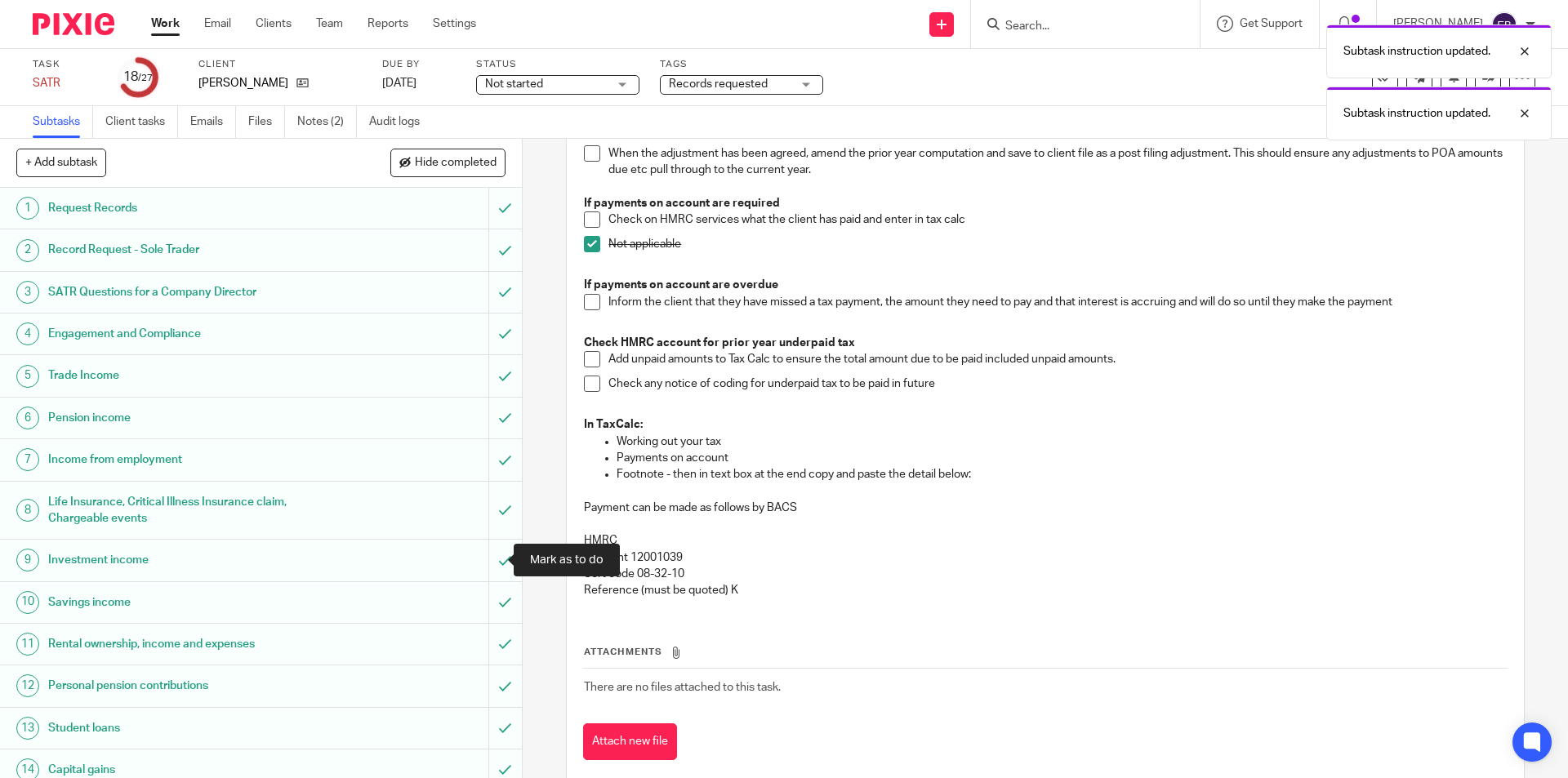
scroll to position [408, 0]
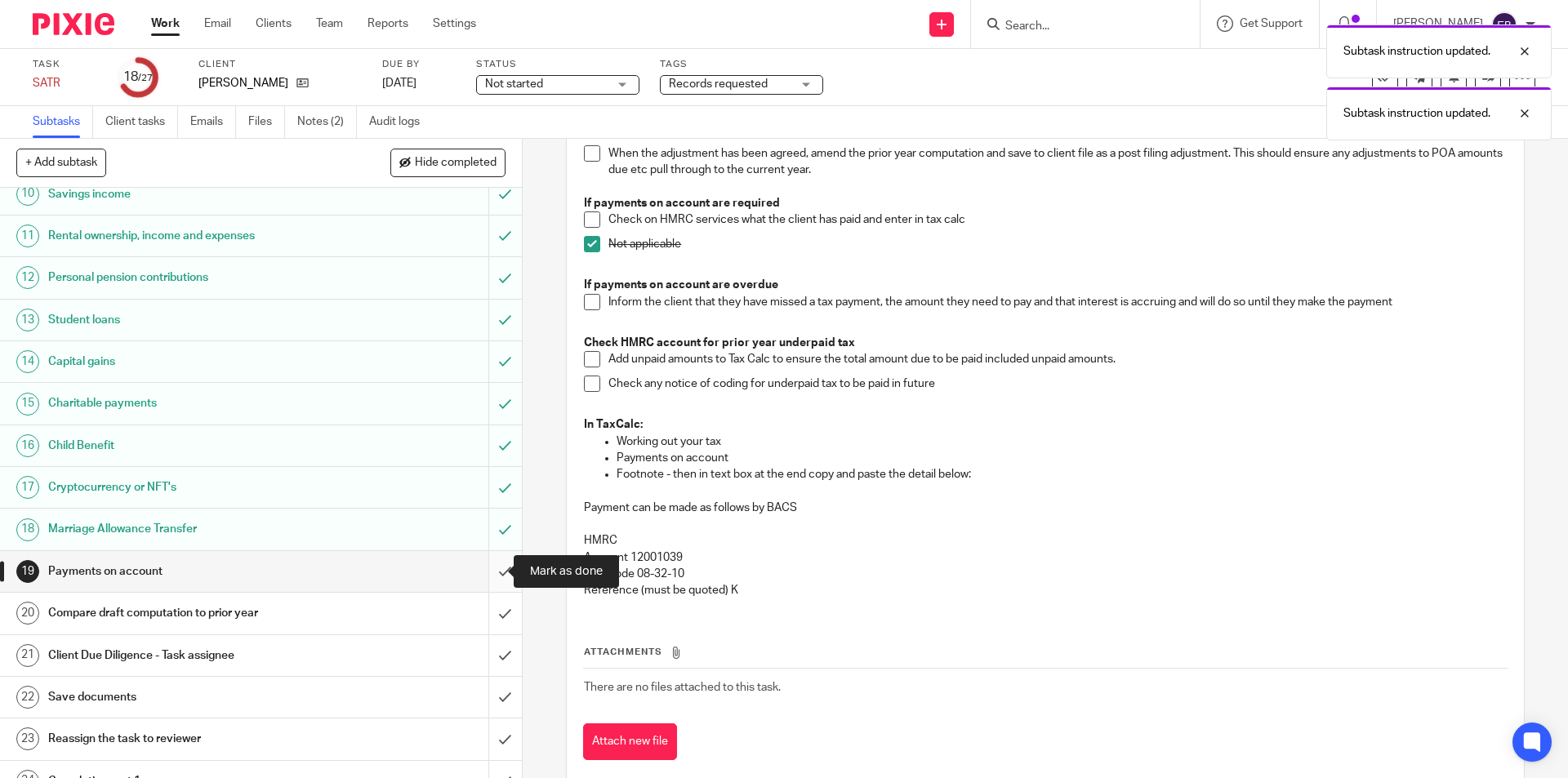
click at [495, 572] on input "submit" at bounding box center [260, 571] width 521 height 41
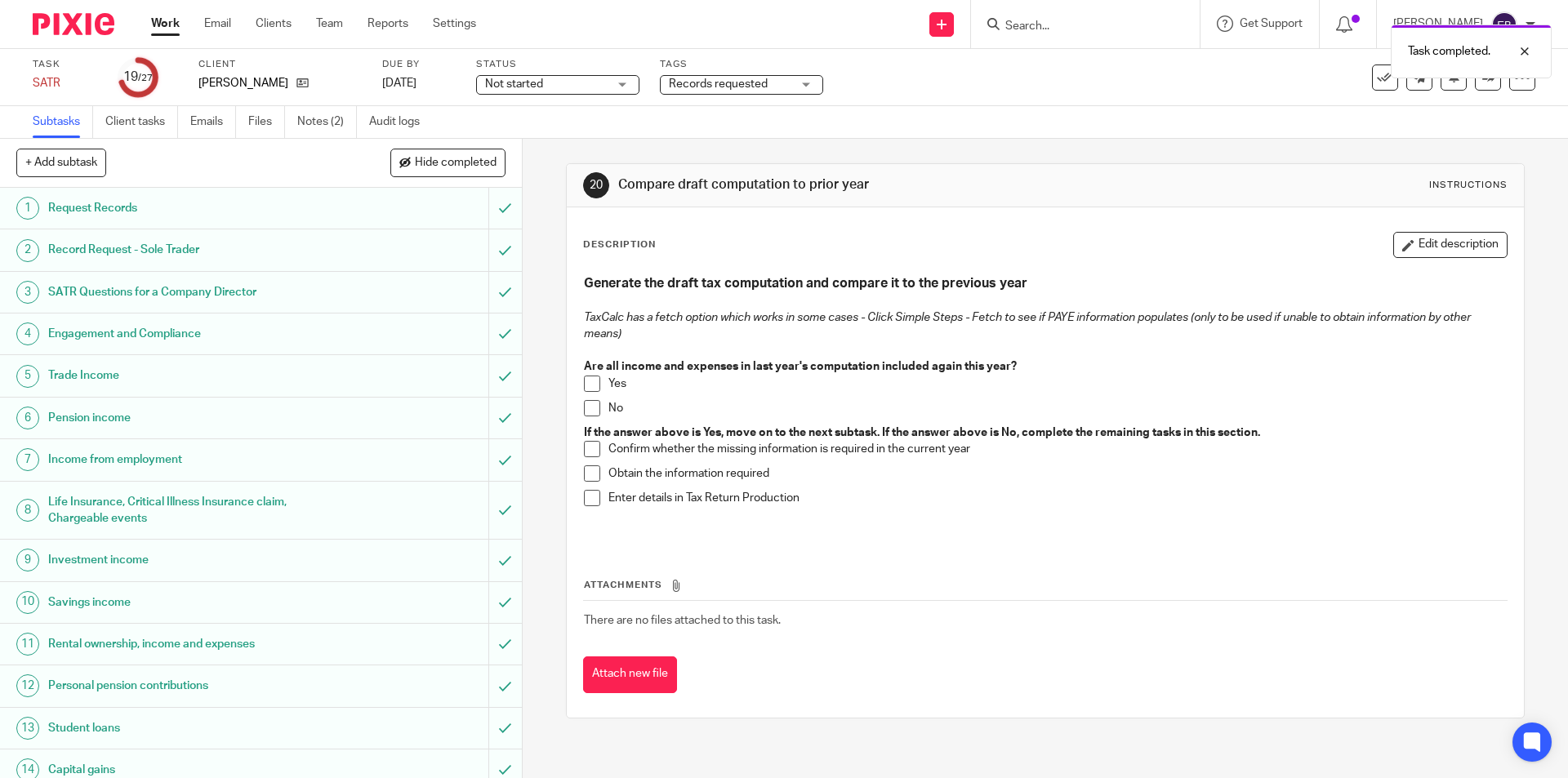
click at [588, 383] on span at bounding box center [592, 384] width 17 height 17
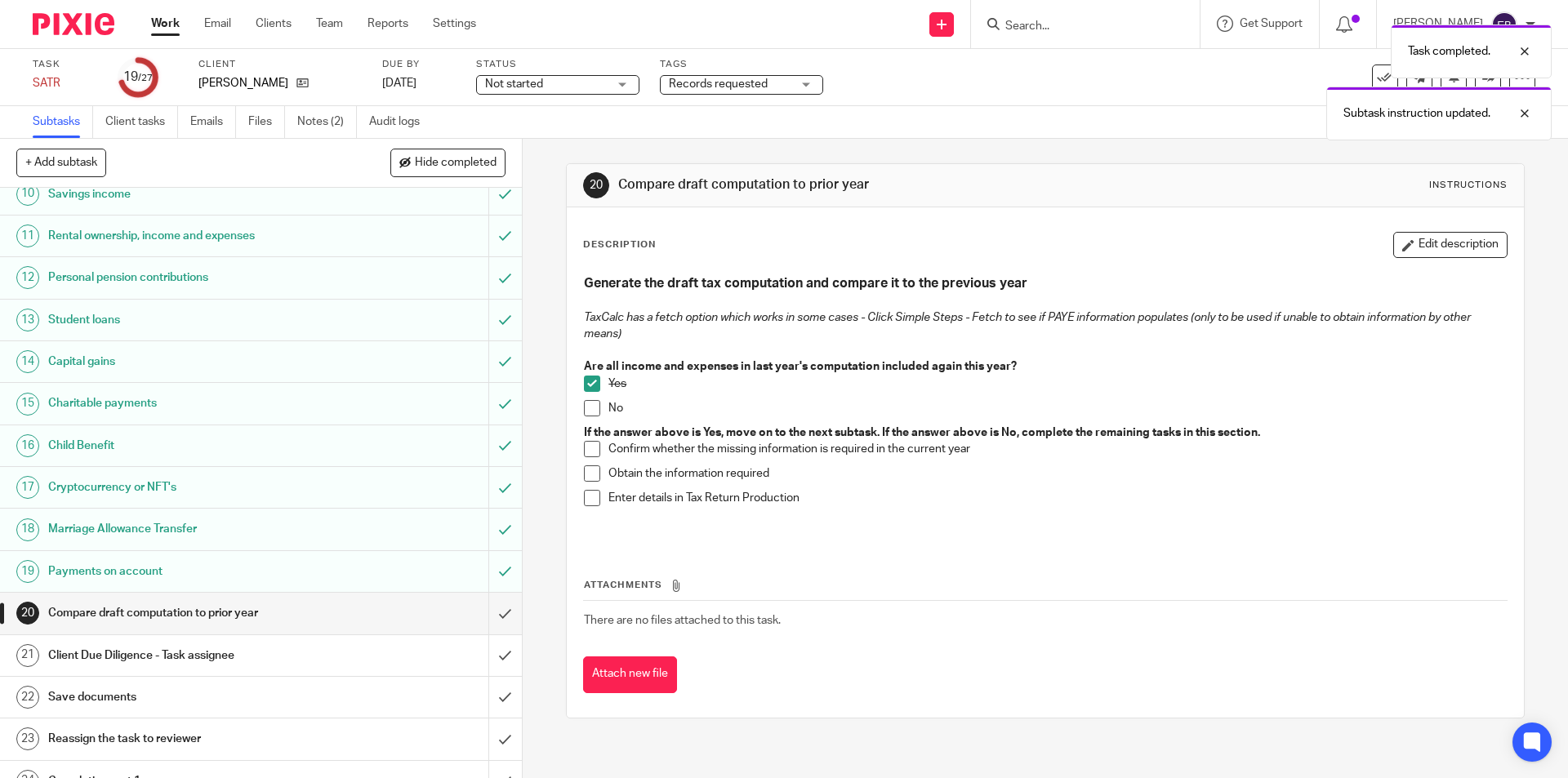
scroll to position [558, 0]
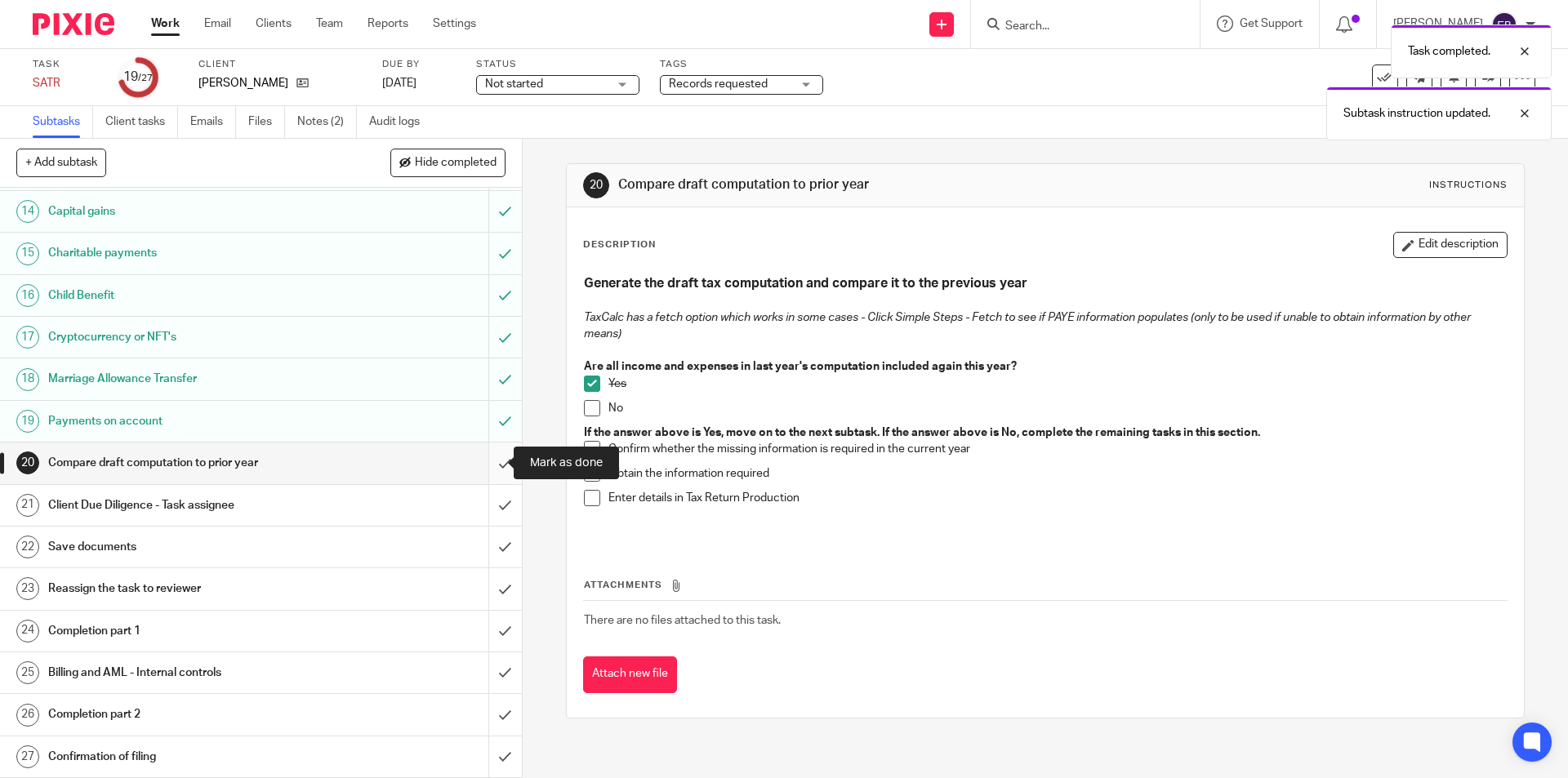
click at [498, 459] on input "submit" at bounding box center [260, 463] width 521 height 41
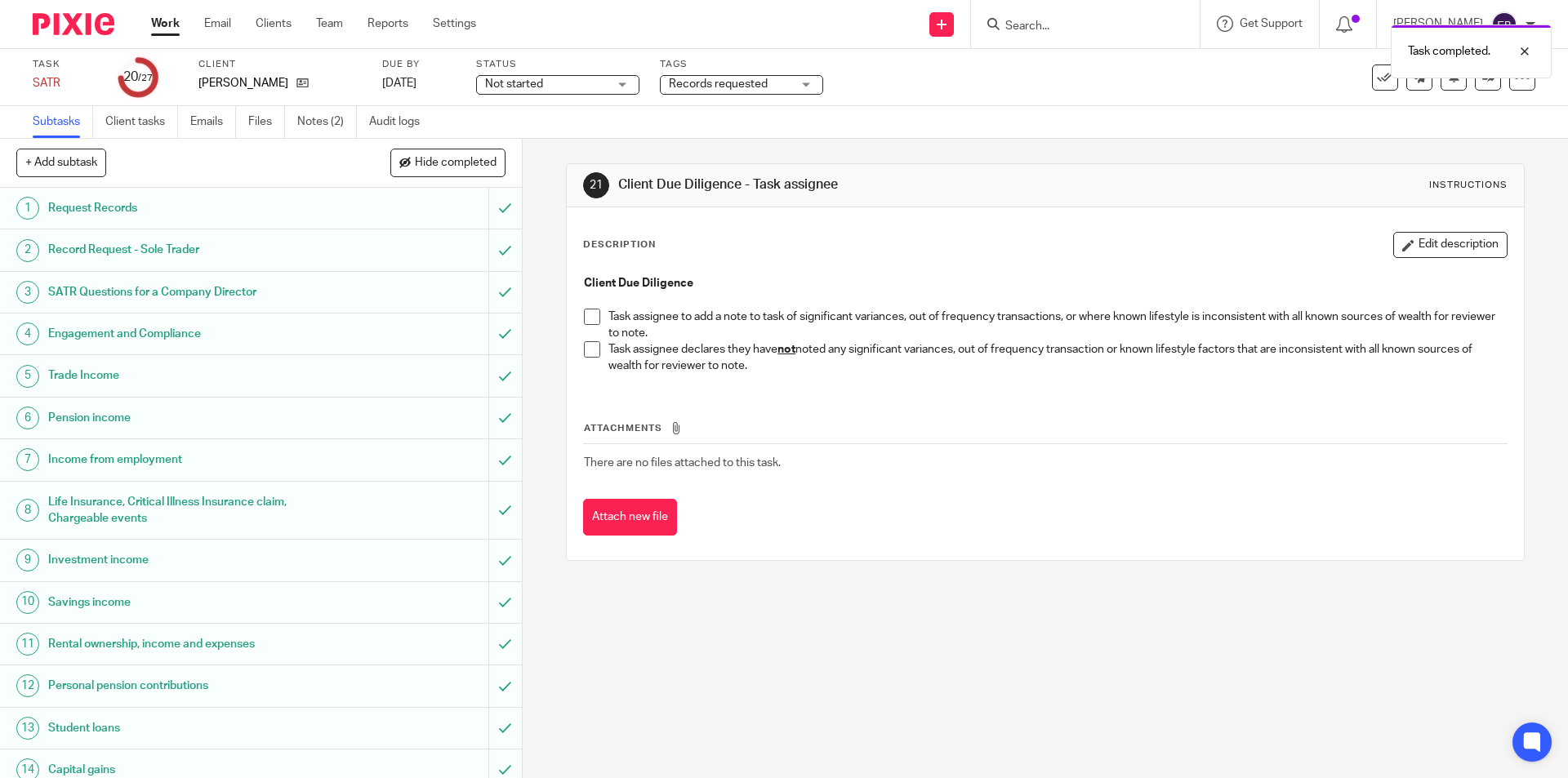
click at [597, 345] on li "Task assignee declares they have not noted any significant variances, out of fr…" at bounding box center [1045, 358] width 922 height 33
click at [596, 344] on li "Task assignee declares they have not noted any significant variances, out of fr…" at bounding box center [1045, 358] width 922 height 33
click at [591, 346] on span at bounding box center [592, 350] width 17 height 17
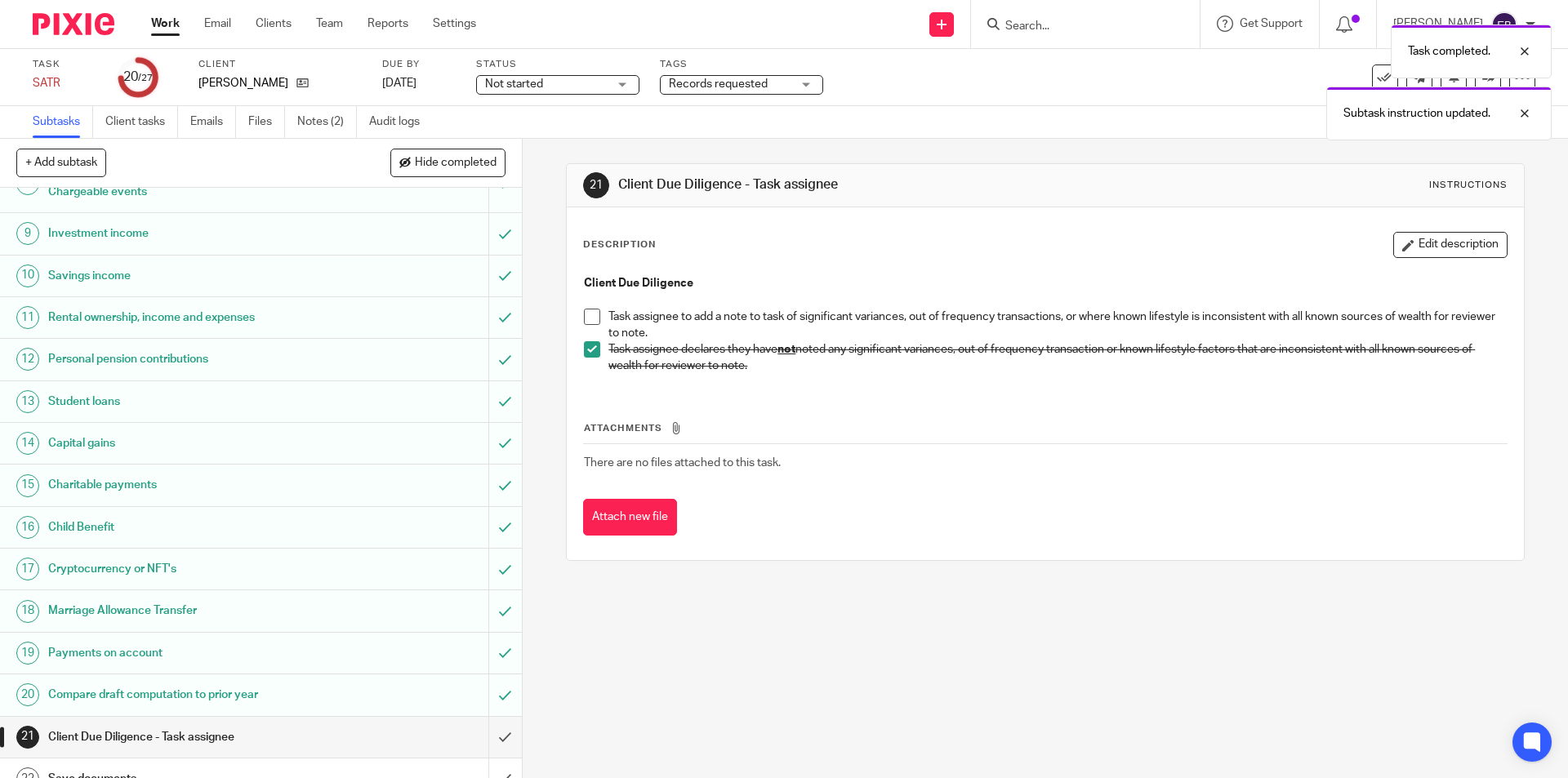
scroll to position [558, 0]
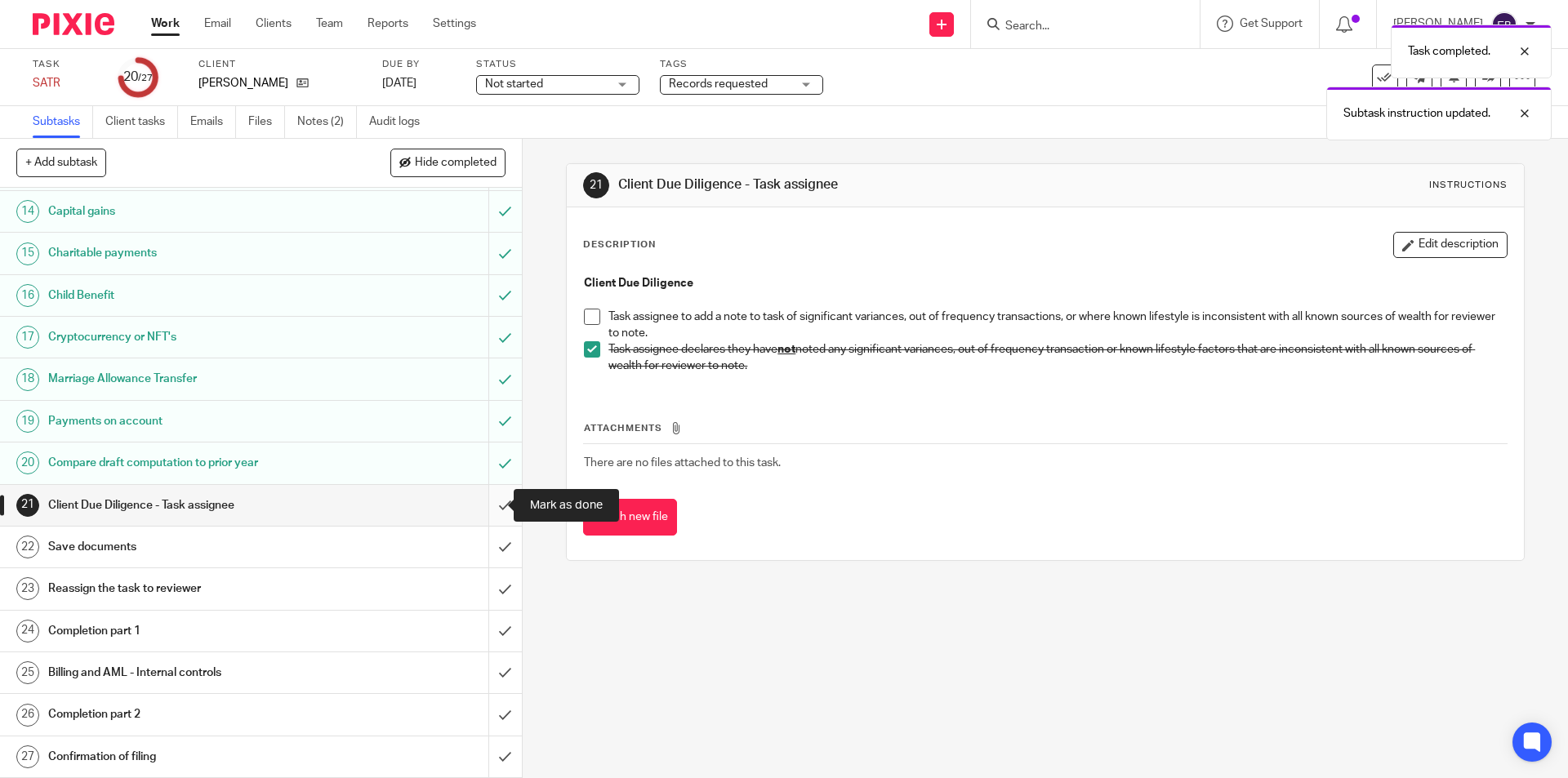
click at [493, 506] on input "submit" at bounding box center [260, 506] width 521 height 41
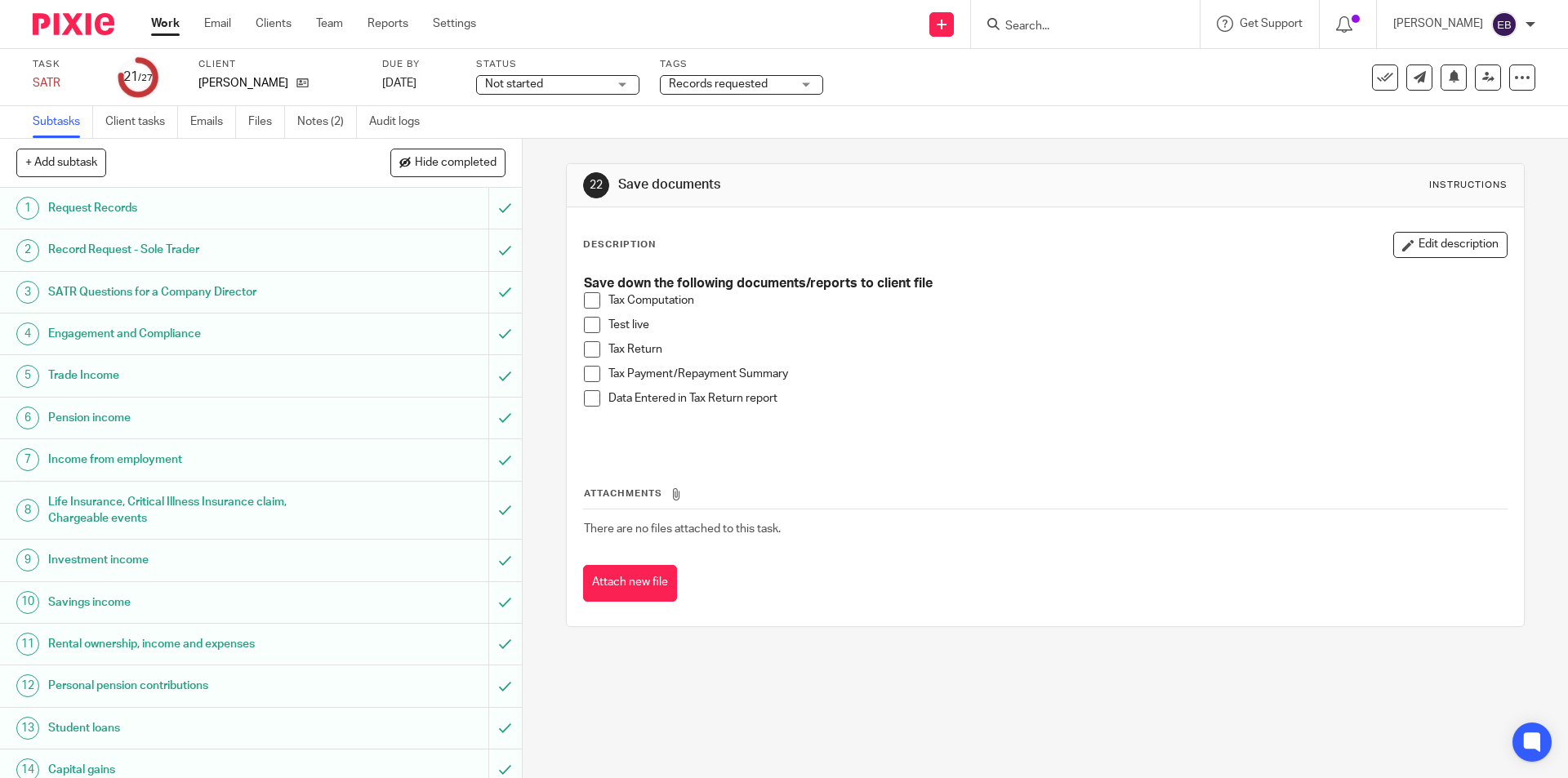
click at [584, 299] on span at bounding box center [592, 301] width 17 height 17
click at [584, 323] on span at bounding box center [592, 325] width 17 height 17
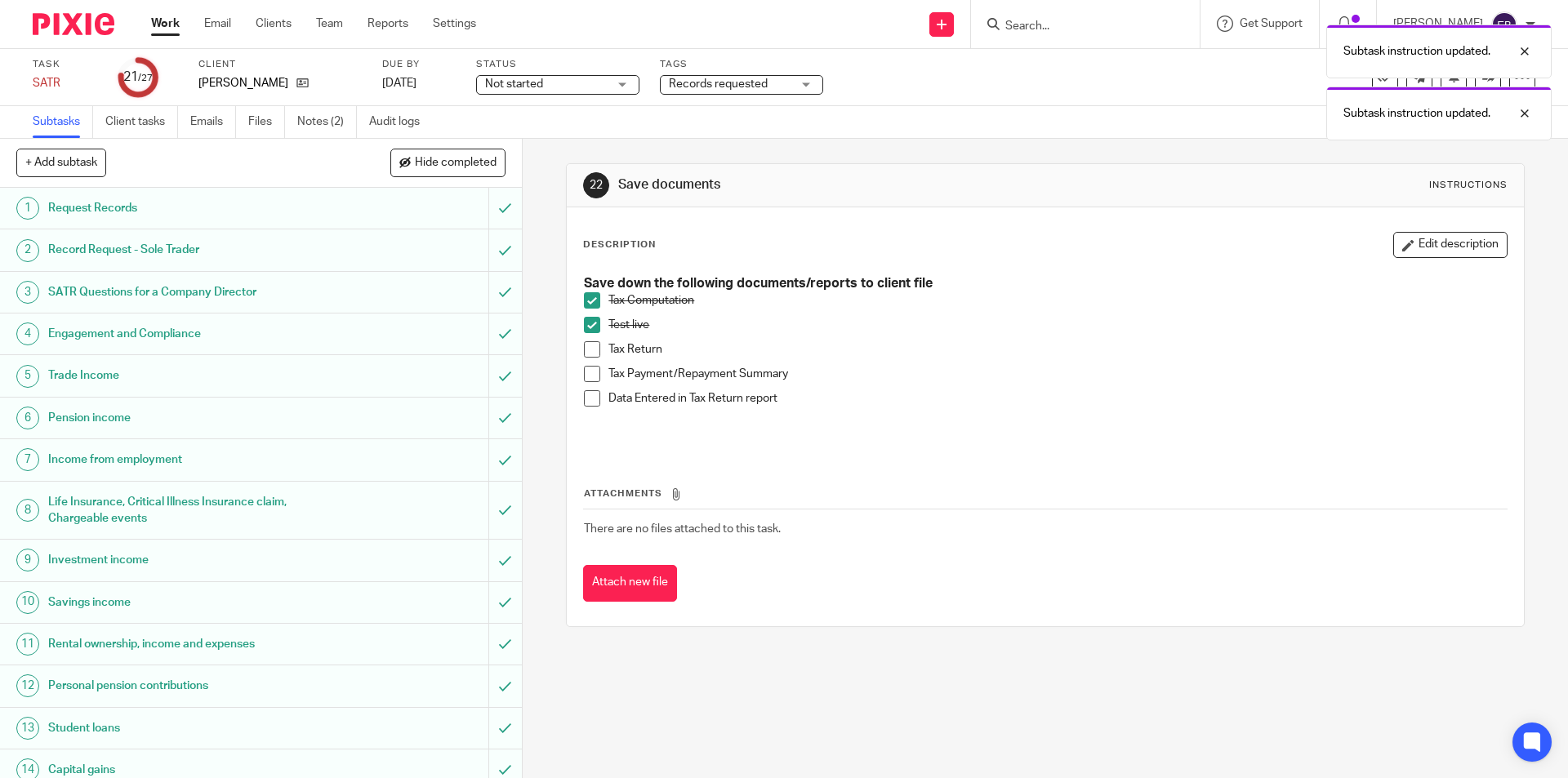
click at [587, 350] on span at bounding box center [592, 350] width 17 height 17
drag, startPoint x: 588, startPoint y: 376, endPoint x: 587, endPoint y: 387, distance: 11.0
click at [588, 377] on span at bounding box center [592, 374] width 17 height 17
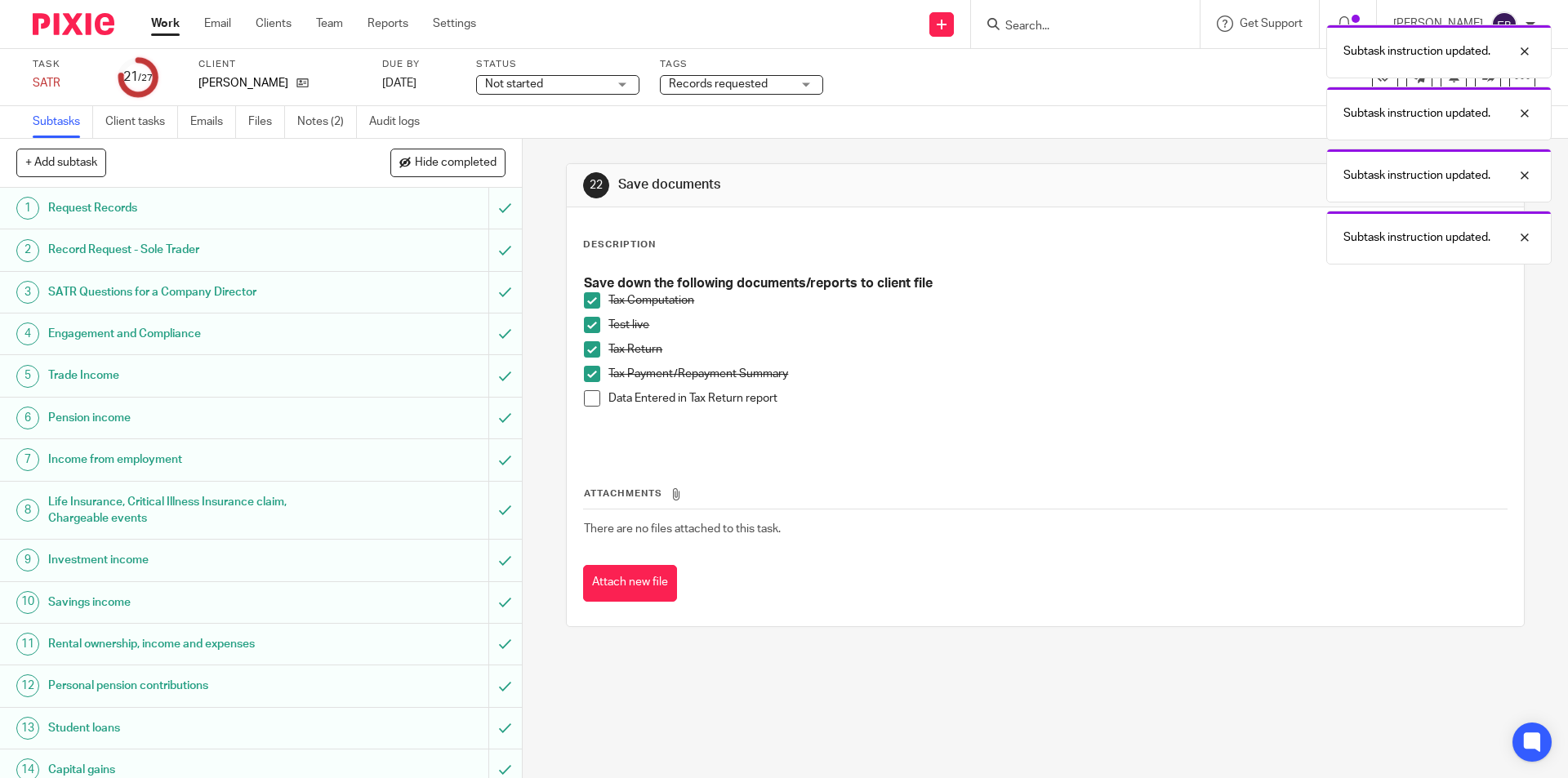
click at [585, 400] on span at bounding box center [592, 399] width 17 height 17
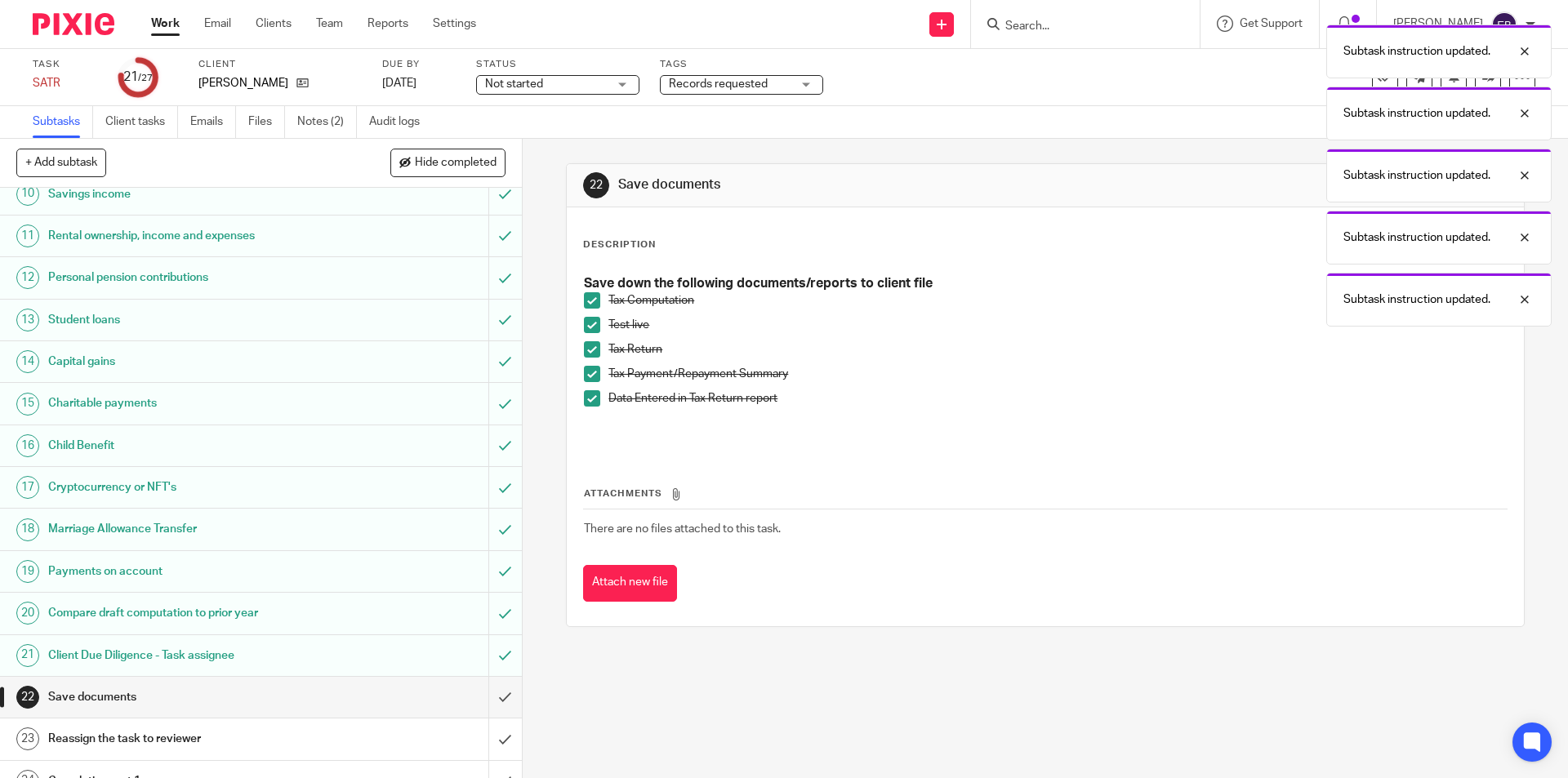
scroll to position [558, 0]
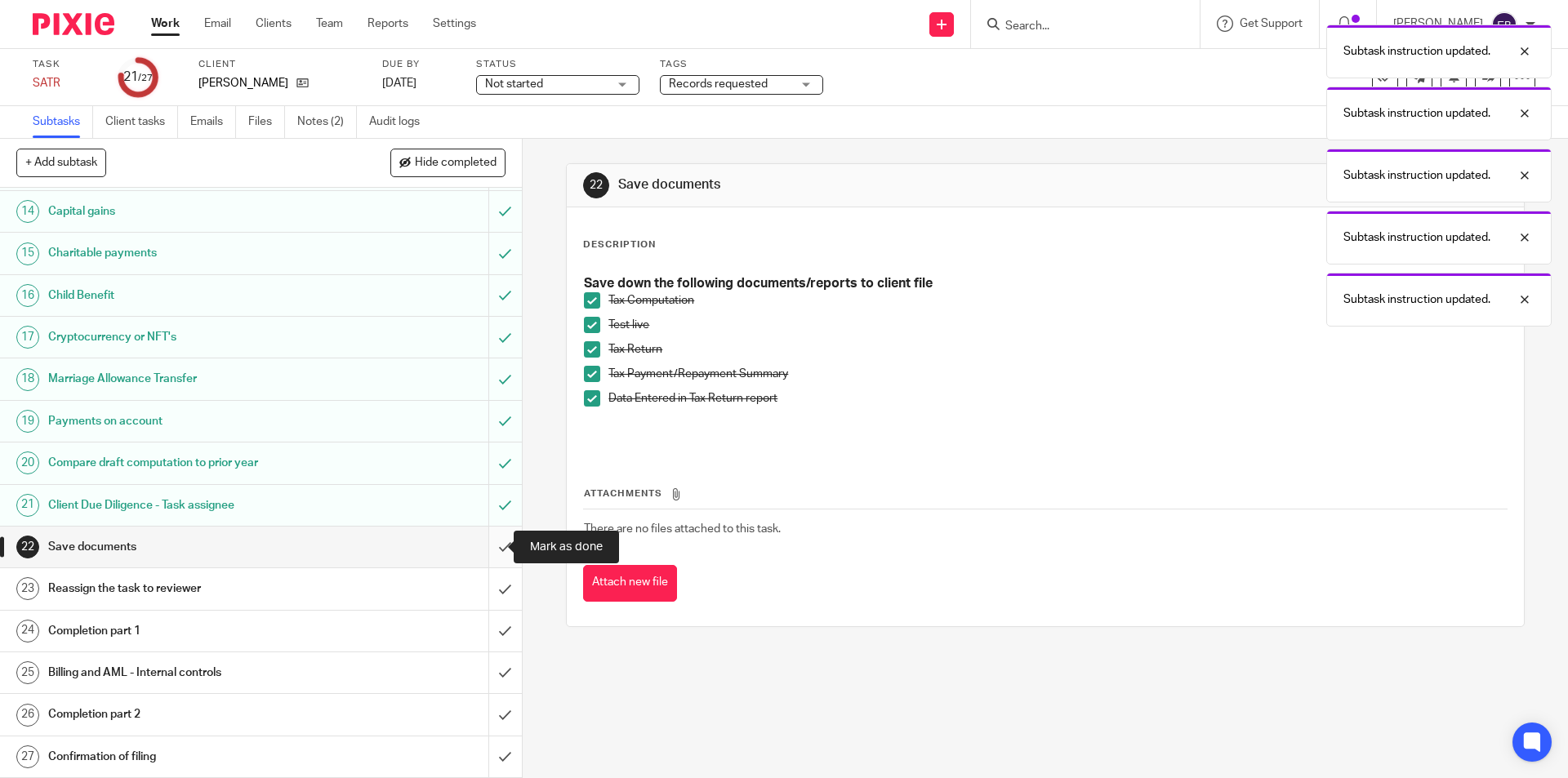
click at [484, 545] on input "submit" at bounding box center [260, 547] width 521 height 41
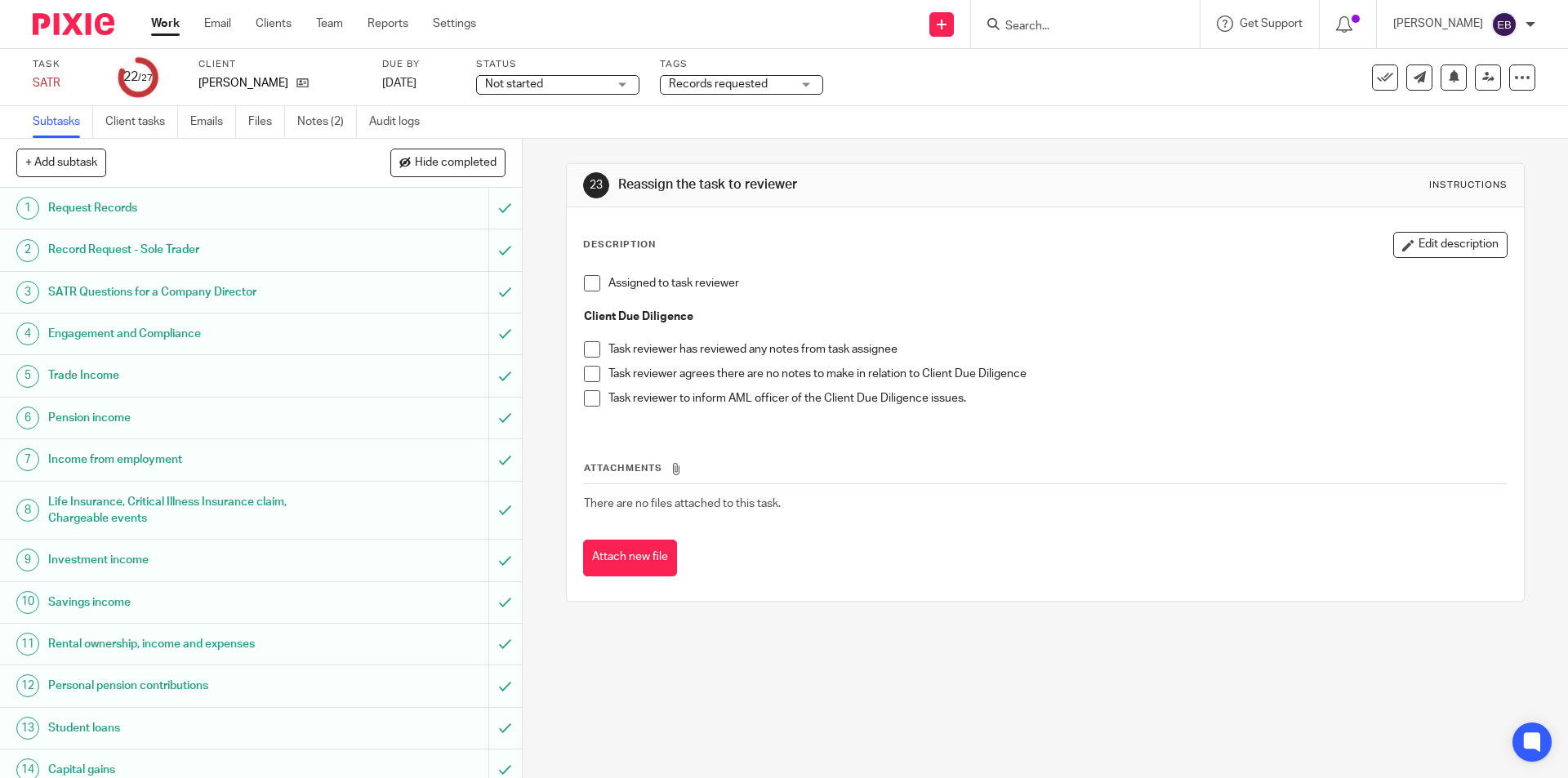
click at [586, 282] on span at bounding box center [592, 283] width 17 height 17
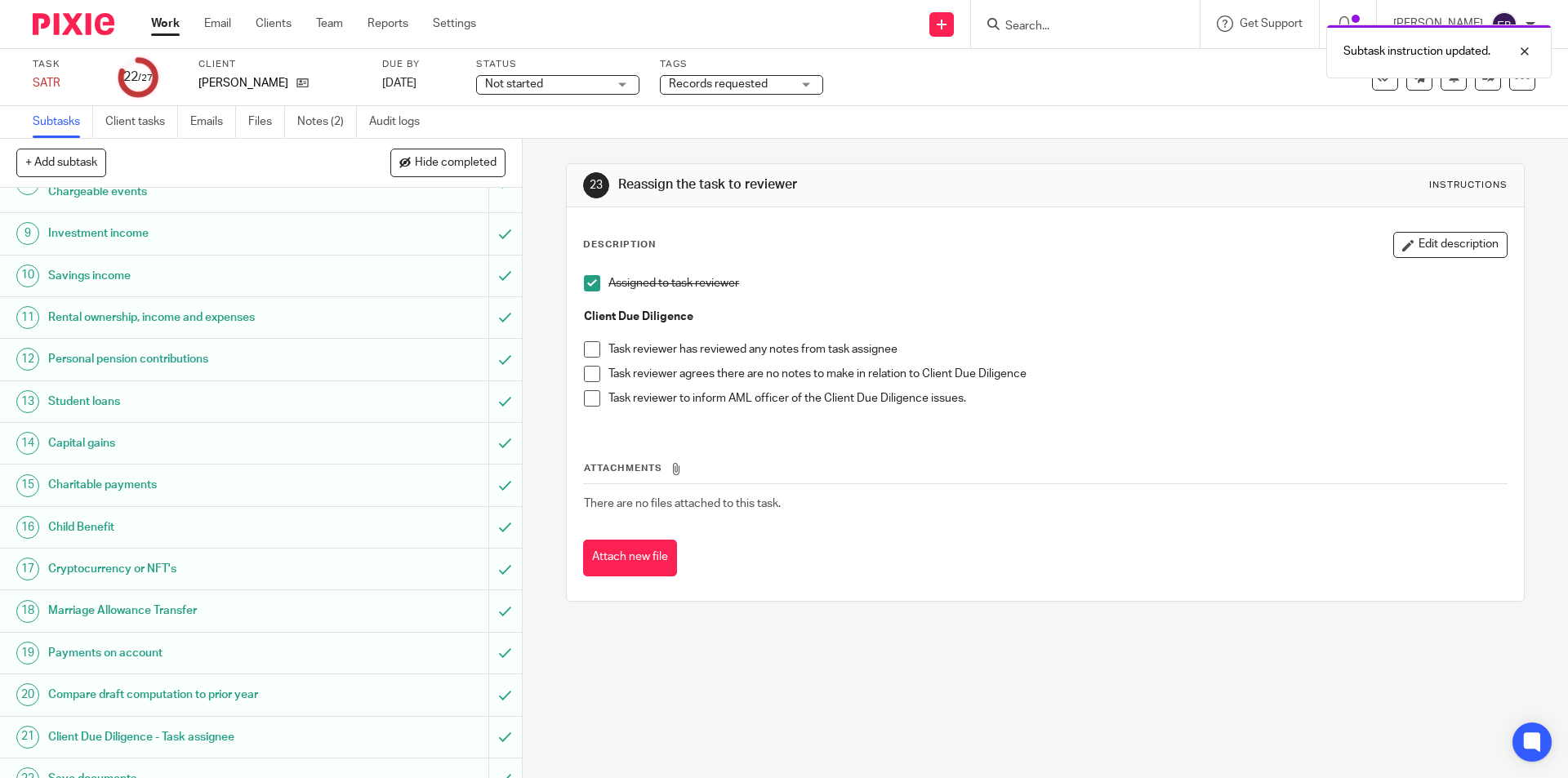
scroll to position [558, 0]
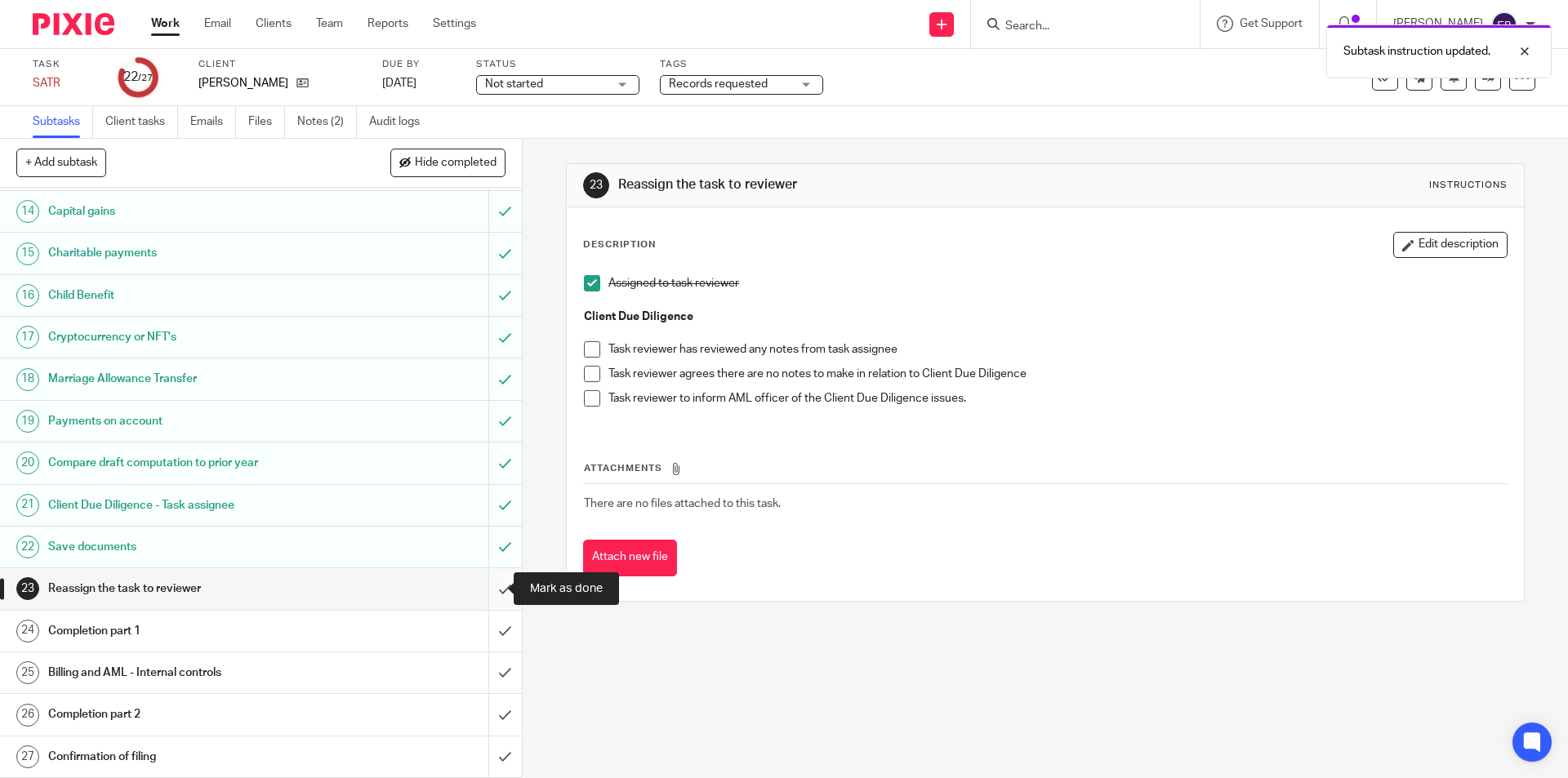
click at [486, 592] on input "submit" at bounding box center [260, 589] width 521 height 41
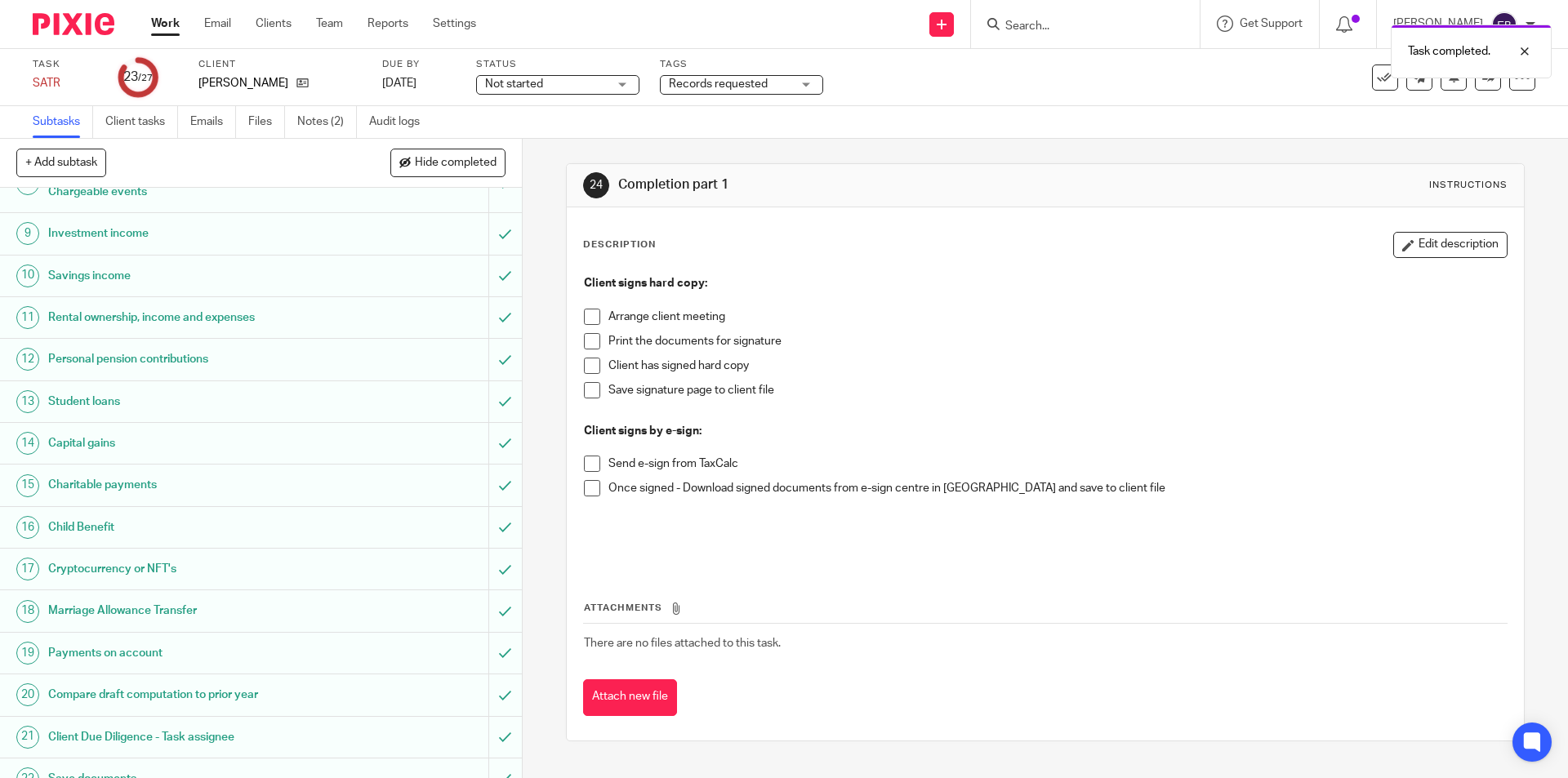
scroll to position [558, 0]
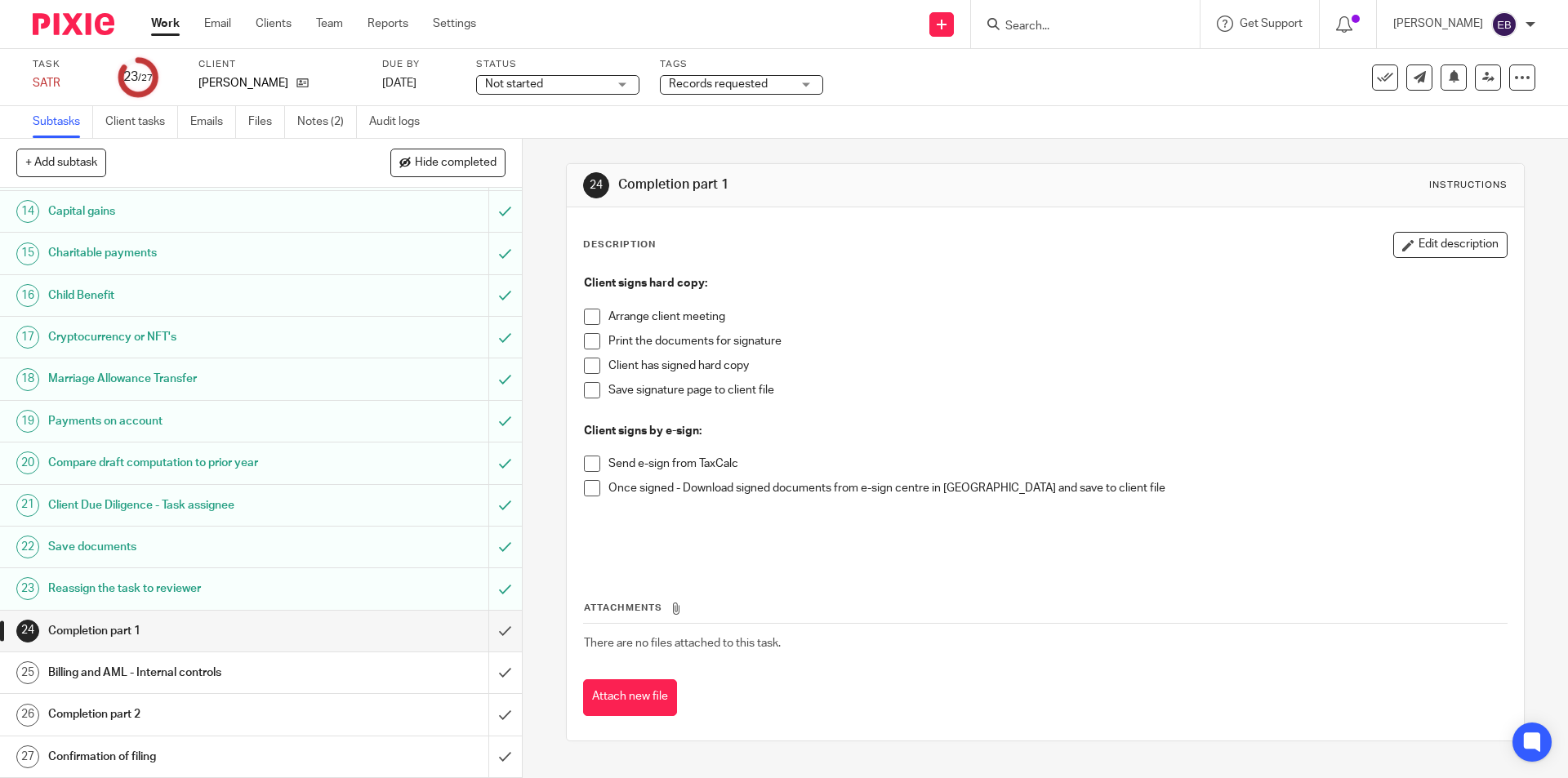
click at [312, 592] on h1 "Reassign the task to reviewer" at bounding box center [189, 589] width 282 height 25
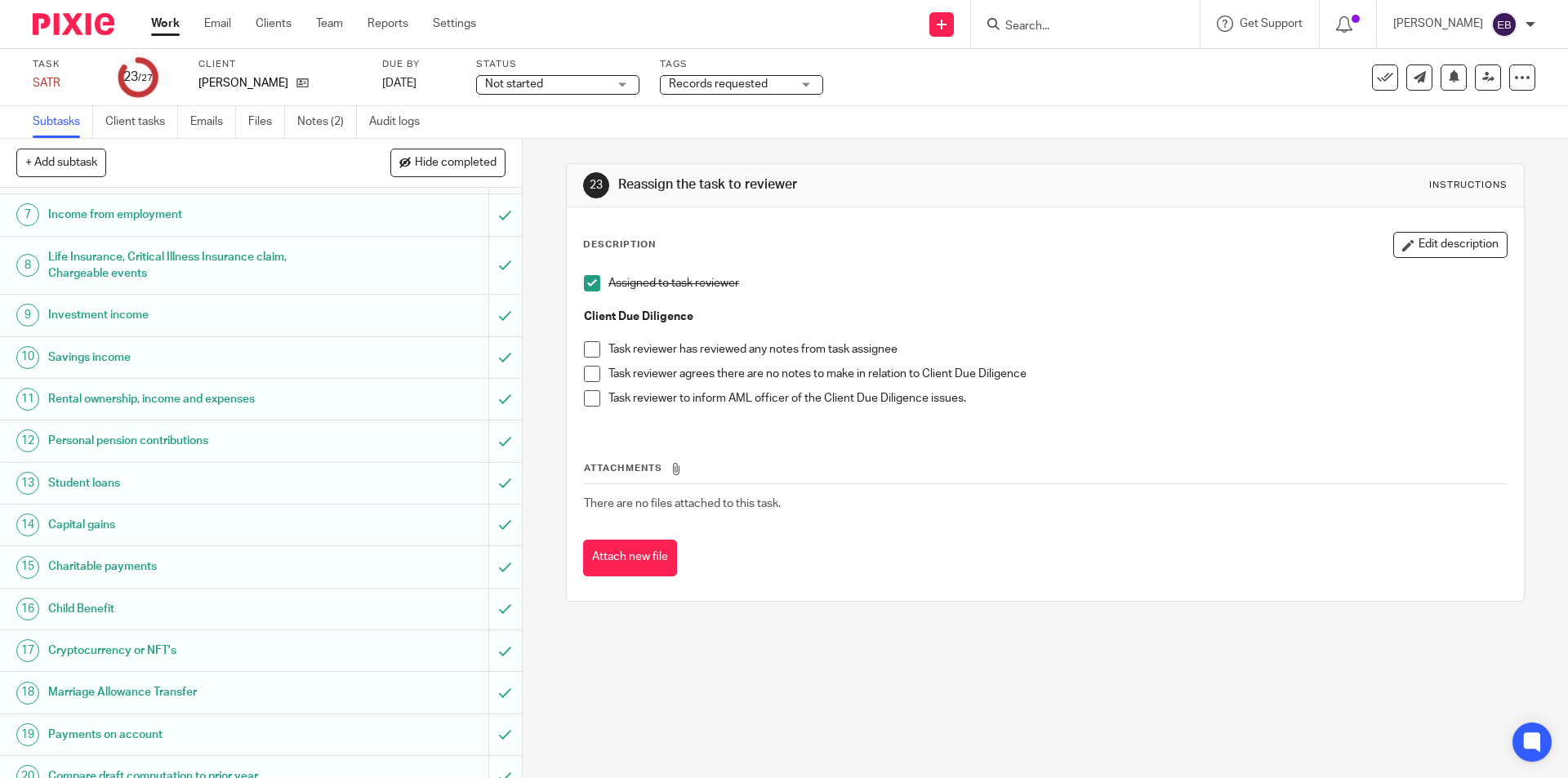
scroll to position [490, 0]
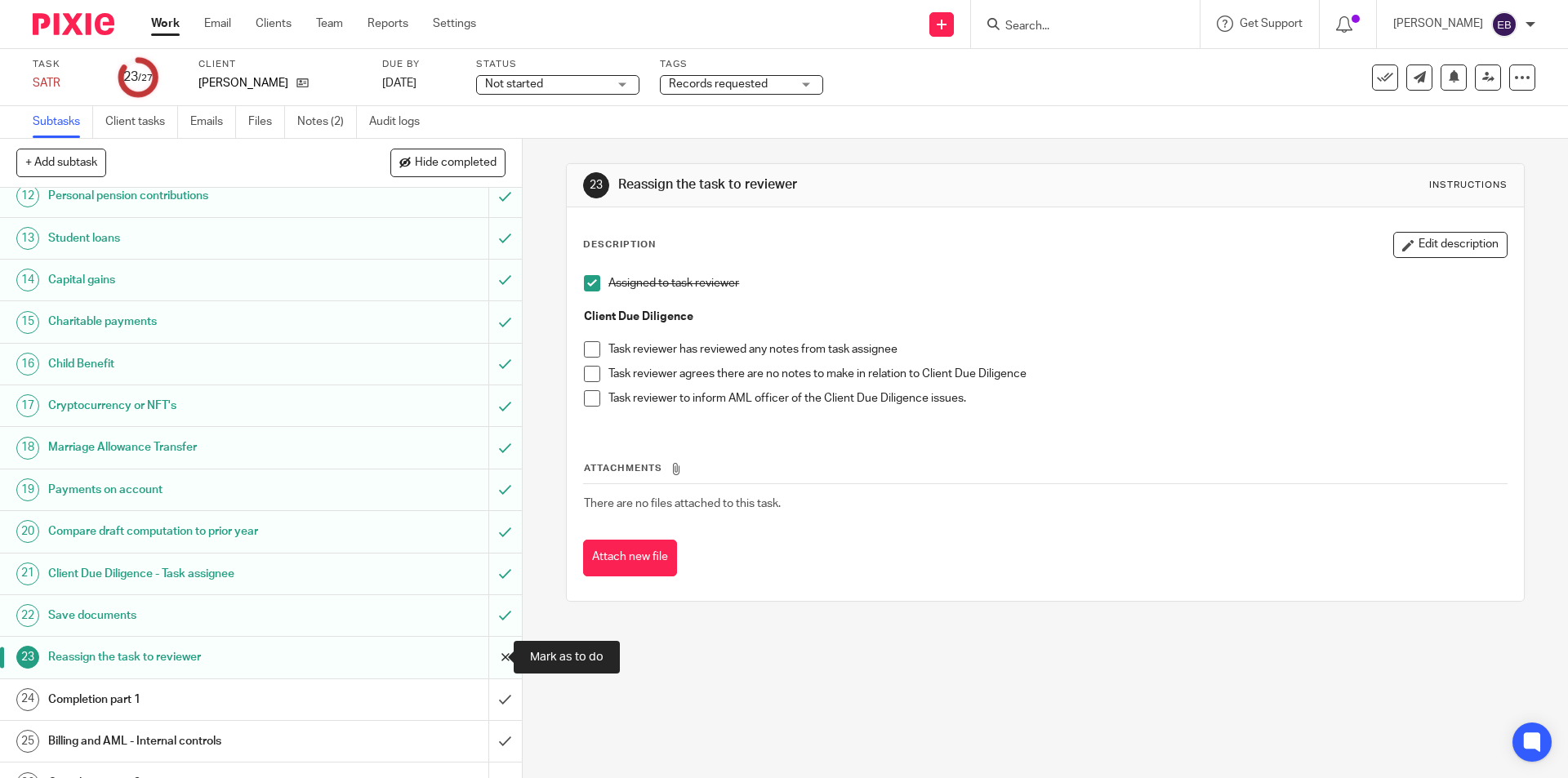
click at [485, 653] on input "submit" at bounding box center [260, 657] width 521 height 41
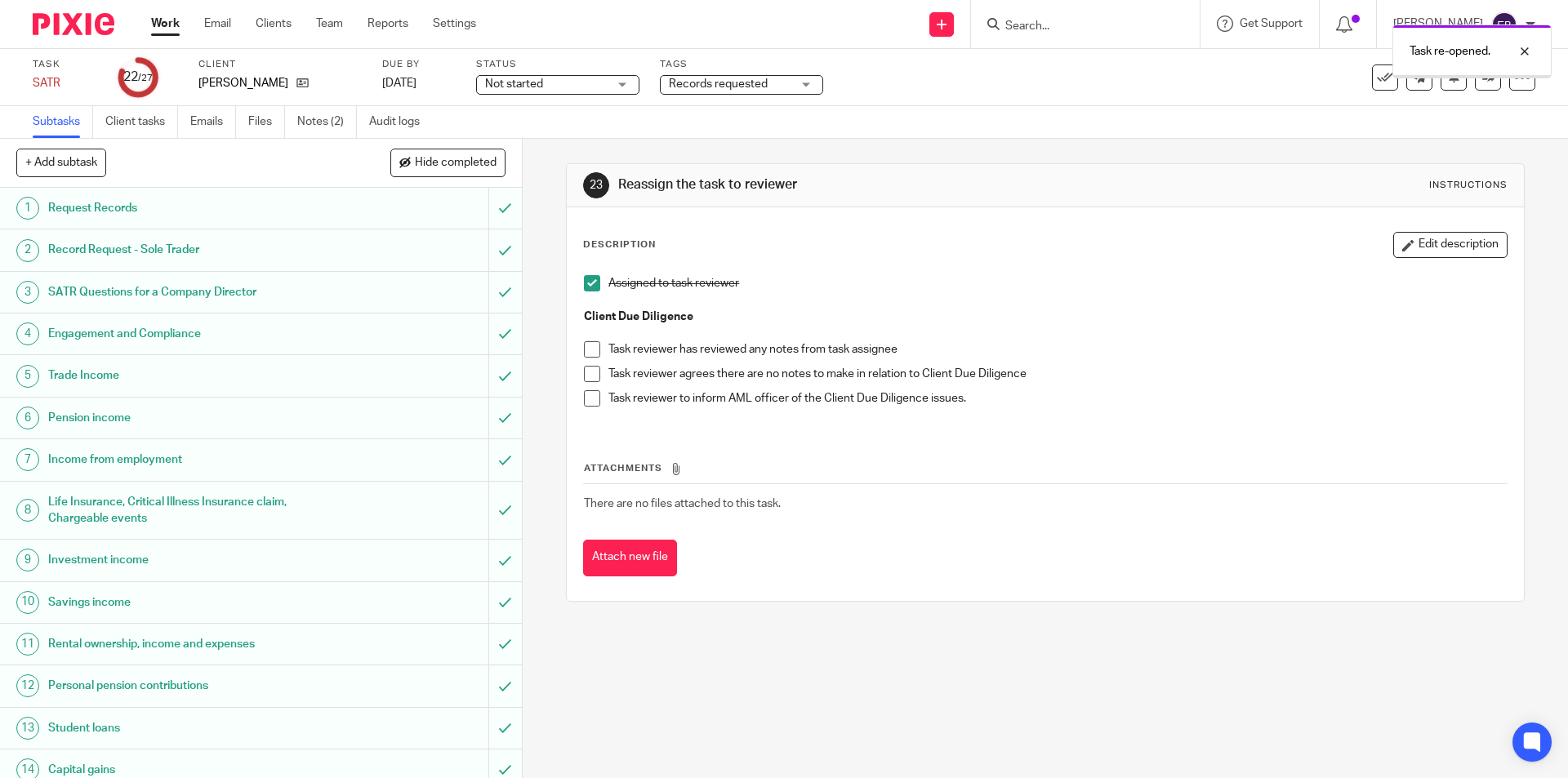
click at [756, 89] on span "Records requested" at bounding box center [718, 84] width 99 height 11
click at [592, 84] on span "Not started" at bounding box center [546, 84] width 123 height 18
click at [560, 144] on li "In progress" at bounding box center [557, 144] width 162 height 33
click at [718, 83] on span "Records requested" at bounding box center [718, 84] width 99 height 11
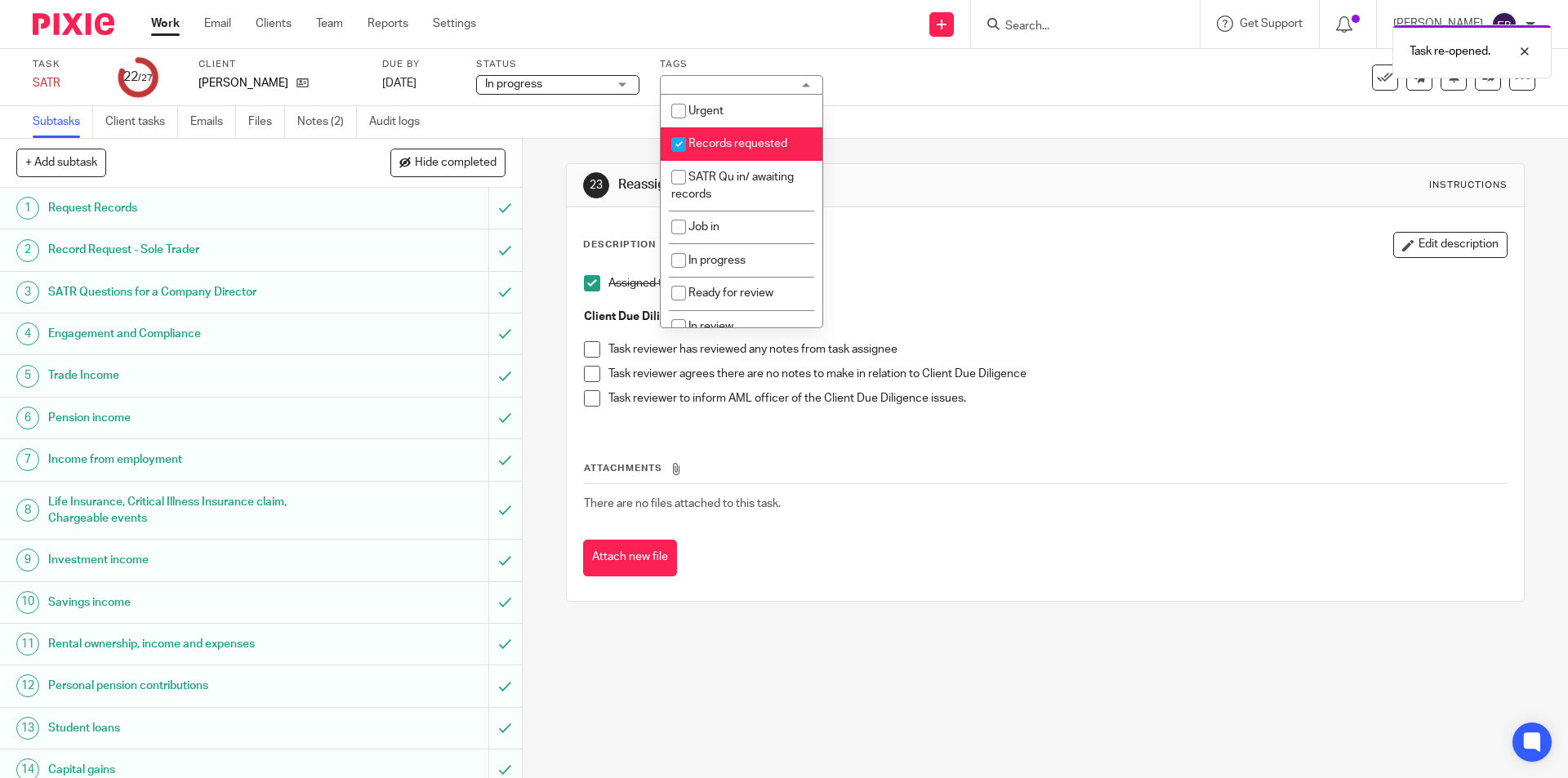
click at [736, 150] on li "Records requested" at bounding box center [741, 144] width 162 height 33
checkbox input "false"
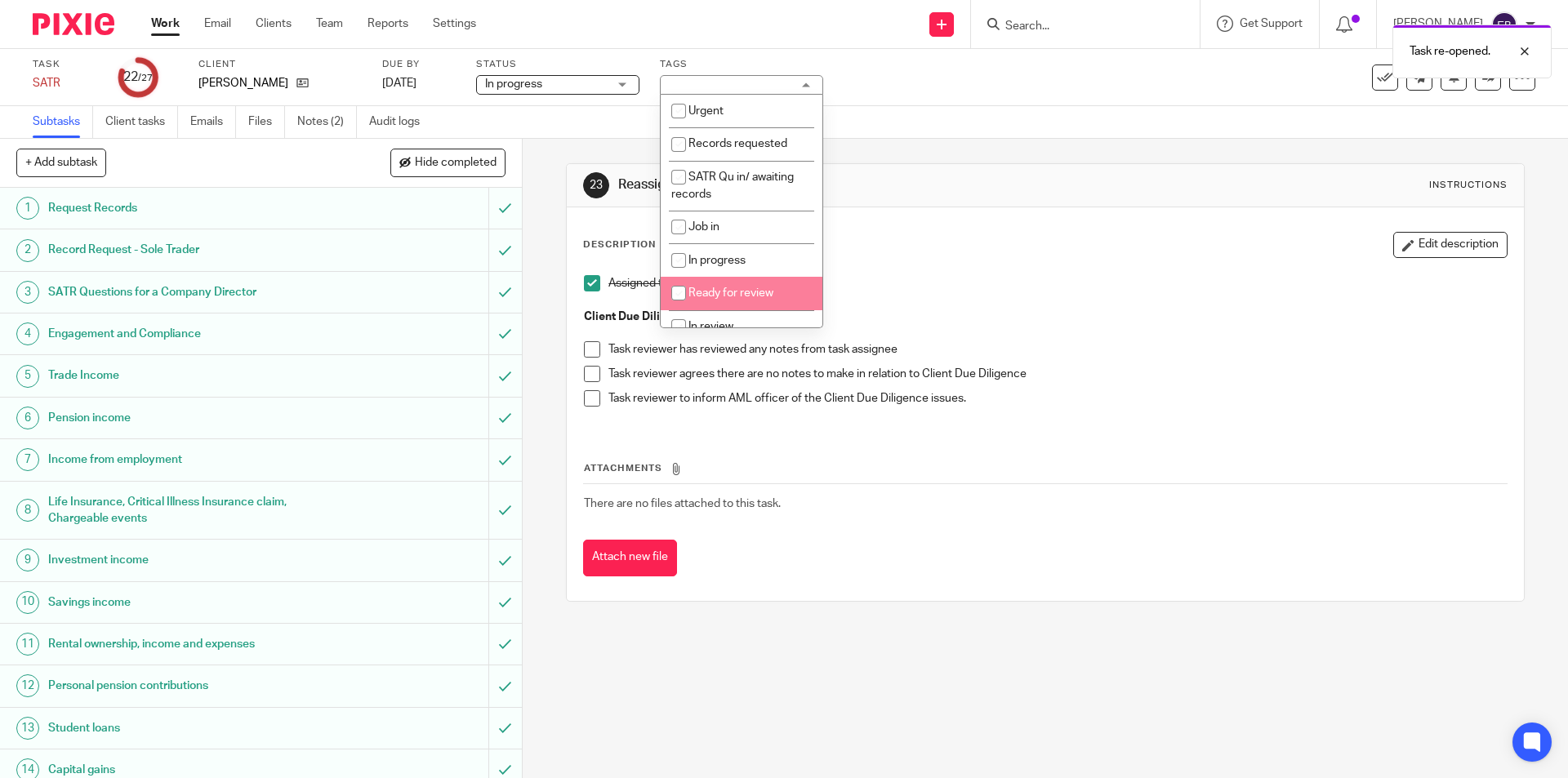
click at [737, 287] on li "Ready for review" at bounding box center [741, 293] width 162 height 33
checkbox input "true"
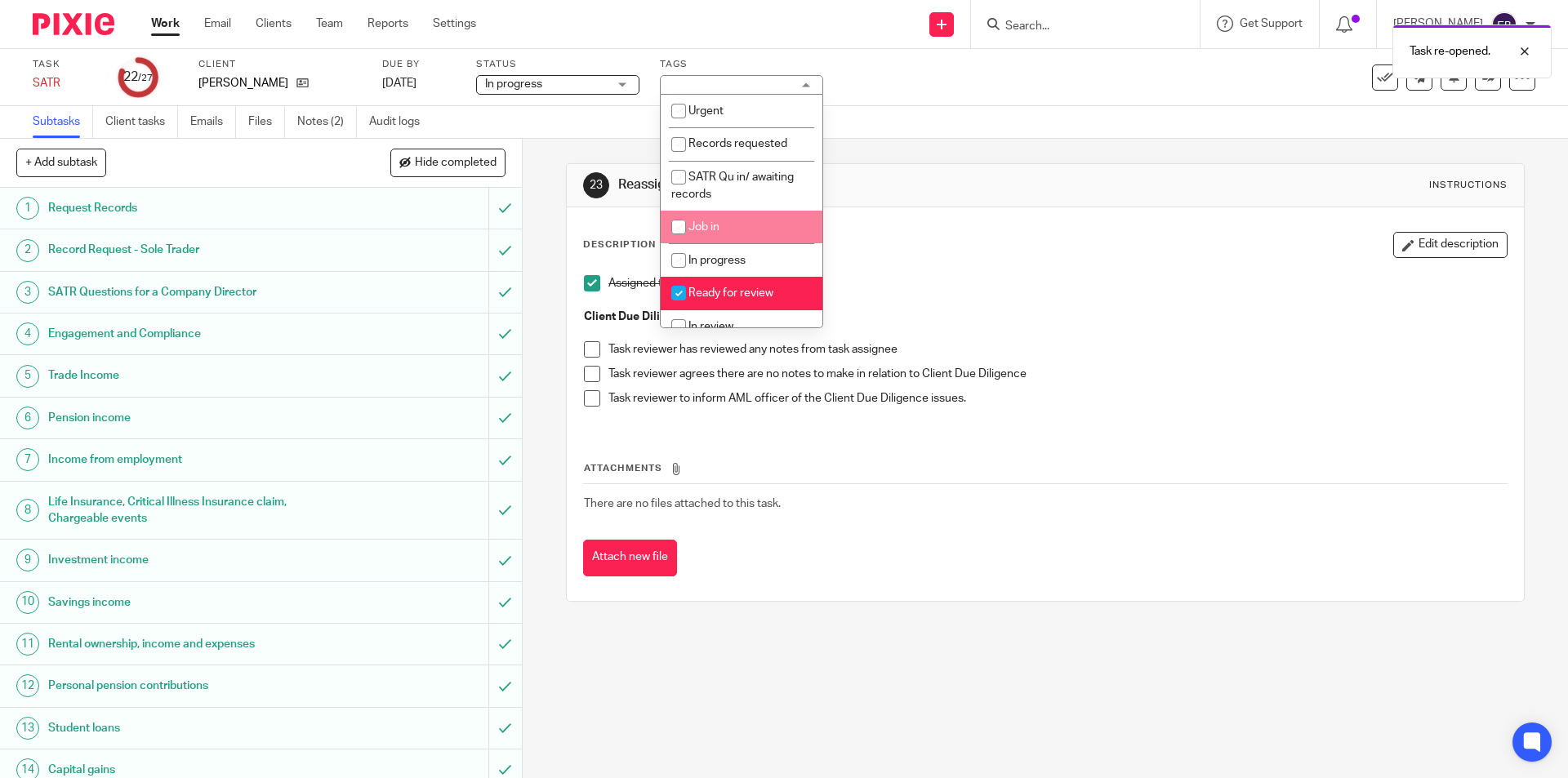
click at [1010, 136] on div "Subtasks Client tasks Emails Files Notes (2) Audit logs" at bounding box center [784, 122] width 1568 height 32
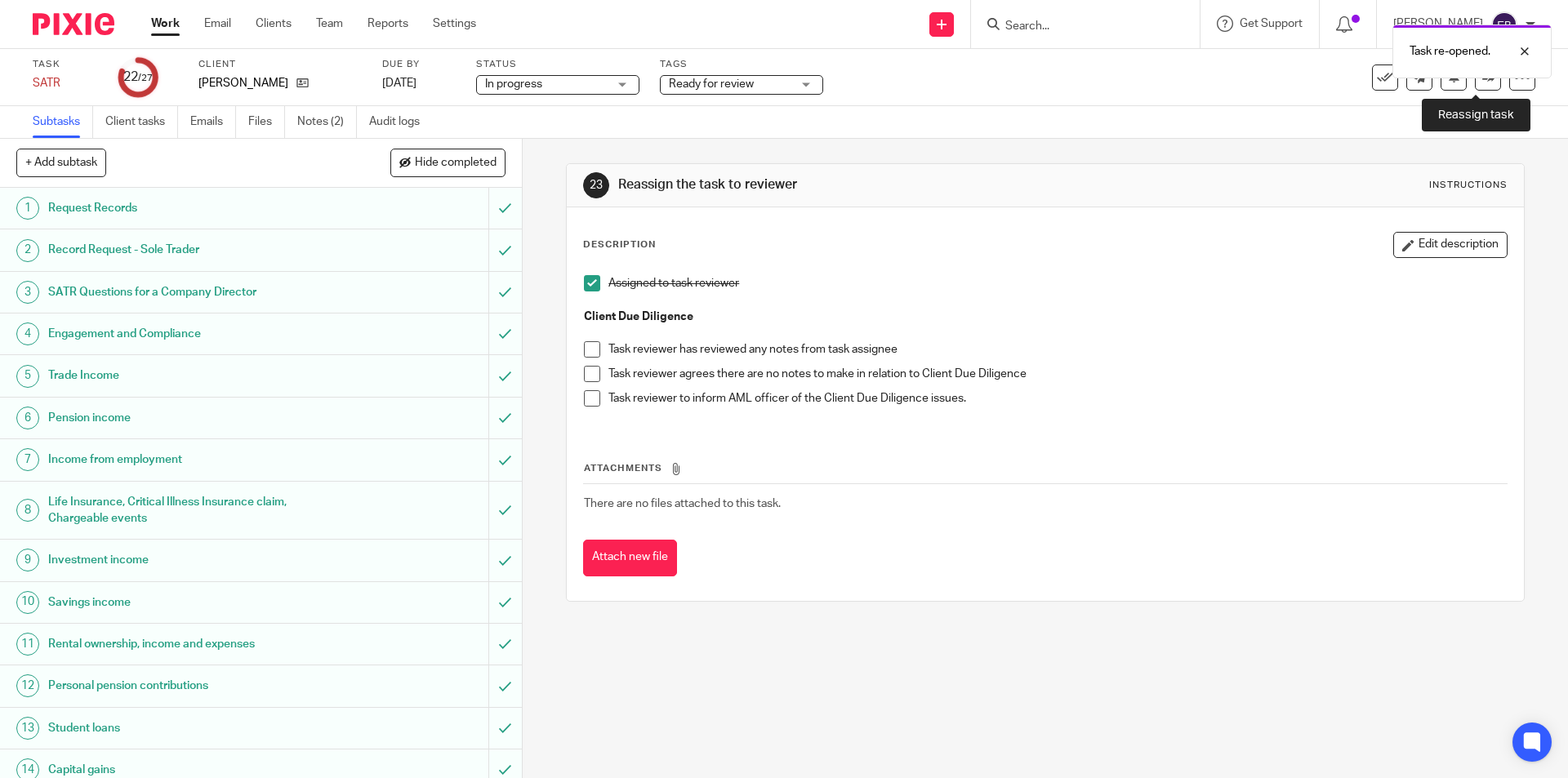
drag, startPoint x: 1477, startPoint y: 83, endPoint x: 1471, endPoint y: 99, distance: 17.1
click at [1478, 83] on link at bounding box center [1488, 78] width 26 height 26
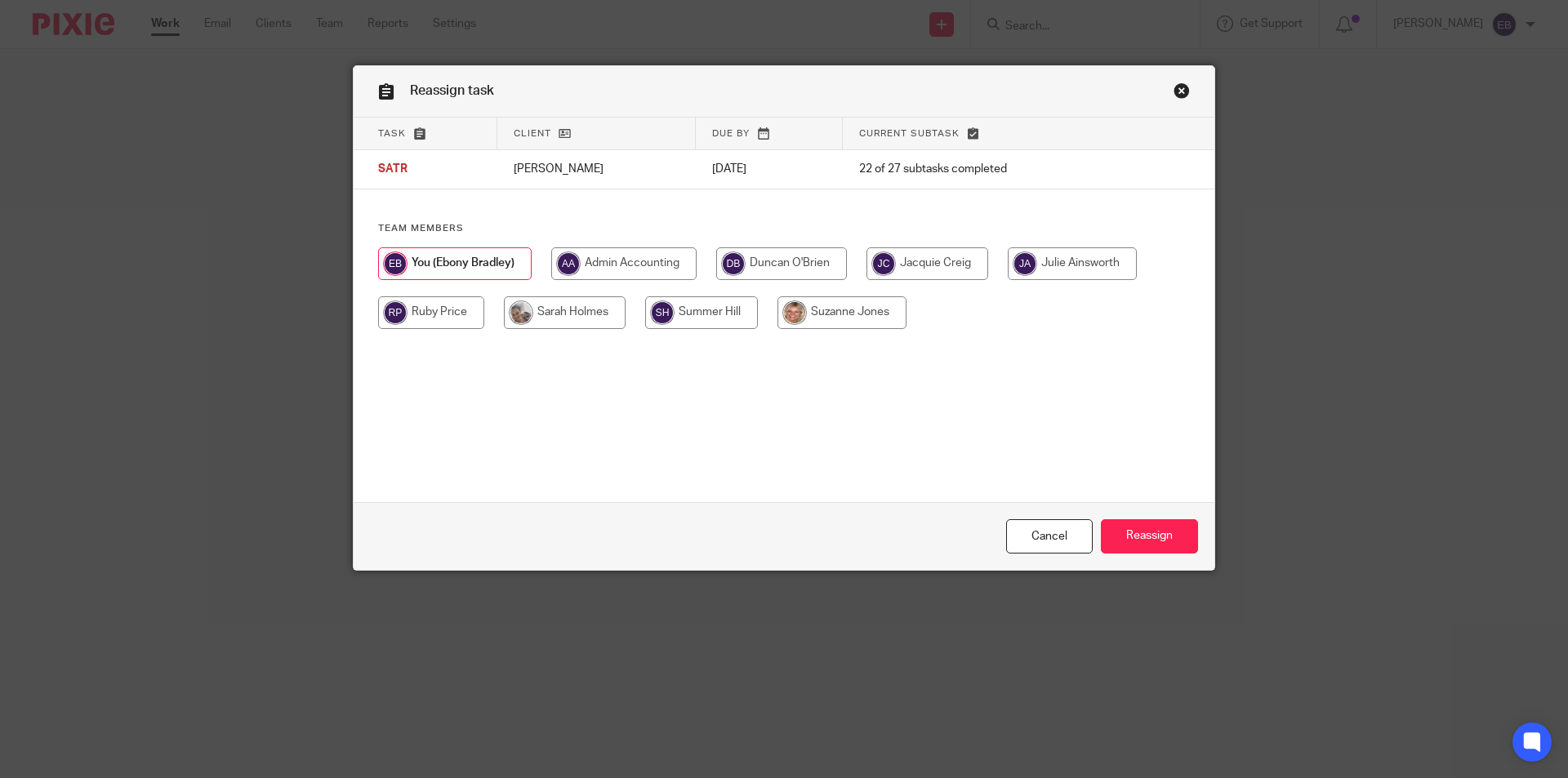
click at [862, 321] on input "radio" at bounding box center [842, 312] width 129 height 32
radio input "true"
click at [1154, 521] on input "Reassign" at bounding box center [1149, 537] width 97 height 35
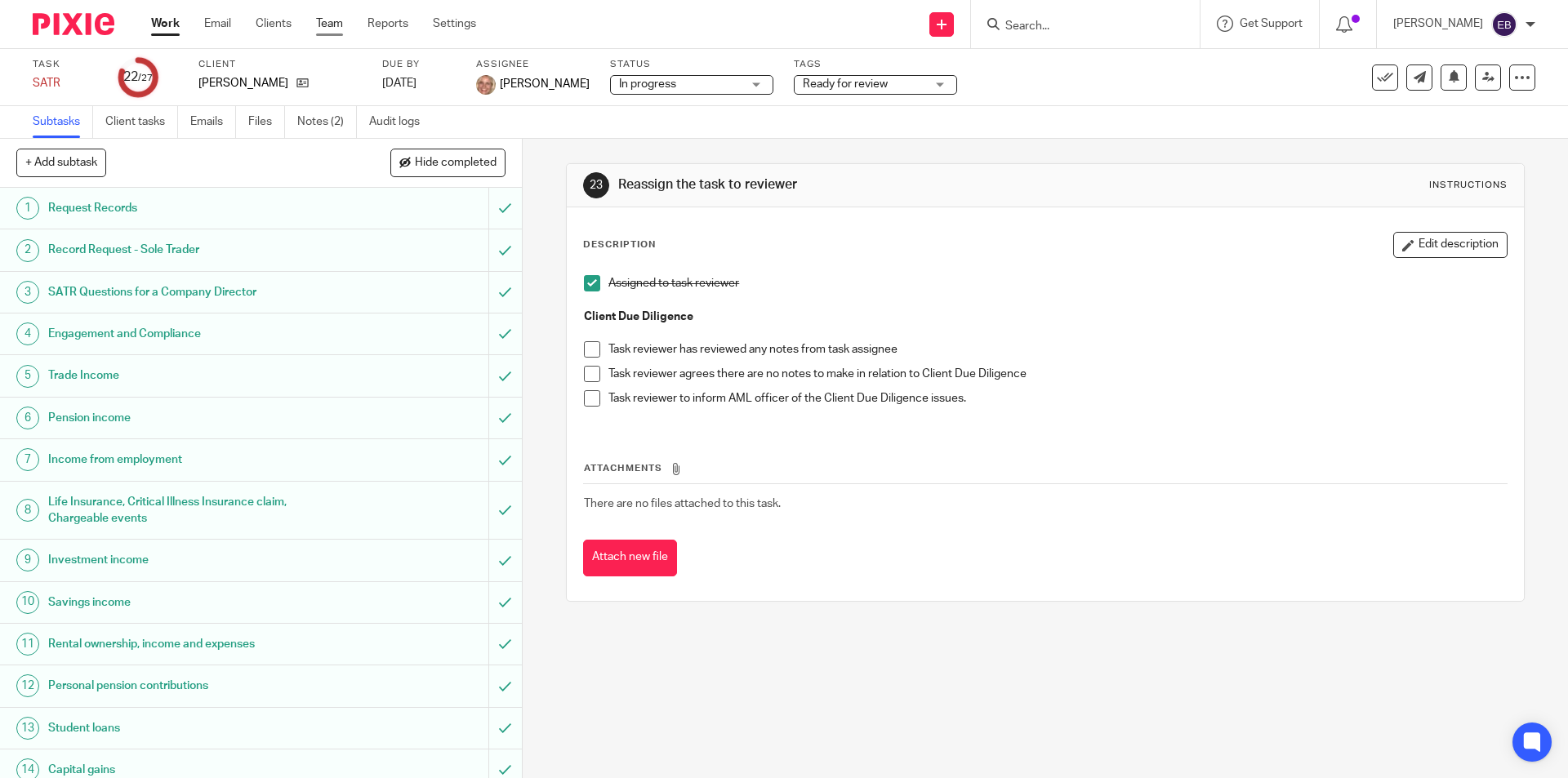
click at [332, 28] on link "Team" at bounding box center [329, 24] width 27 height 17
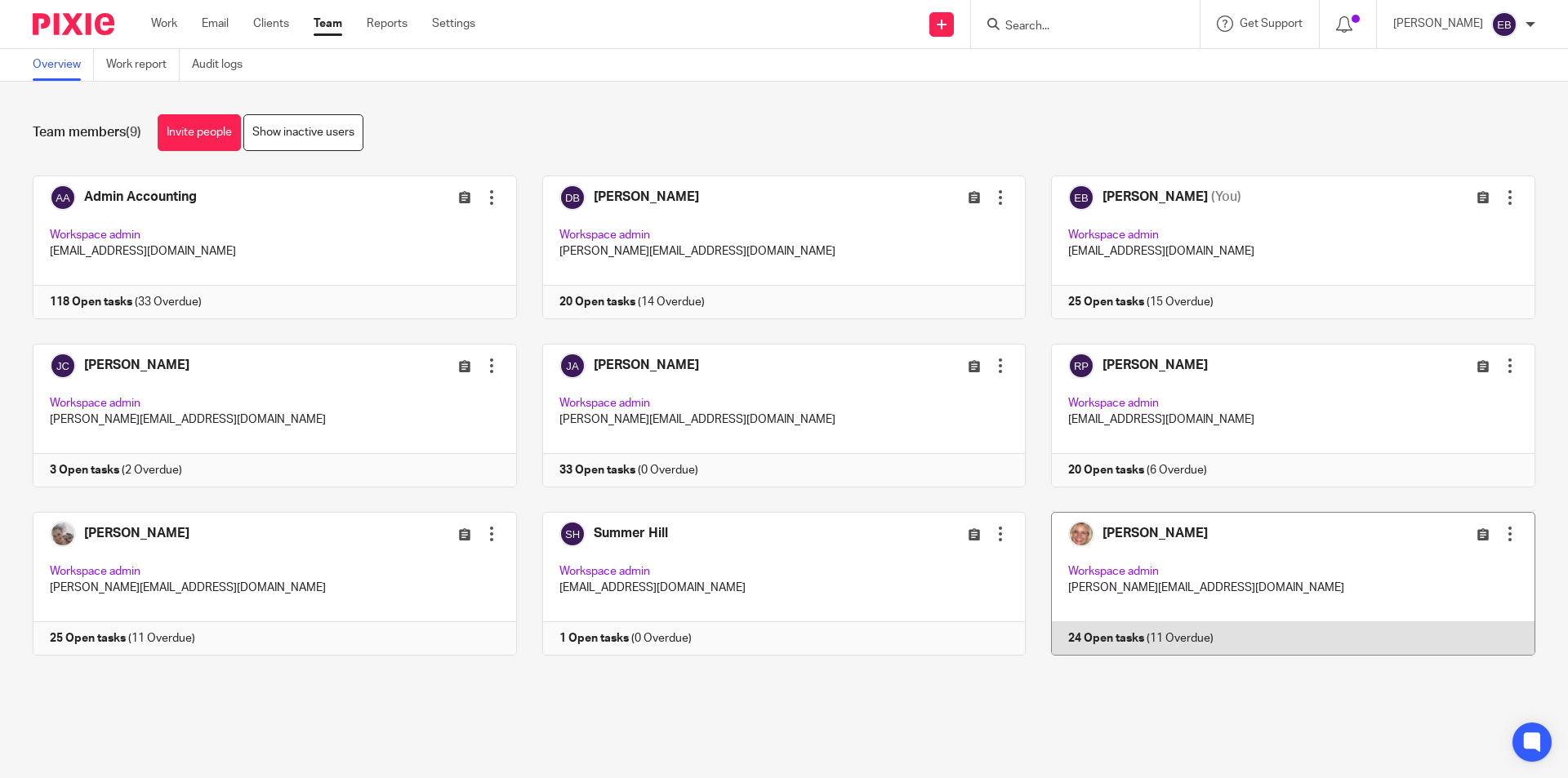
click at [1142, 551] on link at bounding box center [1280, 584] width 509 height 144
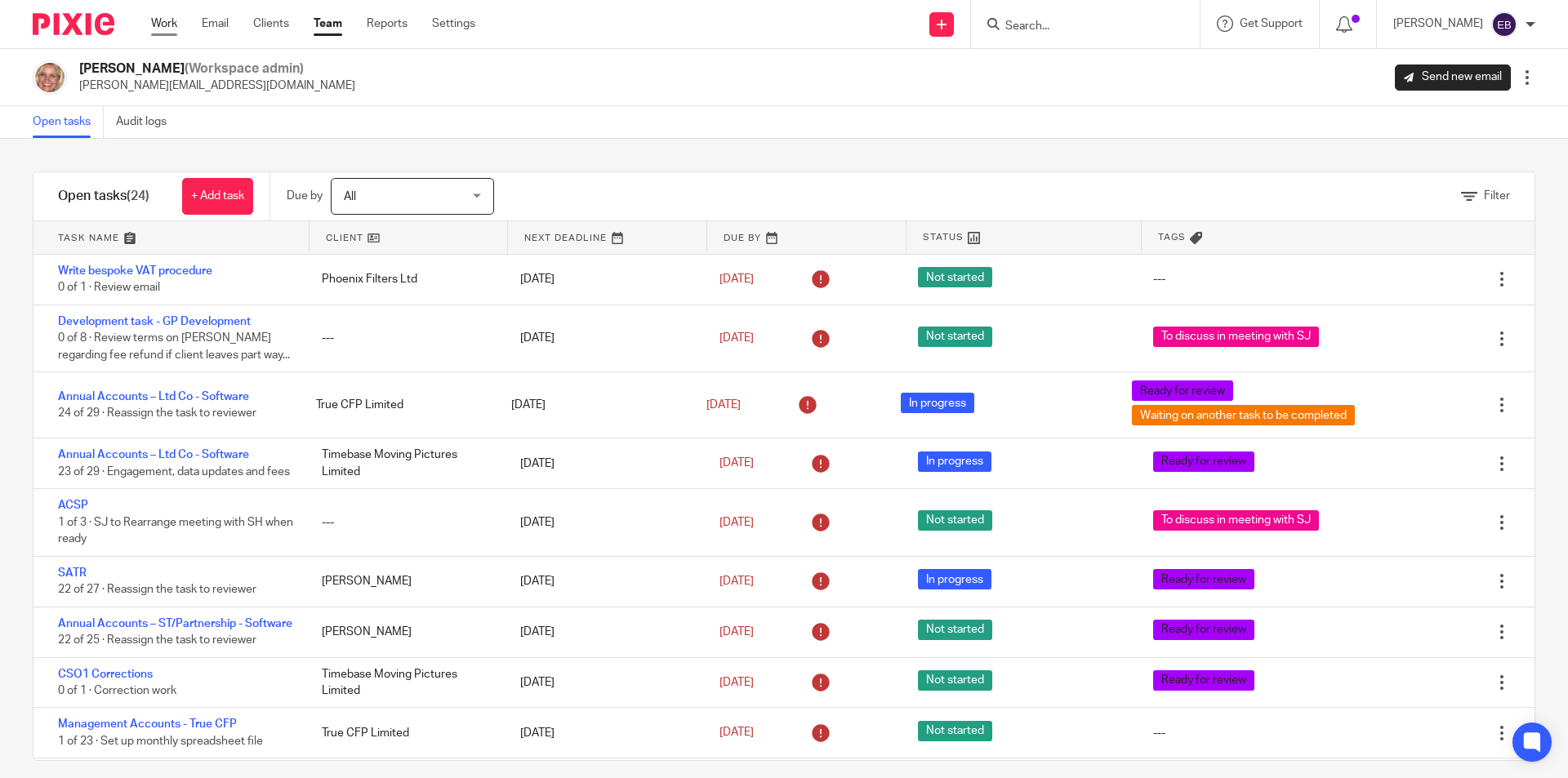
click at [161, 25] on link "Work" at bounding box center [164, 24] width 26 height 17
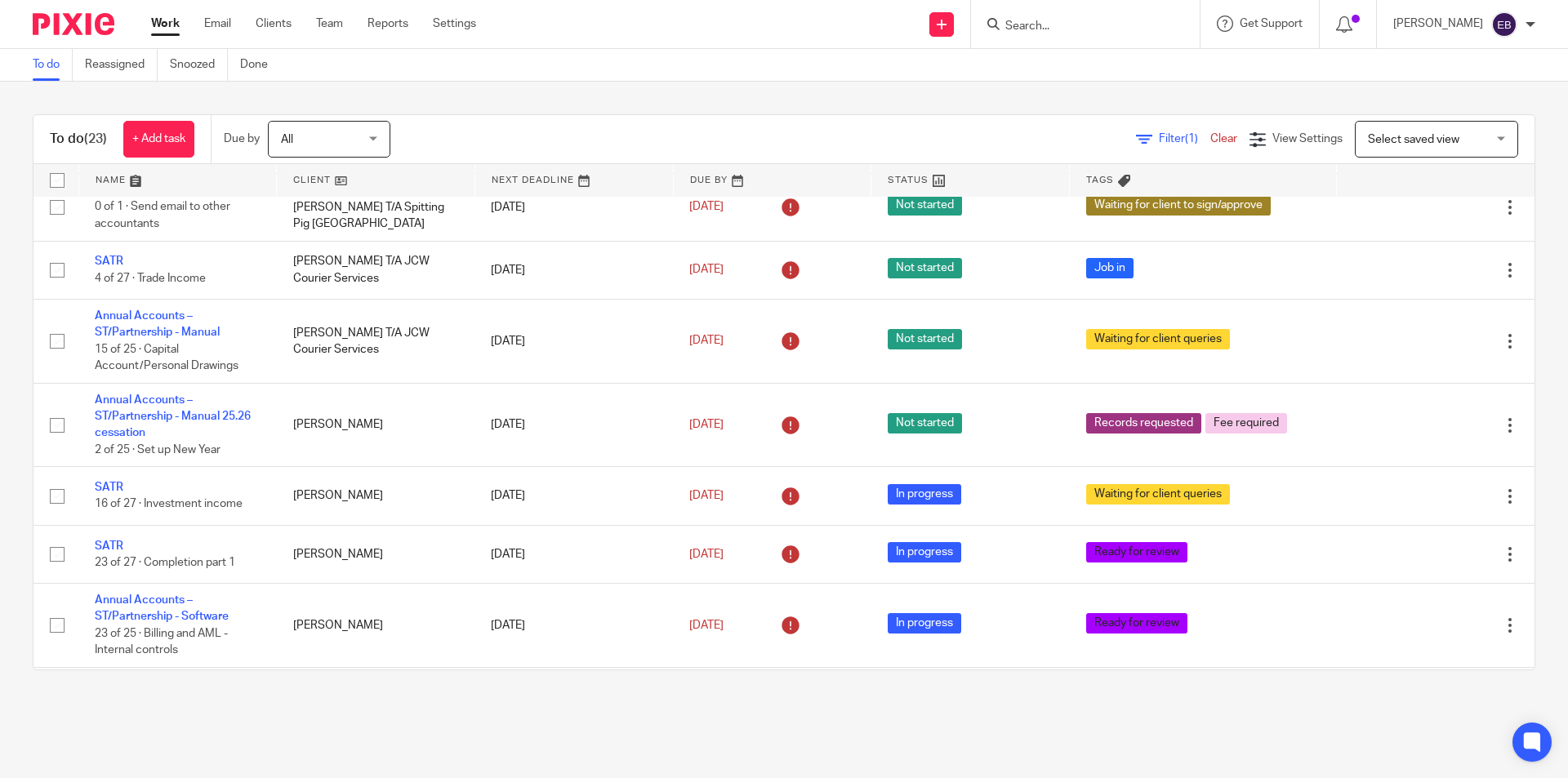
scroll to position [67, 0]
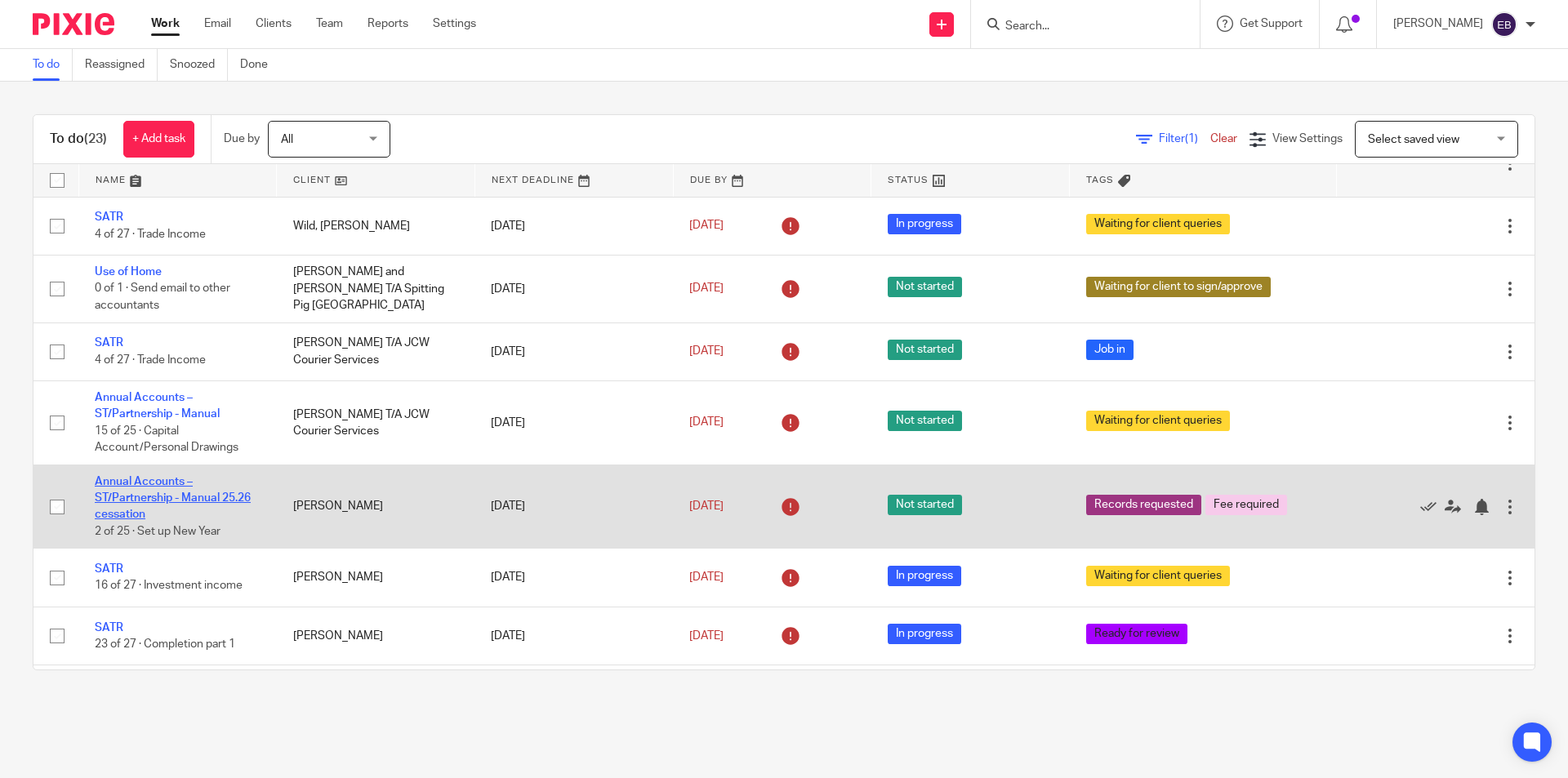
drag, startPoint x: 150, startPoint y: 491, endPoint x: 142, endPoint y: 497, distance: 10.0
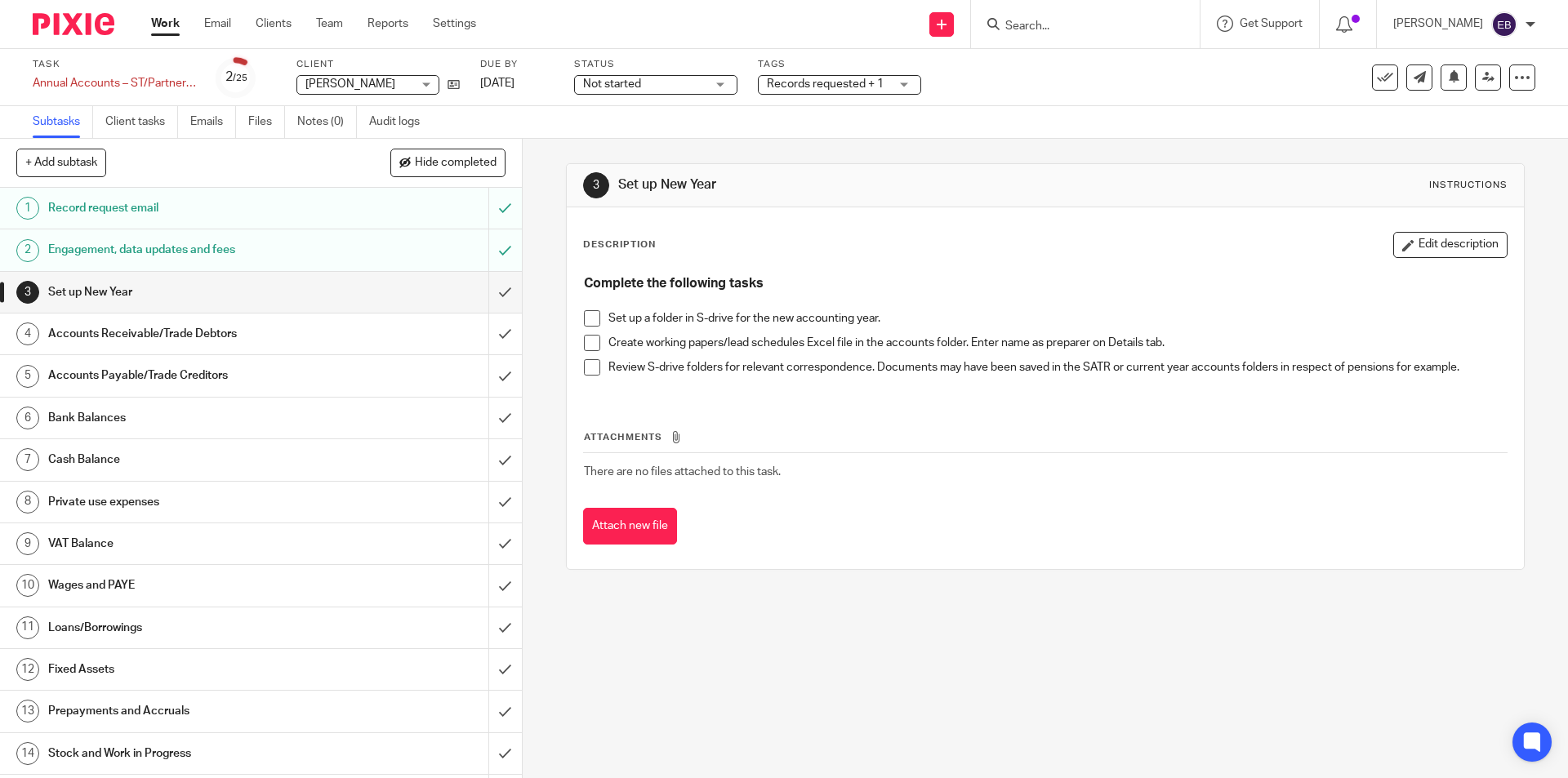
click at [1083, 24] on input "Search" at bounding box center [1077, 27] width 147 height 15
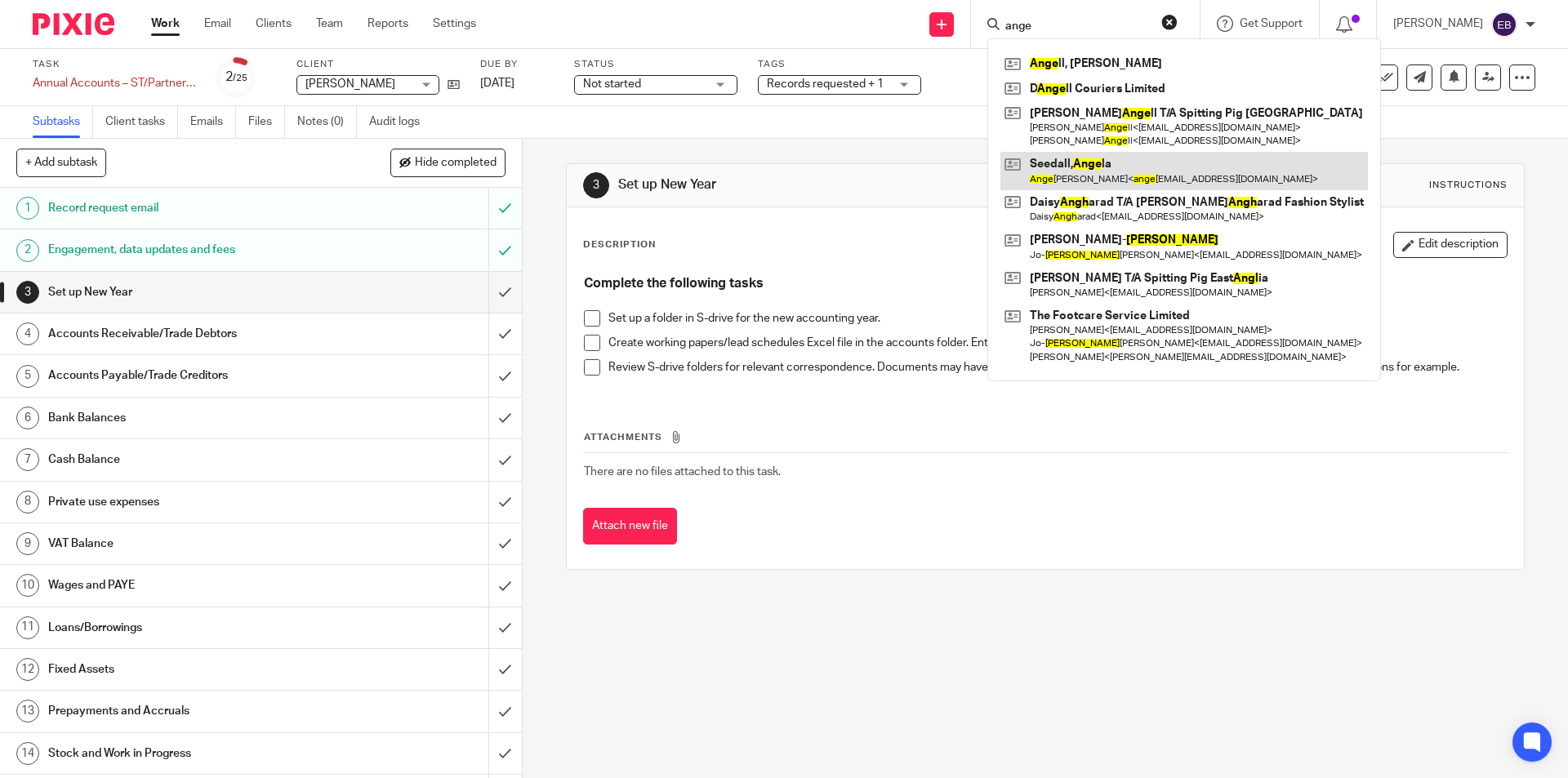
type input "ange"
click at [1118, 164] on link at bounding box center [1184, 171] width 367 height 38
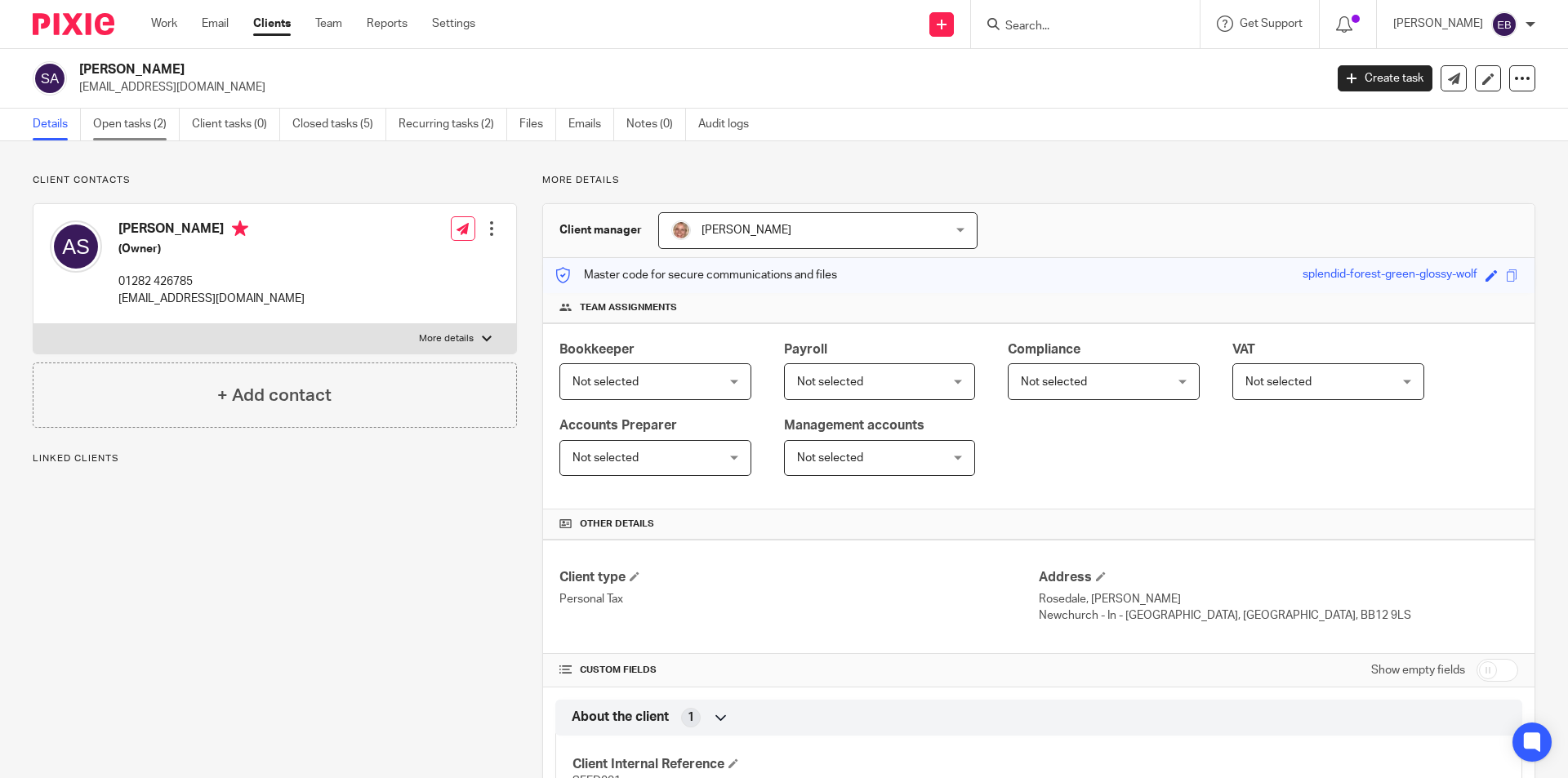
click at [164, 115] on link "Open tasks (2)" at bounding box center [137, 125] width 87 height 32
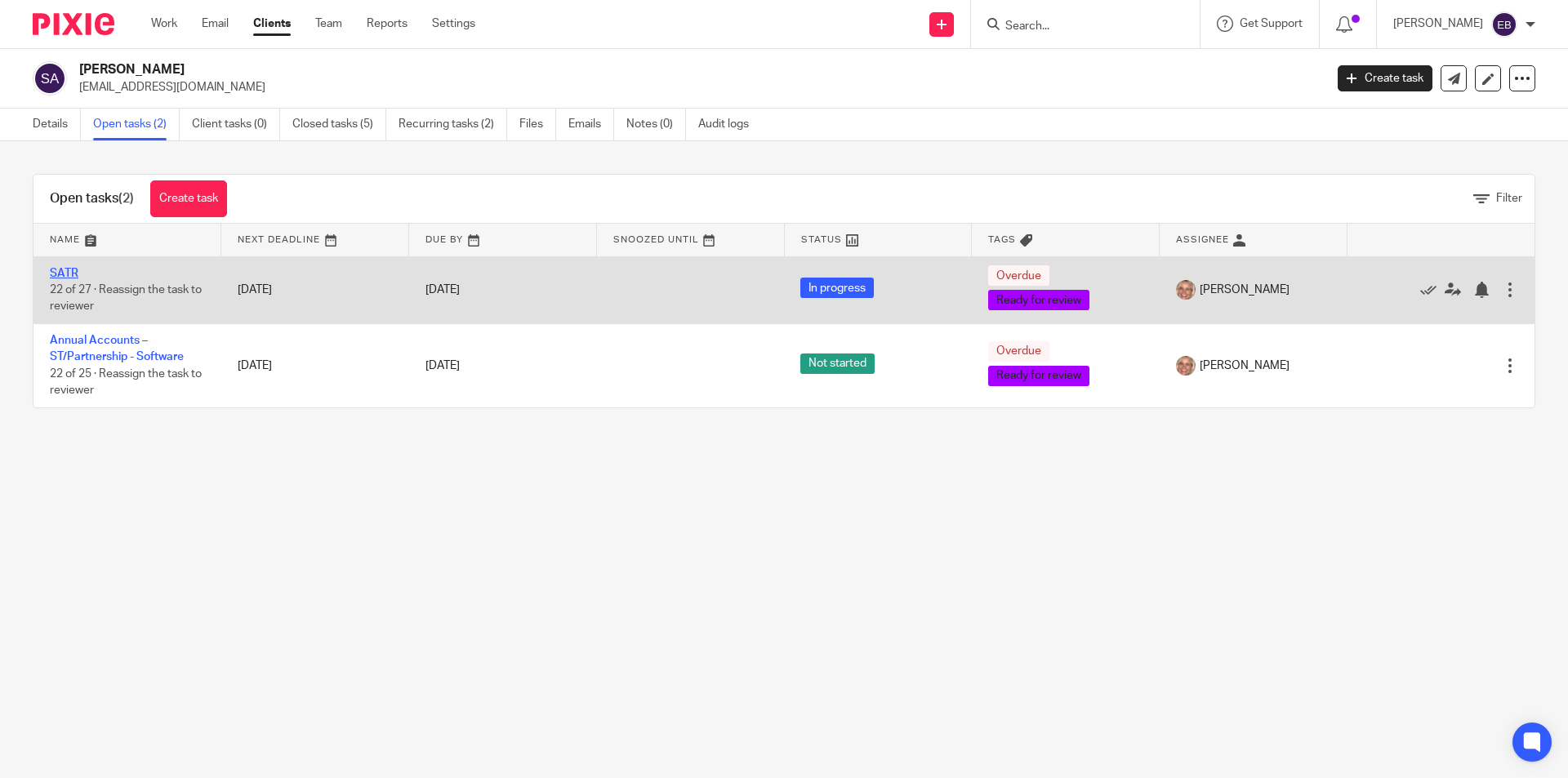
click at [62, 273] on link "SATR" at bounding box center [64, 273] width 29 height 11
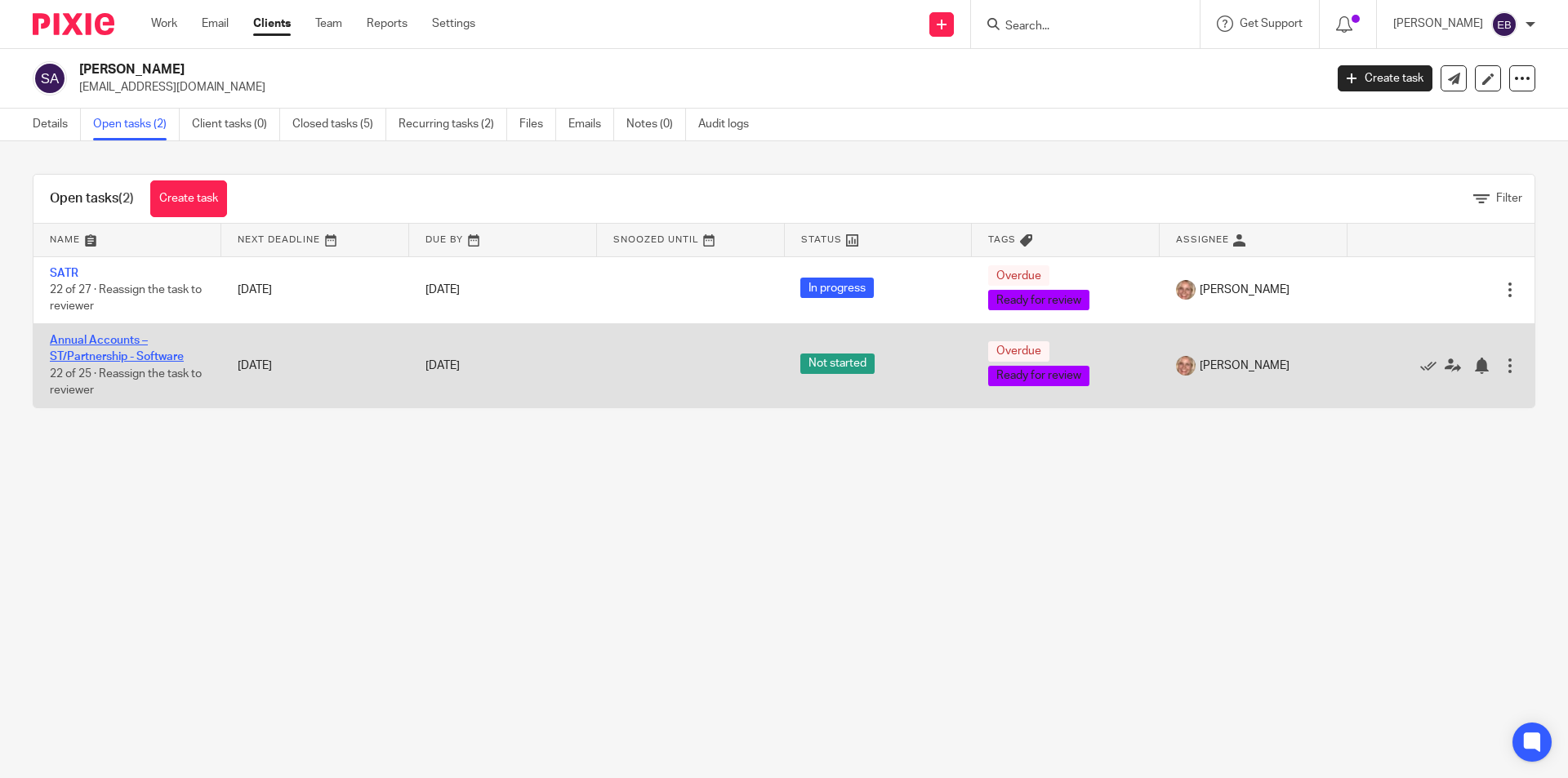
click at [71, 341] on link "Annual Accounts – ST/Partnership - Software" at bounding box center [116, 349] width 134 height 28
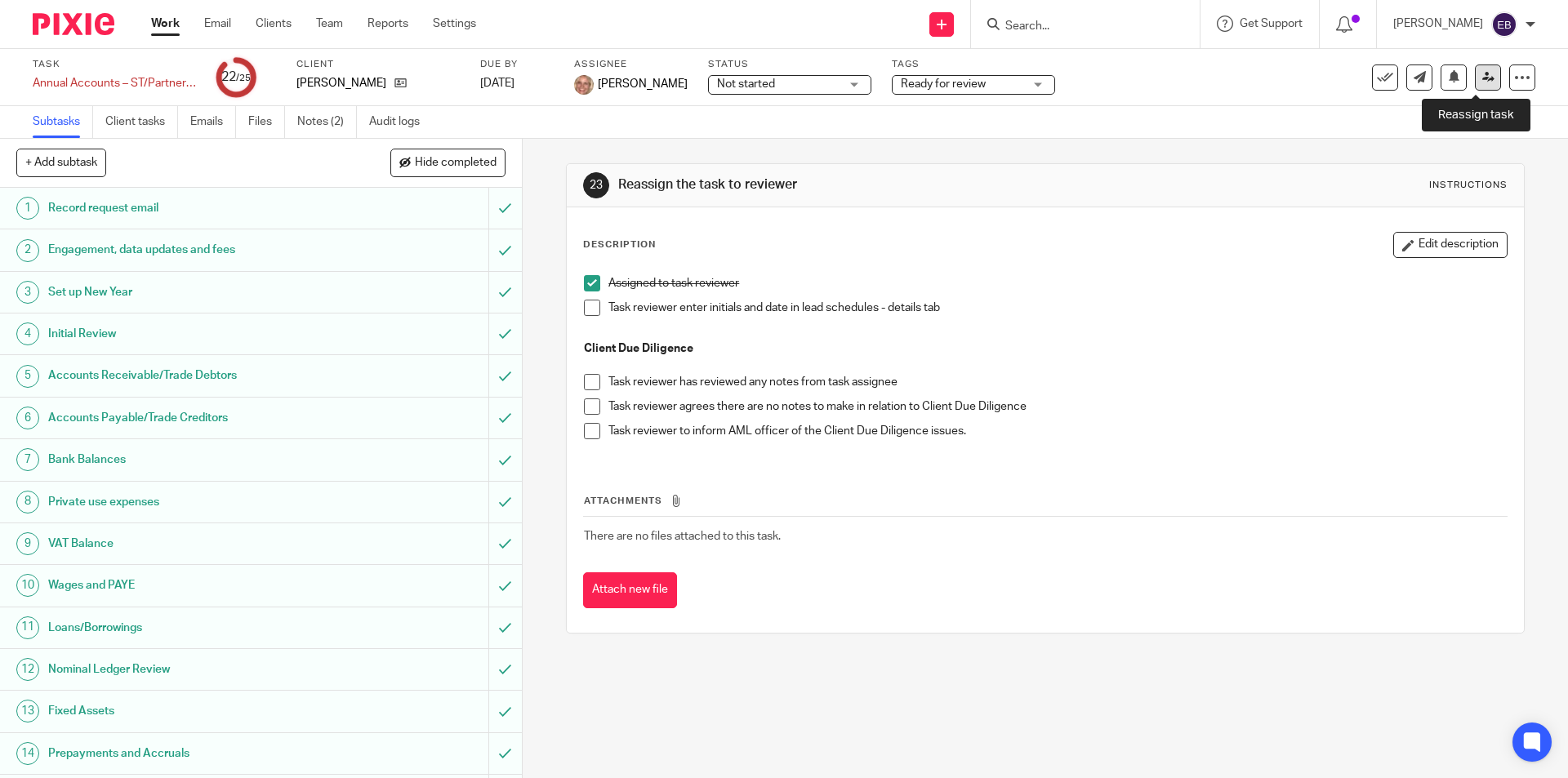
click at [1482, 79] on icon at bounding box center [1488, 77] width 12 height 12
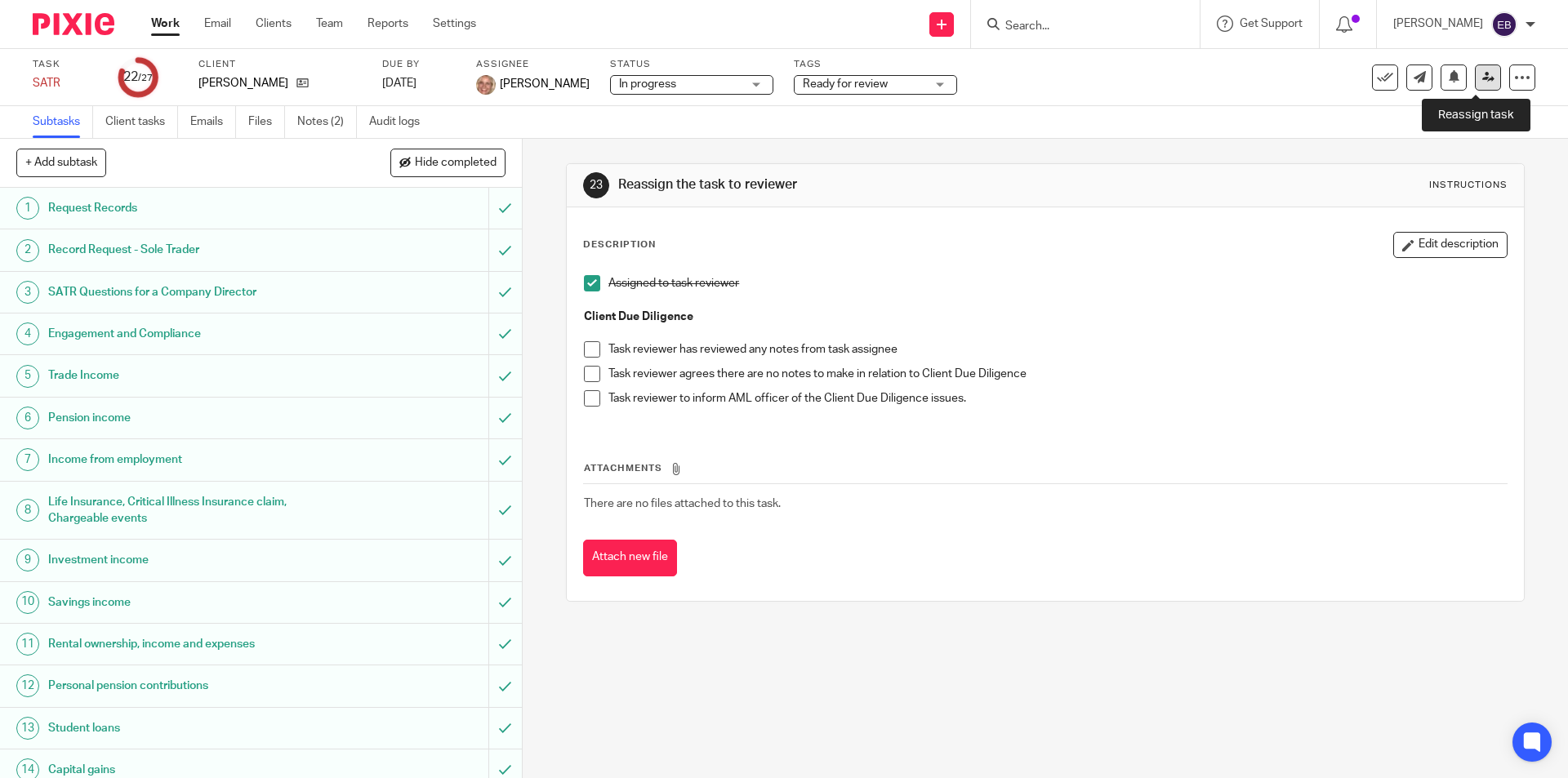
click at [1475, 70] on link at bounding box center [1488, 78] width 26 height 26
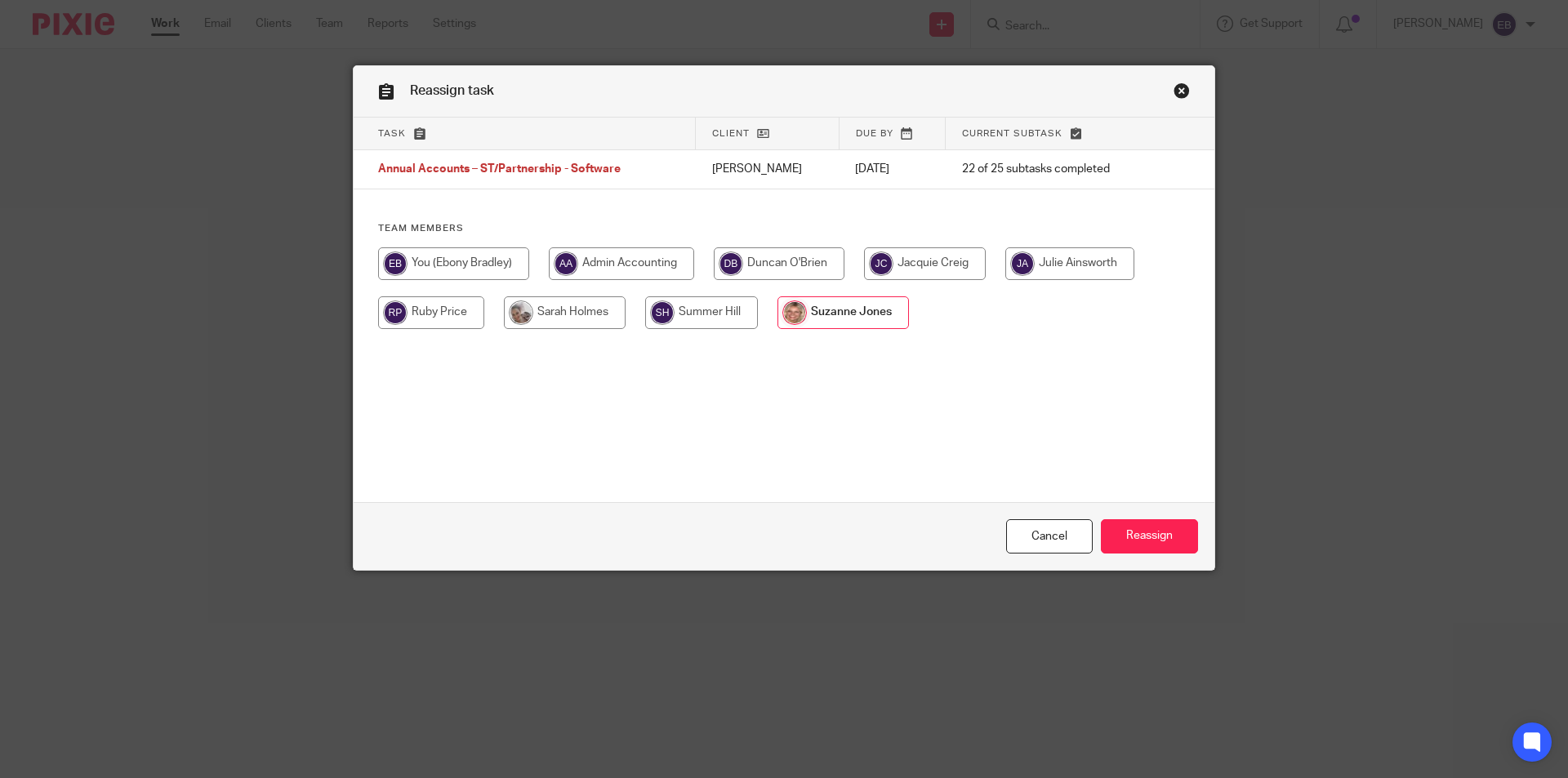
click at [508, 263] on input "radio" at bounding box center [454, 263] width 151 height 32
radio input "true"
click at [1183, 543] on input "Reassign" at bounding box center [1149, 537] width 97 height 35
click at [469, 270] on input "radio" at bounding box center [454, 263] width 151 height 32
radio input "true"
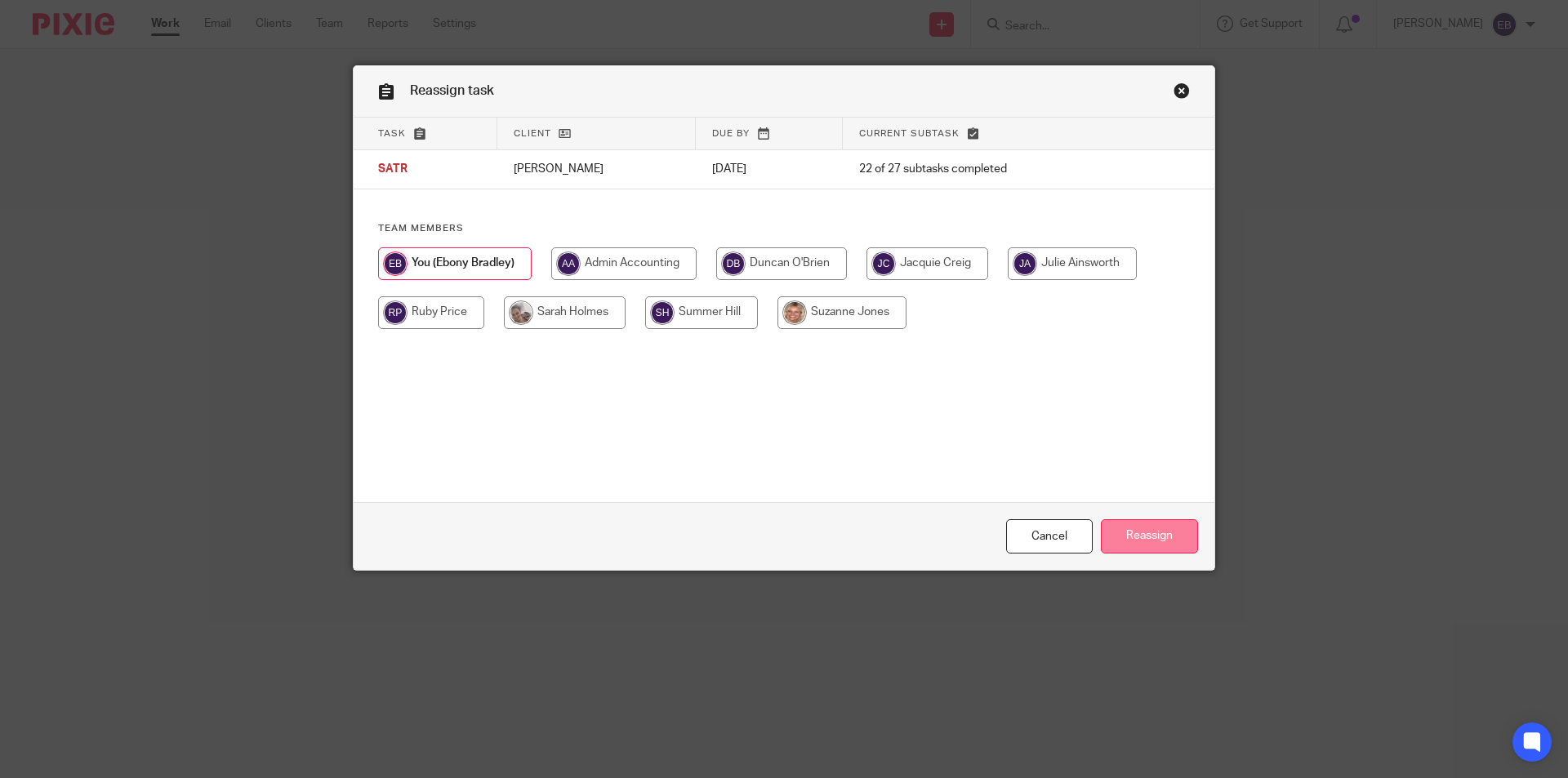
click at [1181, 528] on input "Reassign" at bounding box center [1149, 537] width 97 height 35
